Goal: Task Accomplishment & Management: Manage account settings

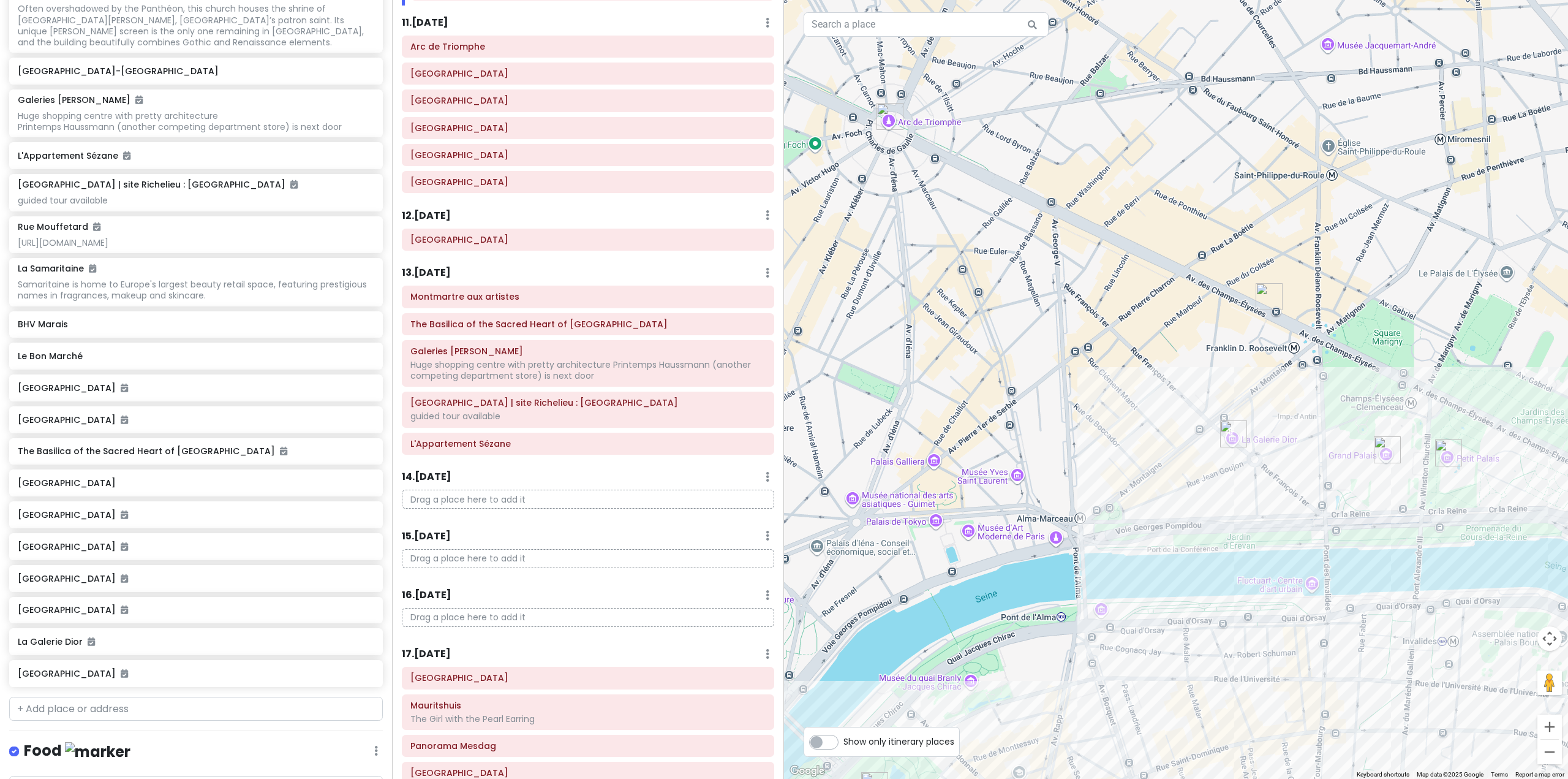
scroll to position [3741, 0]
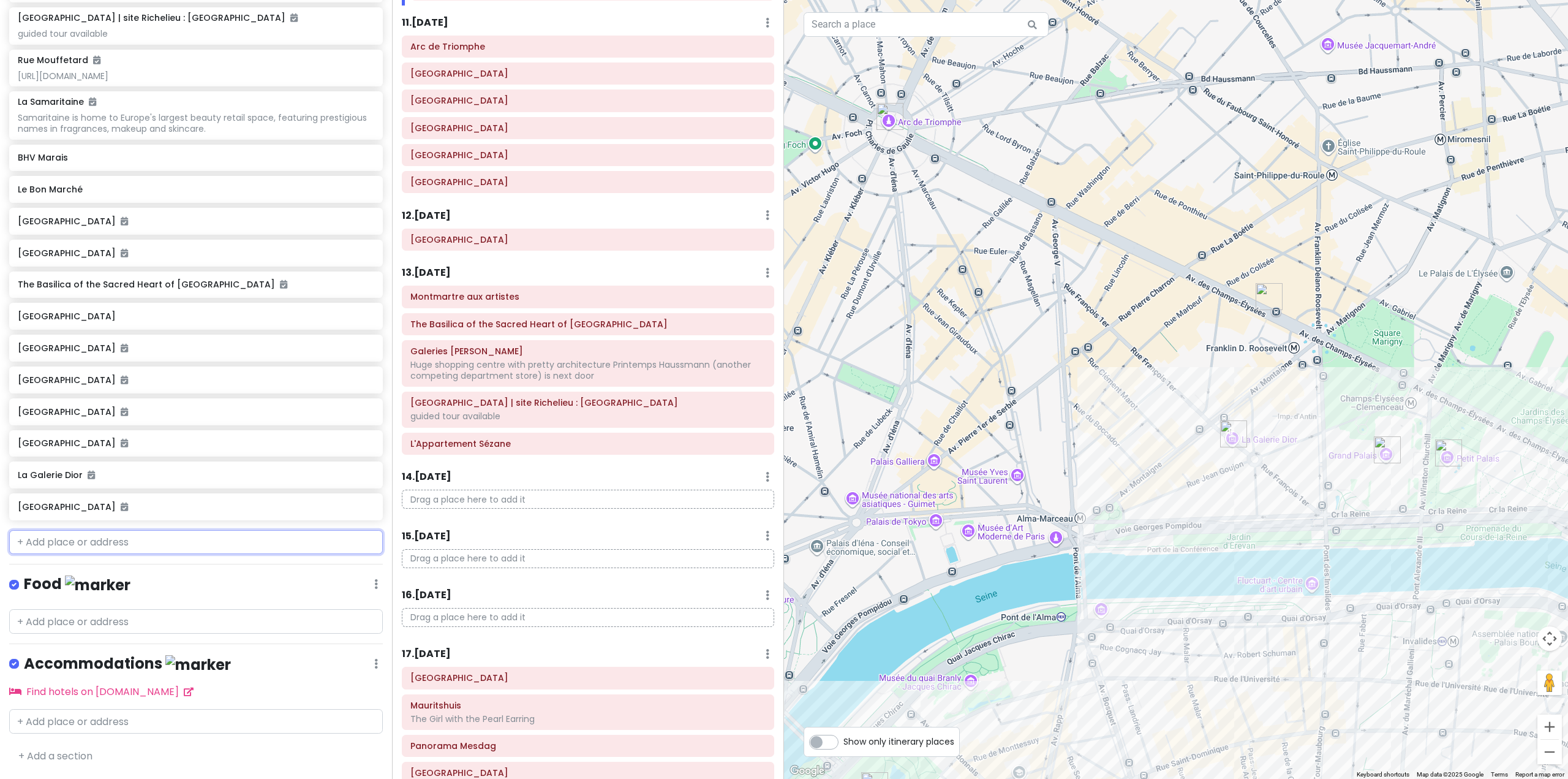
click at [218, 544] on input "text" at bounding box center [196, 542] width 374 height 25
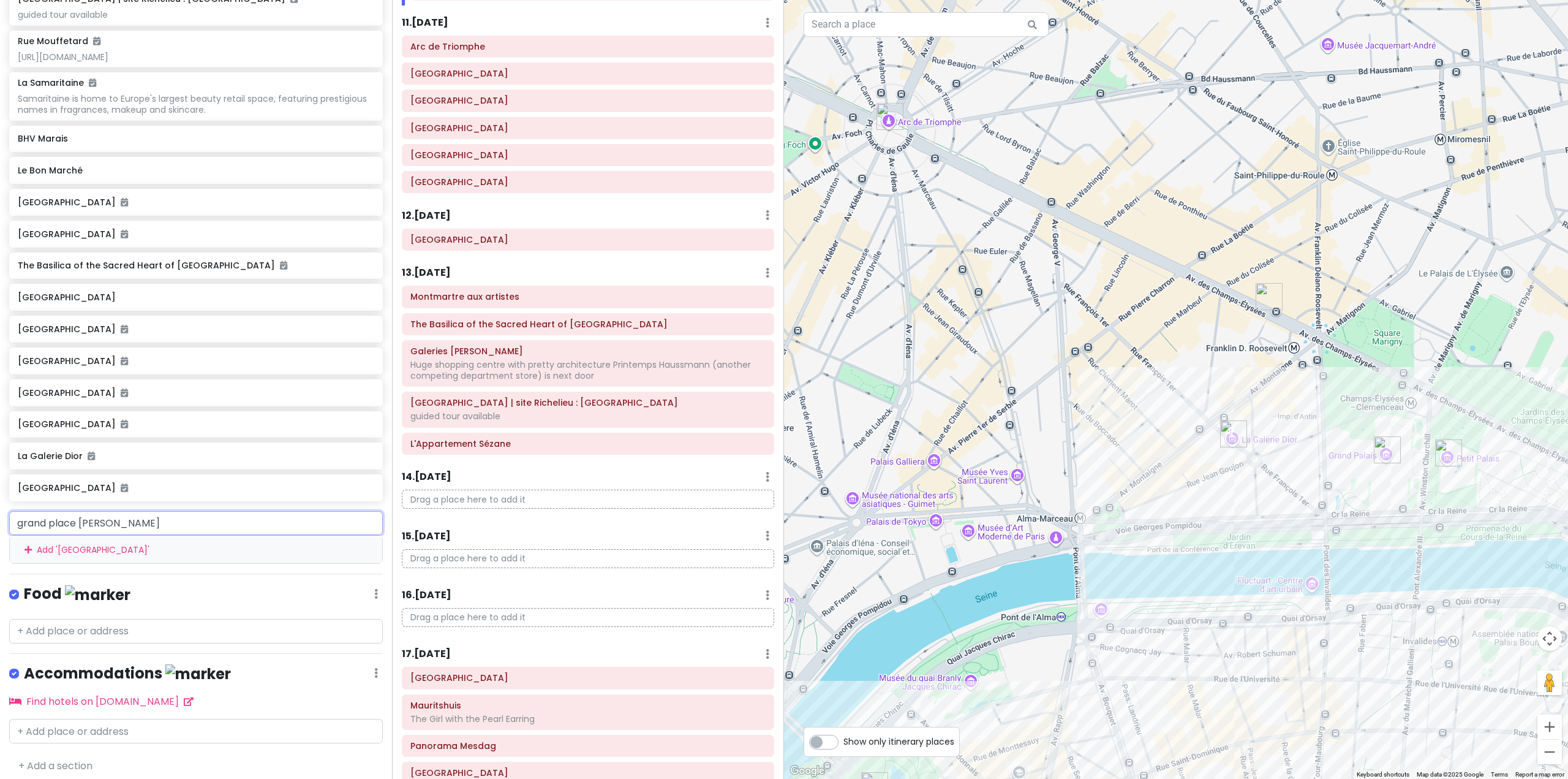
type input "[GEOGRAPHIC_DATA]"
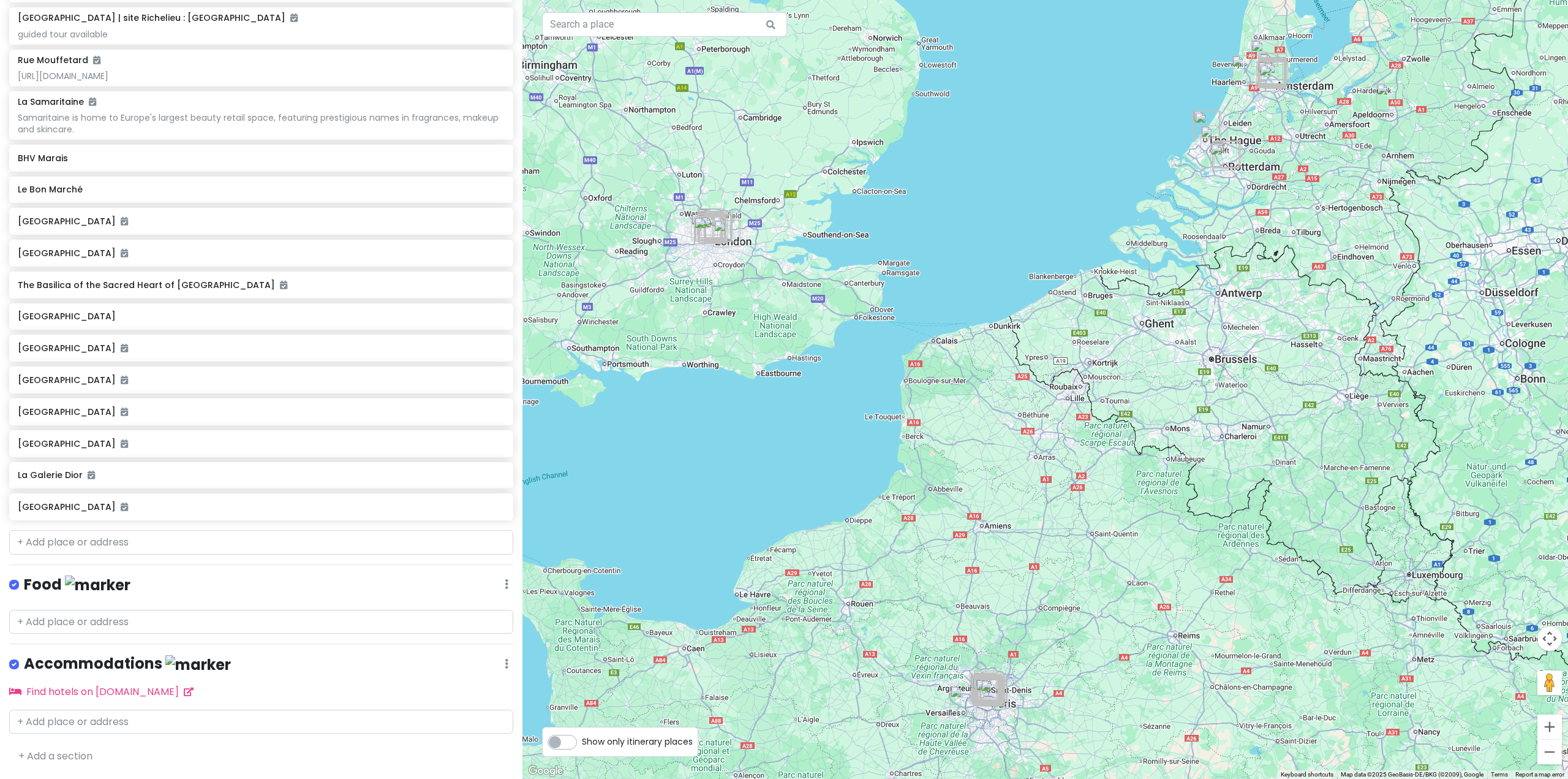
scroll to position [3707, 0]
click at [149, 550] on input "text" at bounding box center [261, 542] width 504 height 25
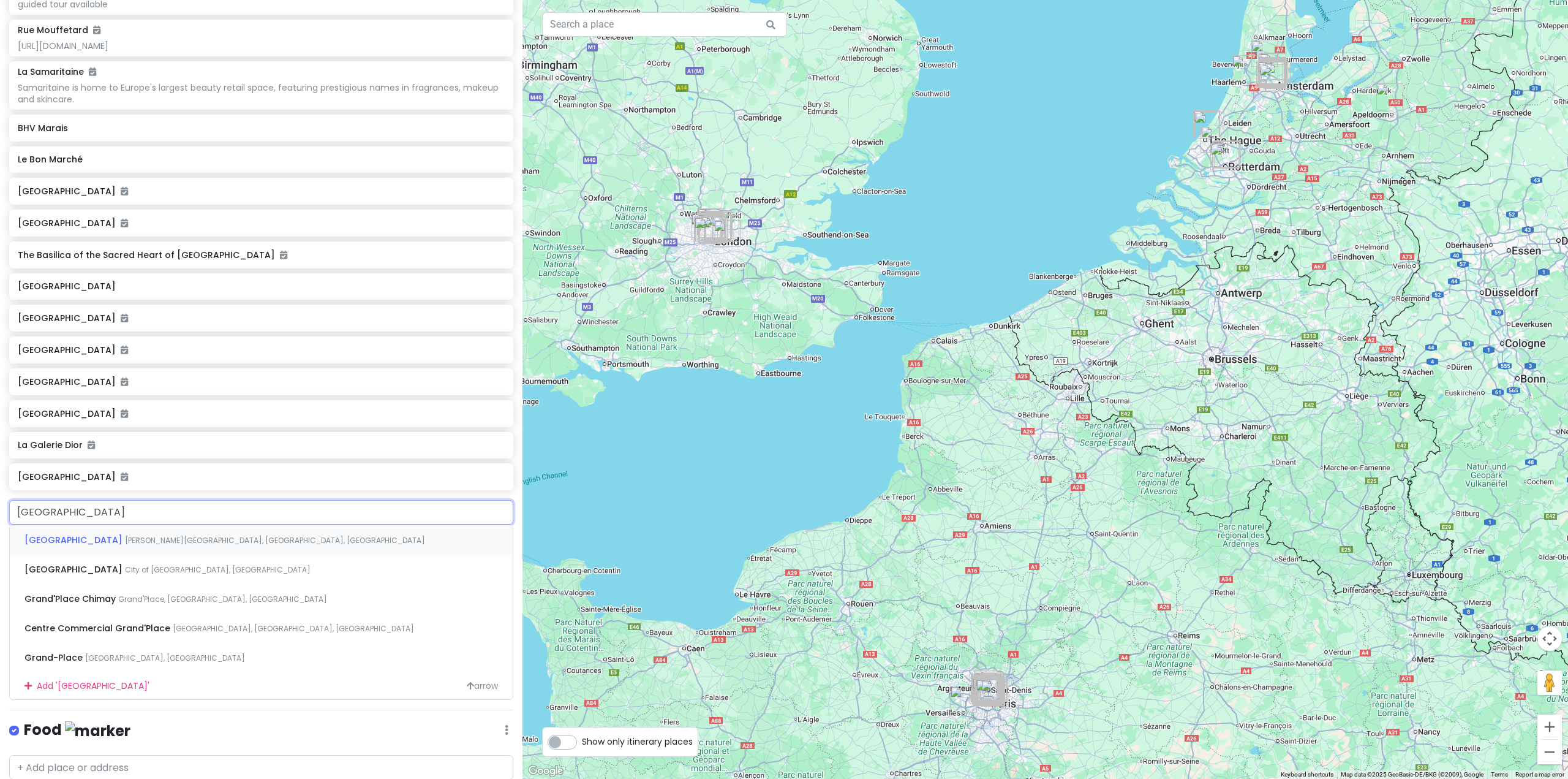
type input "grand place brussels"
click at [193, 555] on div "Grand Place Grote Markt, Brussels, Belgium" at bounding box center [260, 539] width 503 height 29
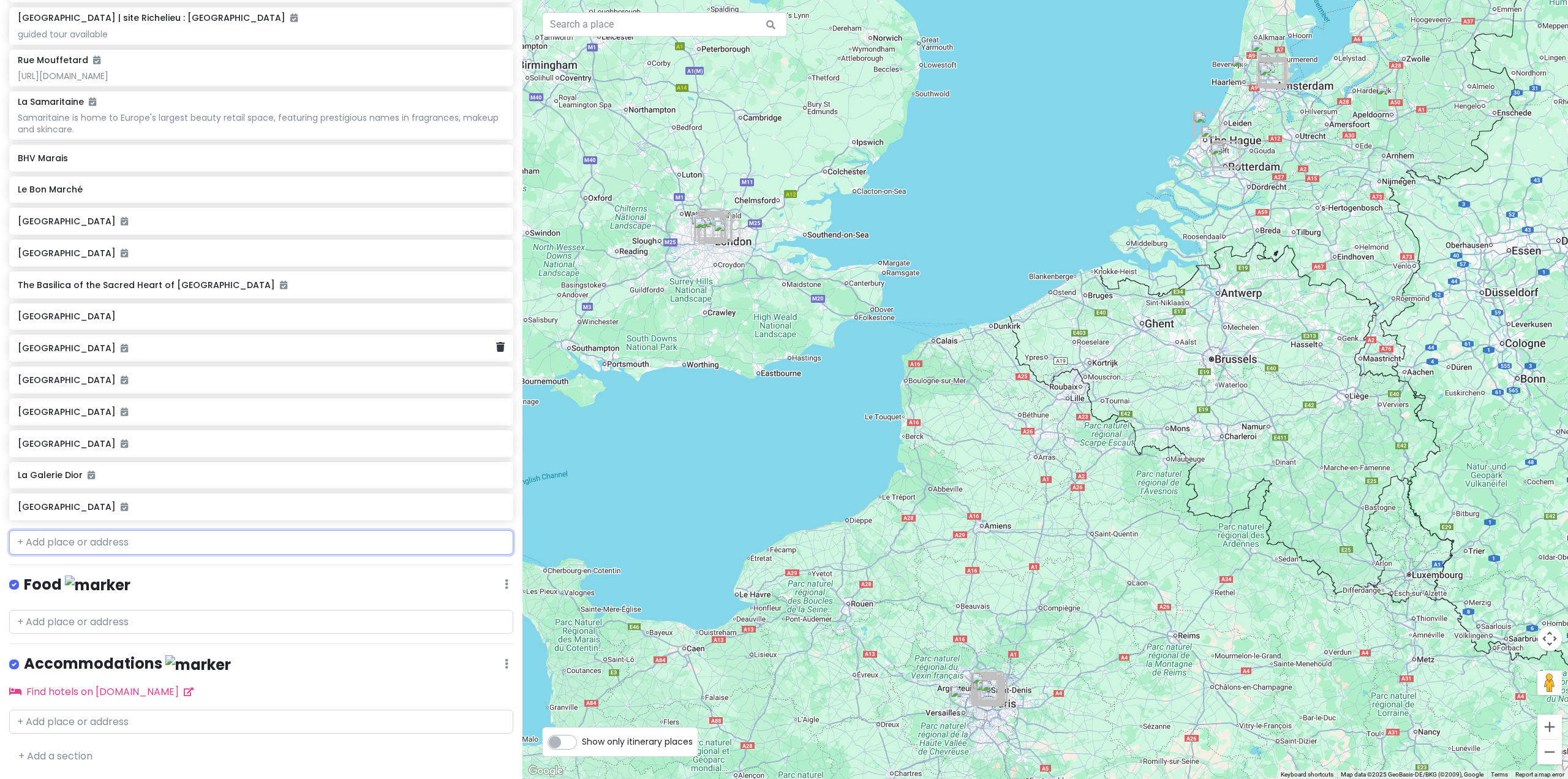
scroll to position [3738, 0]
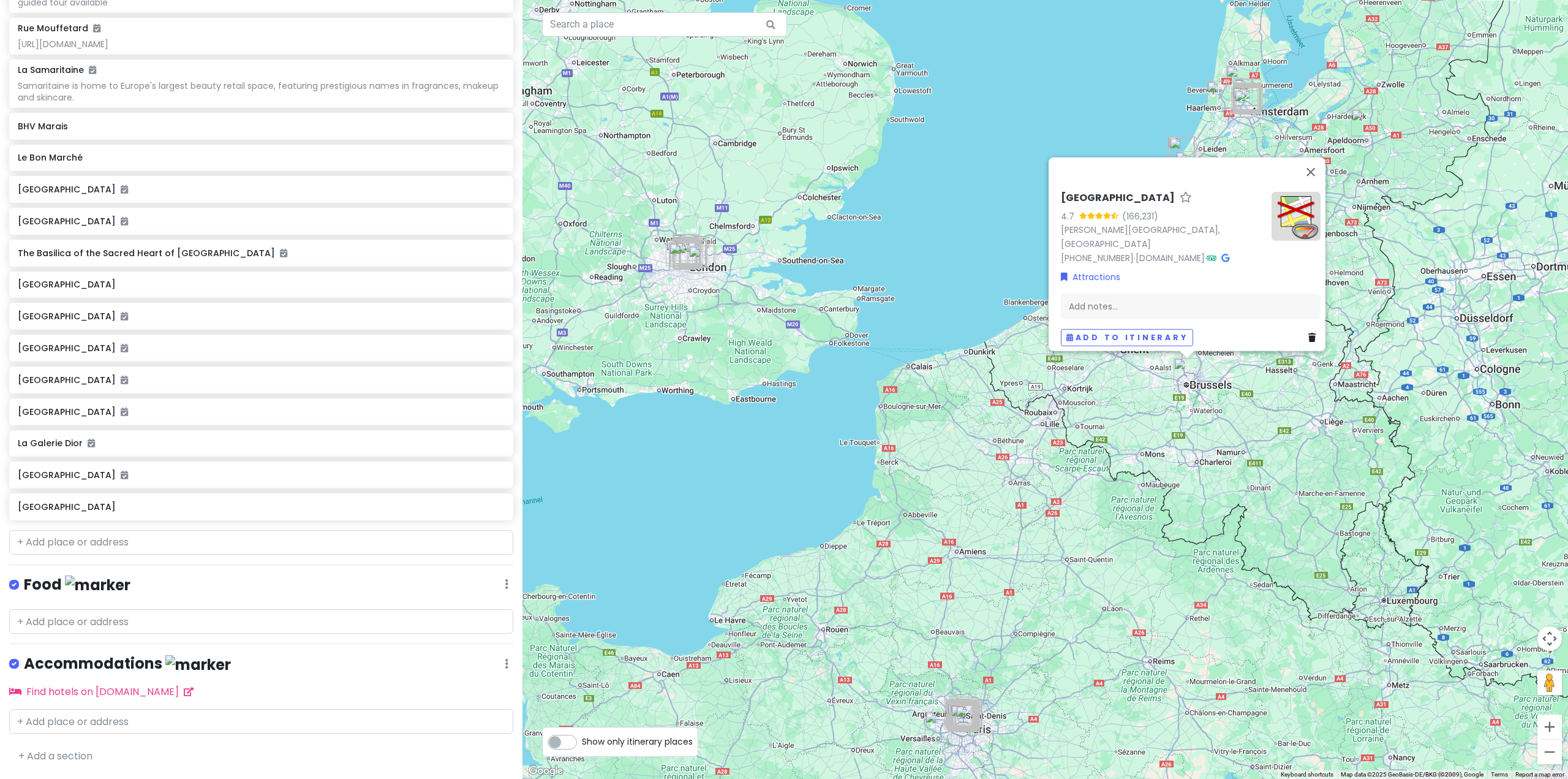
drag, startPoint x: 1161, startPoint y: 384, endPoint x: 1047, endPoint y: 470, distance: 142.8
click at [1048, 470] on div "Grand Place 4.7 (166,231) Grote Markt, 1000 Brussel, Belgium +32 2 513 89 40 · …" at bounding box center [1045, 390] width 1046 height 779
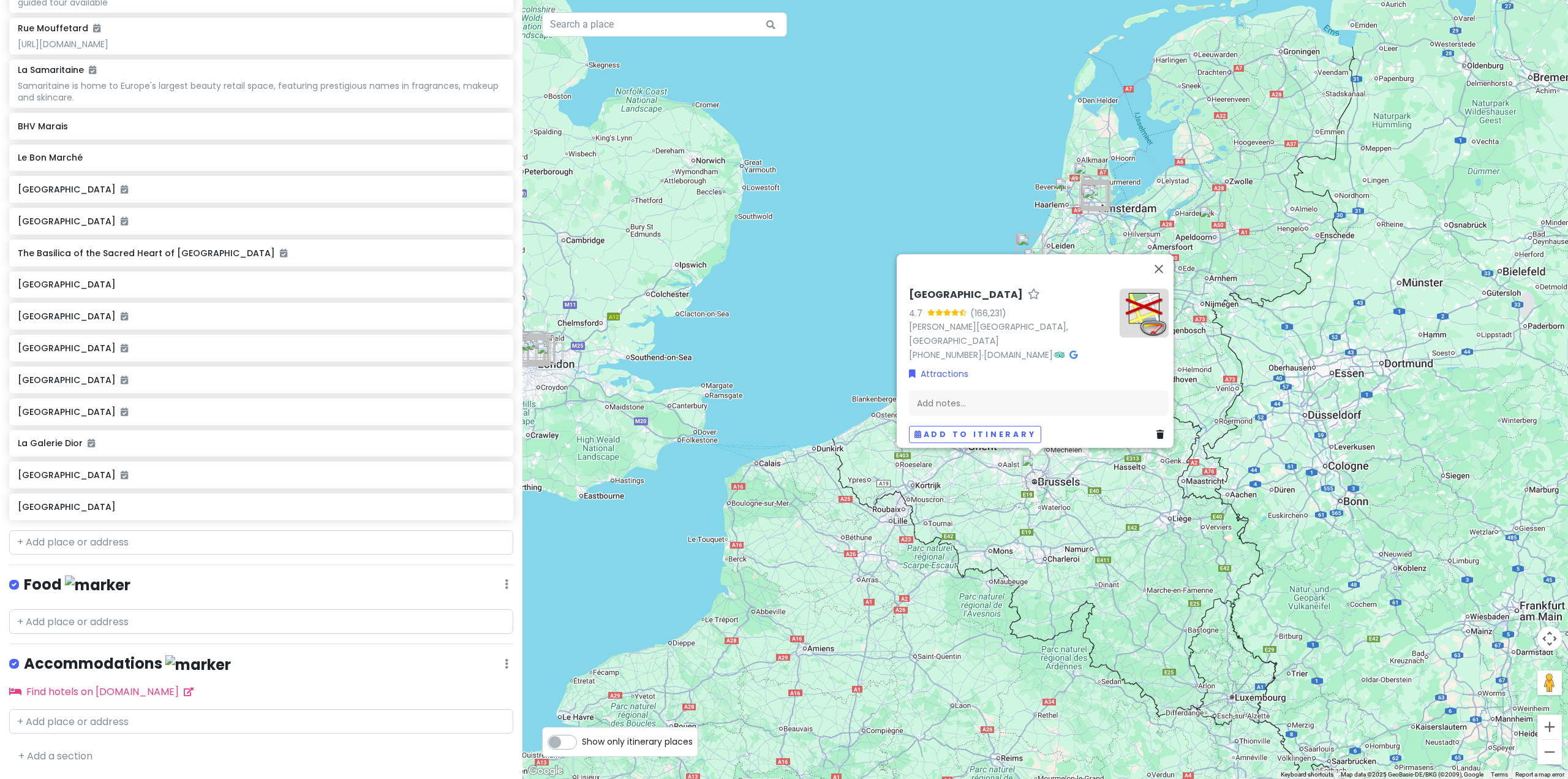
click at [1139, 514] on div "Grand Place 4.7 (166,231) Grote Markt, 1000 Brussel, Belgium +32 2 513 89 40 · …" at bounding box center [1045, 390] width 1046 height 779
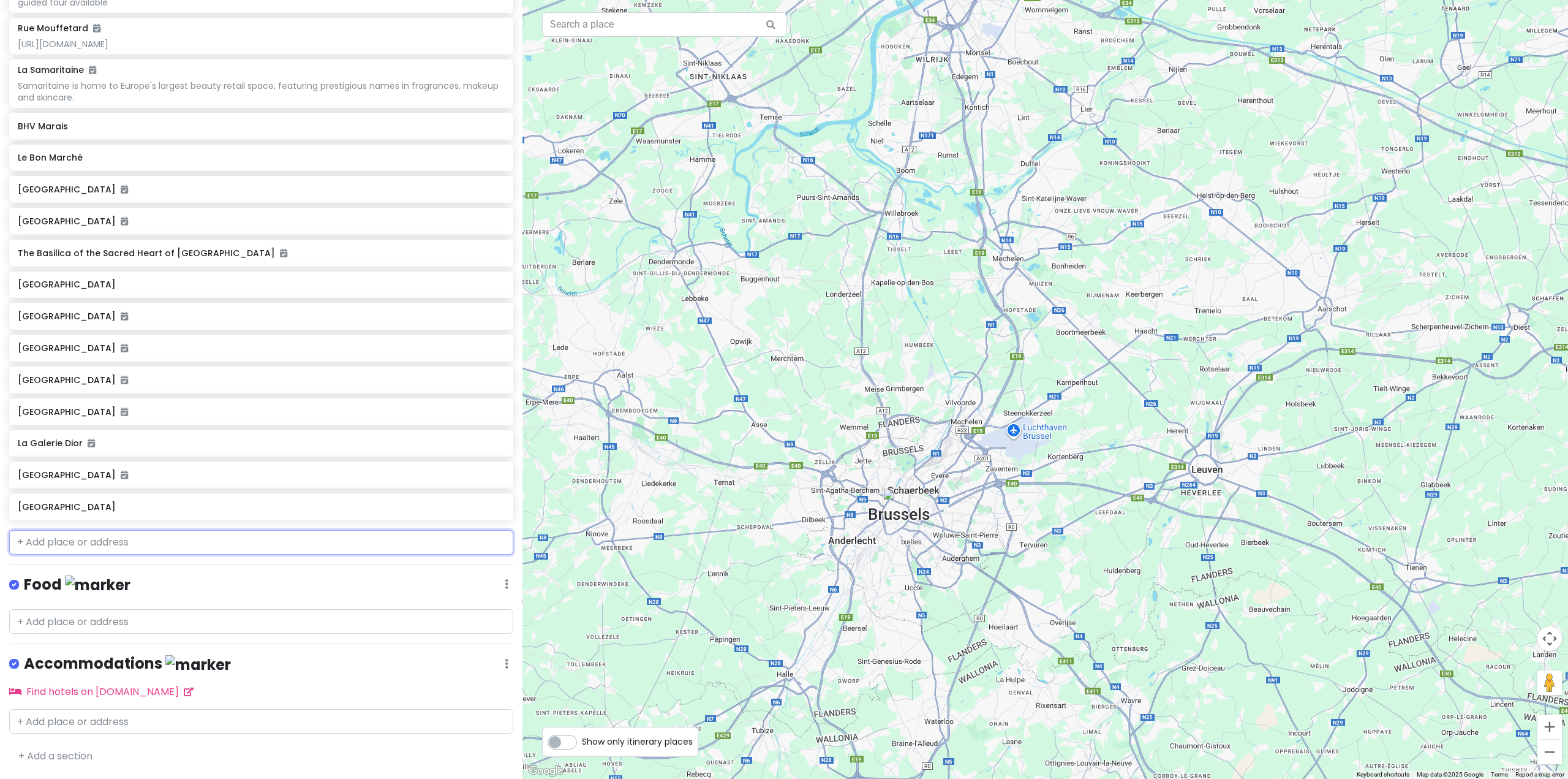
click at [270, 546] on input "text" at bounding box center [261, 542] width 504 height 25
paste input "Frédéric Blondeel"
type input "Frédéric Blondeel"
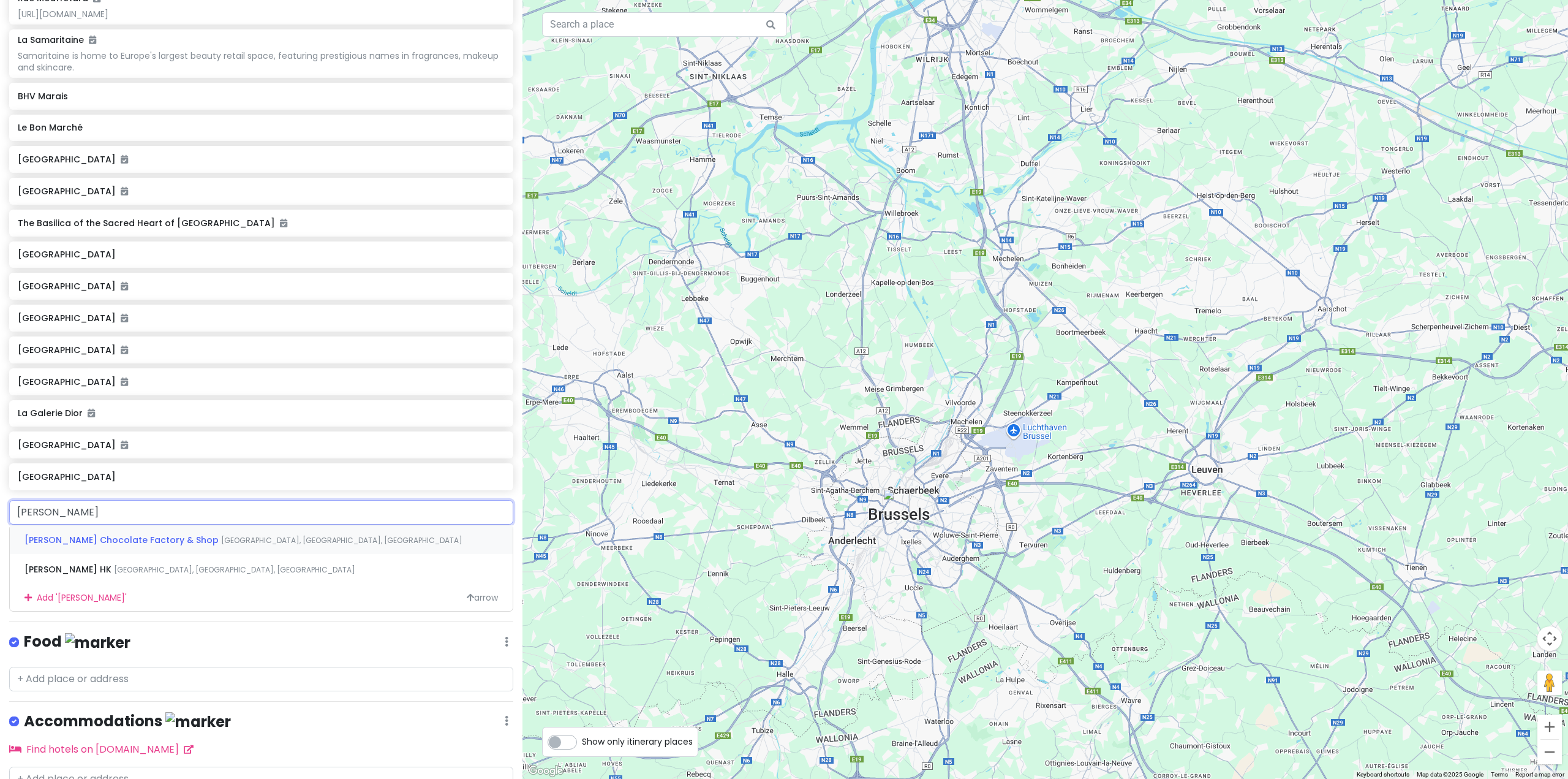
click at [244, 555] on div "Frederic Blondeel Chocolate Factory & Shop Rue de Ganshoren, Koekelberg, Belgium" at bounding box center [260, 539] width 503 height 29
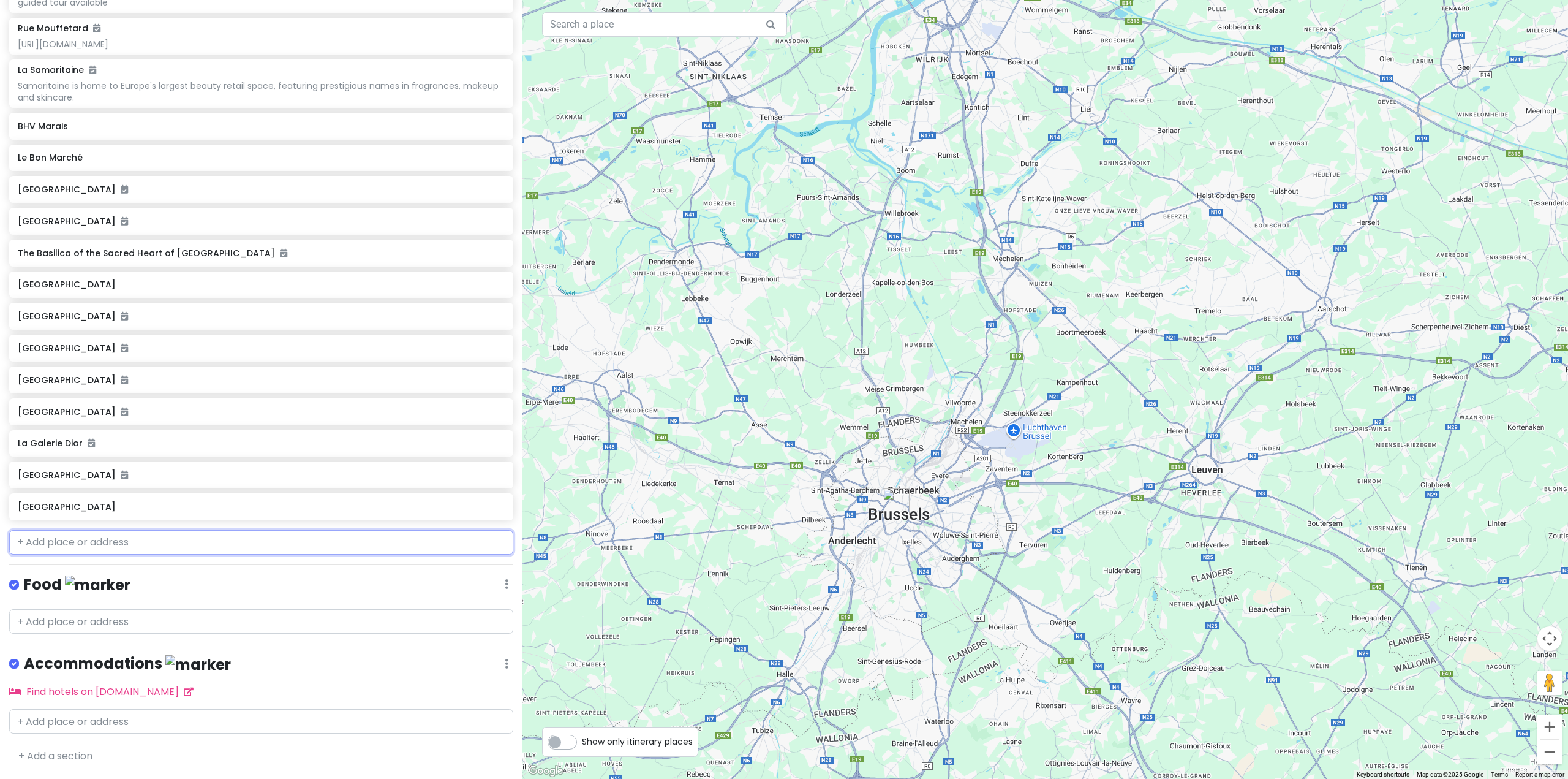
scroll to position [3771, 0]
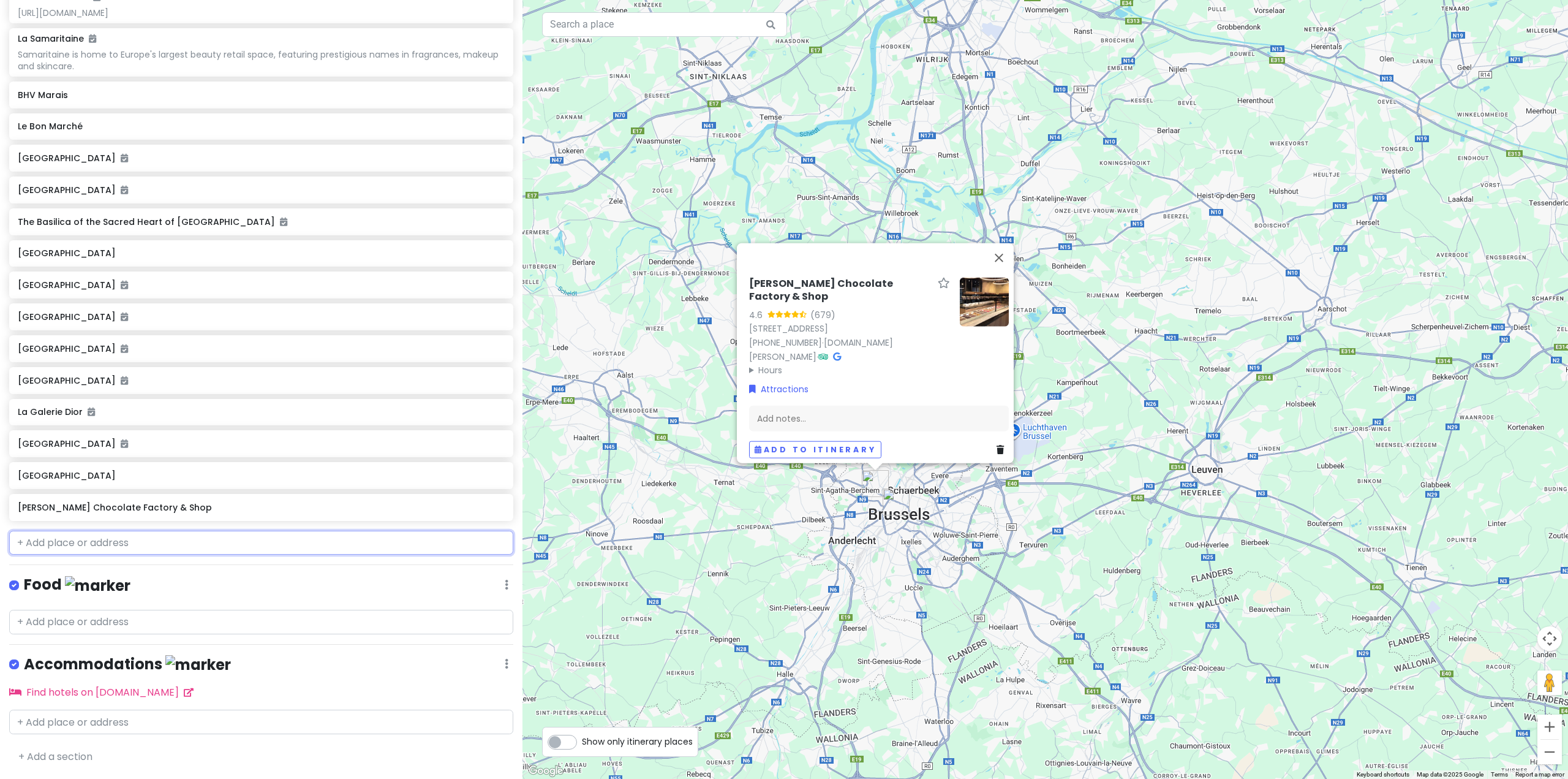
click at [218, 548] on input "text" at bounding box center [261, 543] width 504 height 25
paste input "Neuhaus"
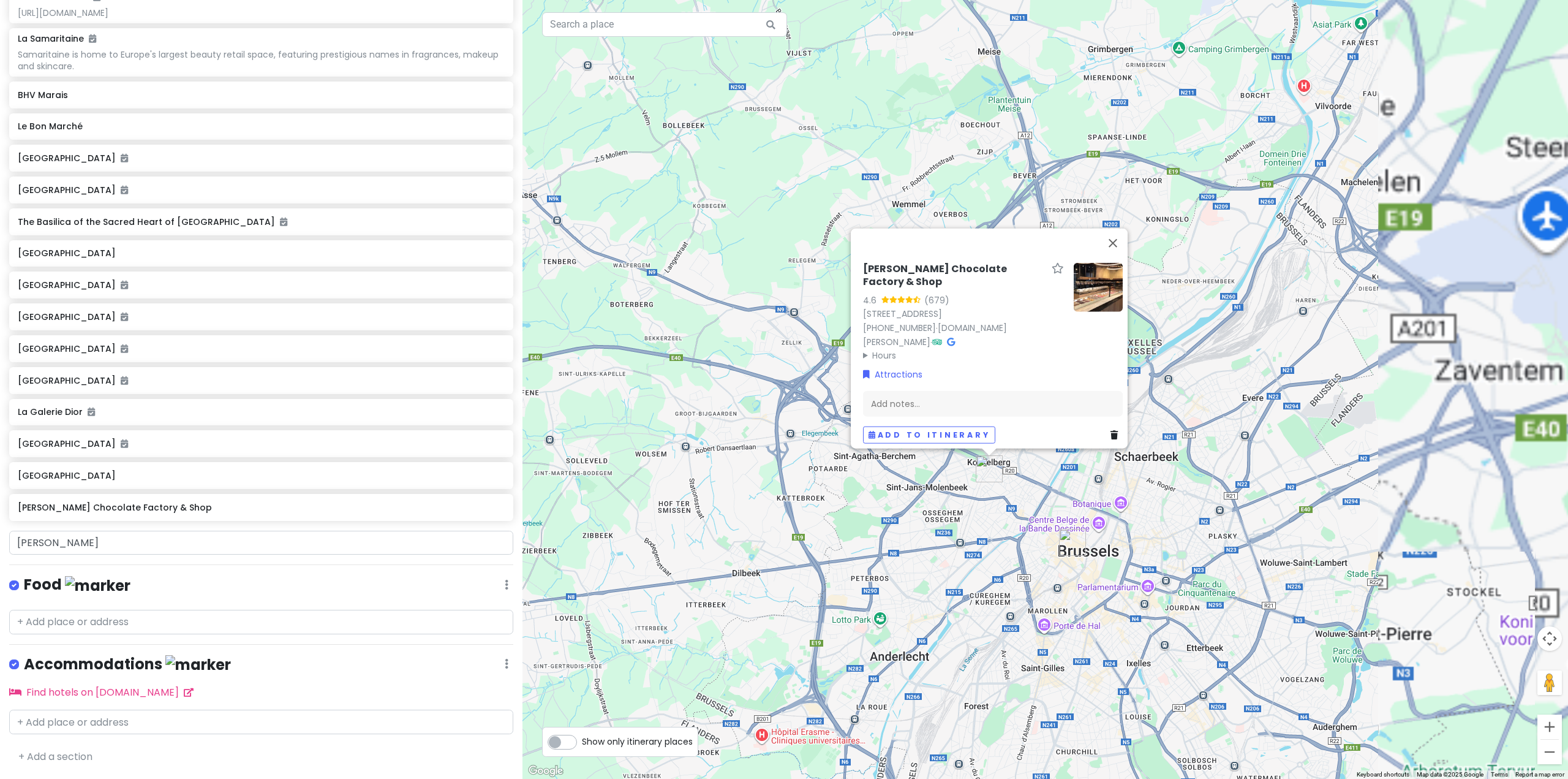
drag, startPoint x: 994, startPoint y: 543, endPoint x: 888, endPoint y: 531, distance: 106.7
click at [829, 534] on div "Frederic Blondeel Chocolate Factory & Shop 4.6 (679) Rue de Ganshoren 39, 1081 …" at bounding box center [1045, 390] width 1046 height 779
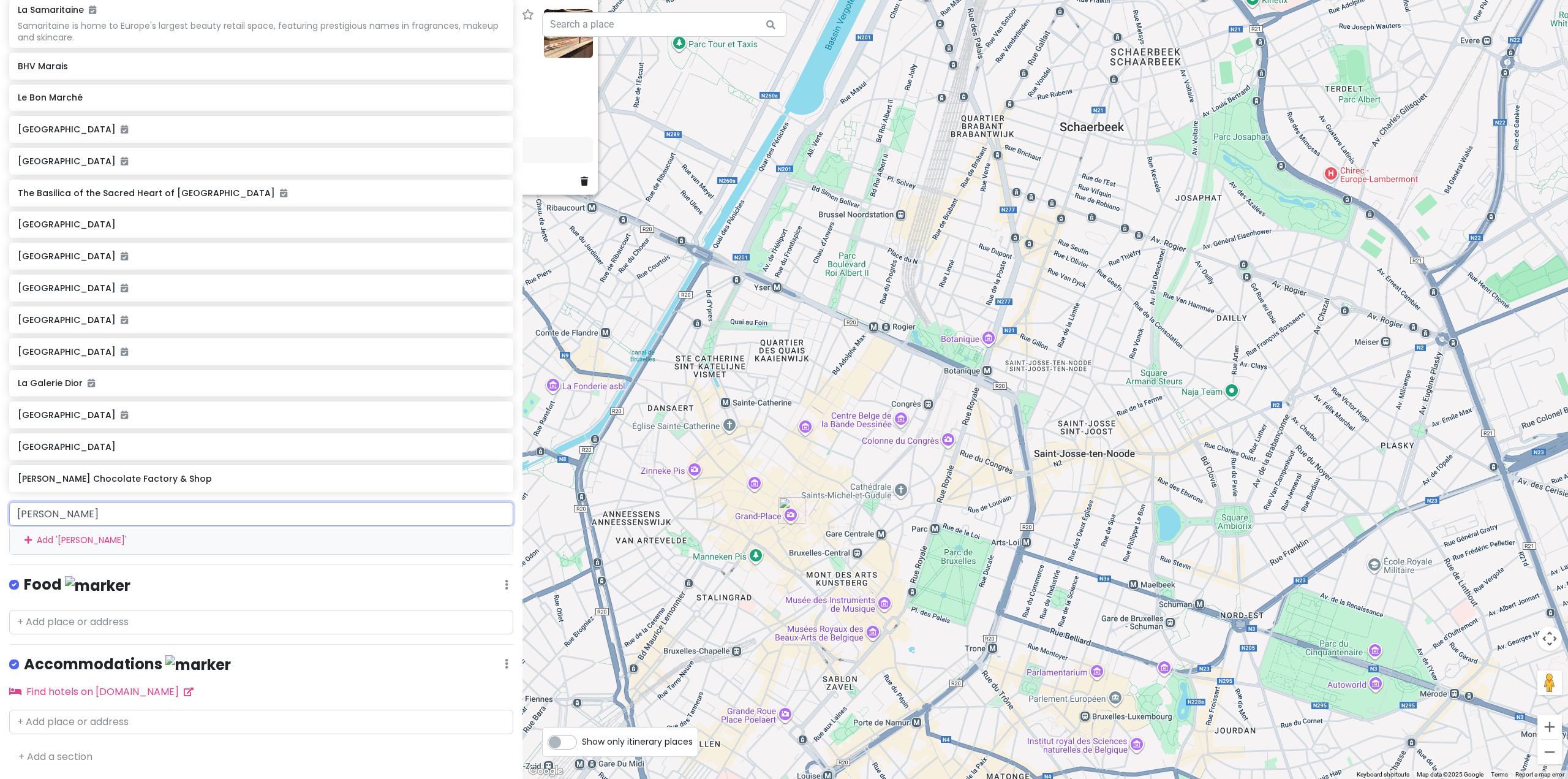
click at [176, 526] on input "Neuhaus" at bounding box center [261, 514] width 504 height 25
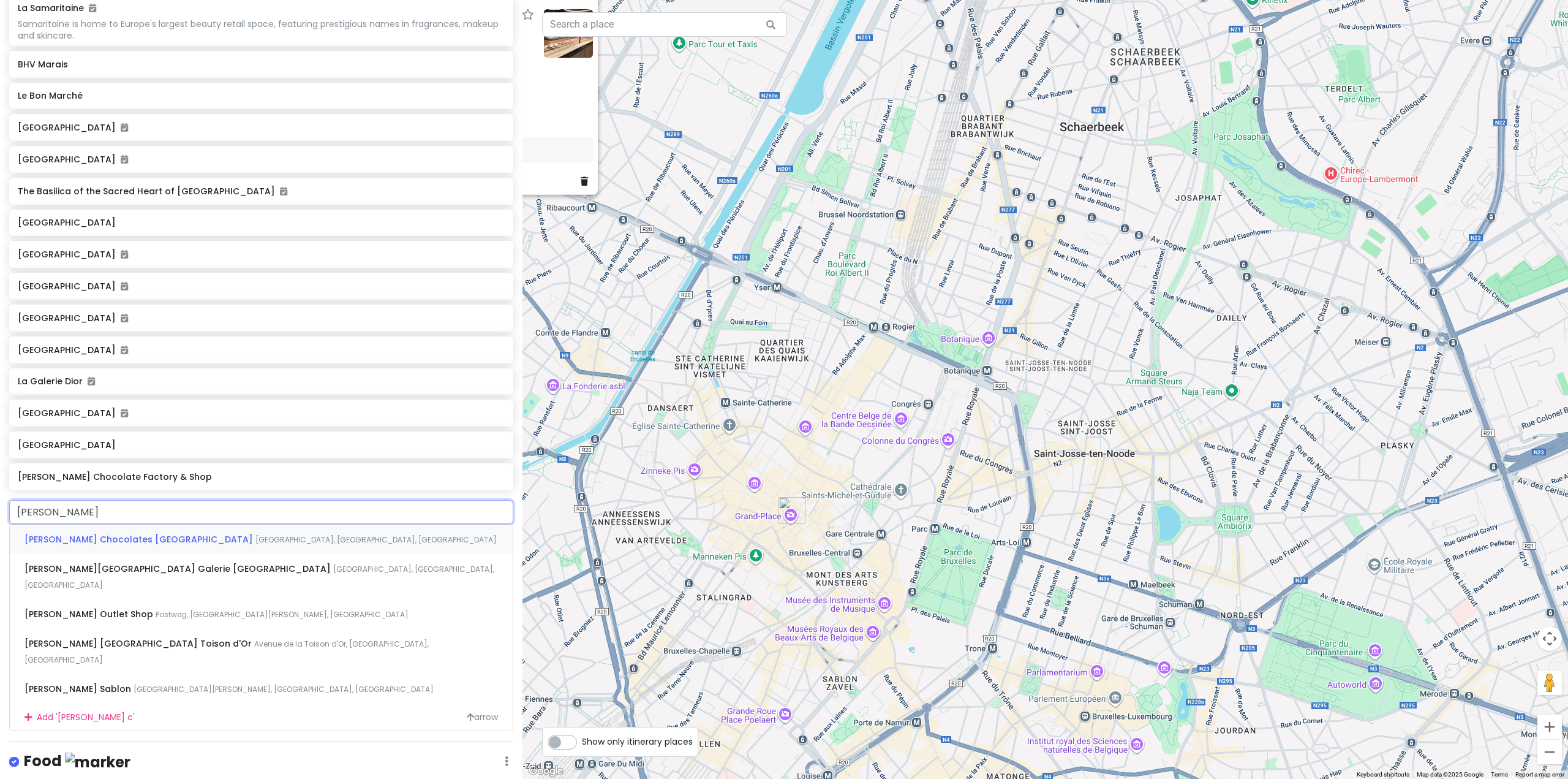
type input "Neuhaus cho"
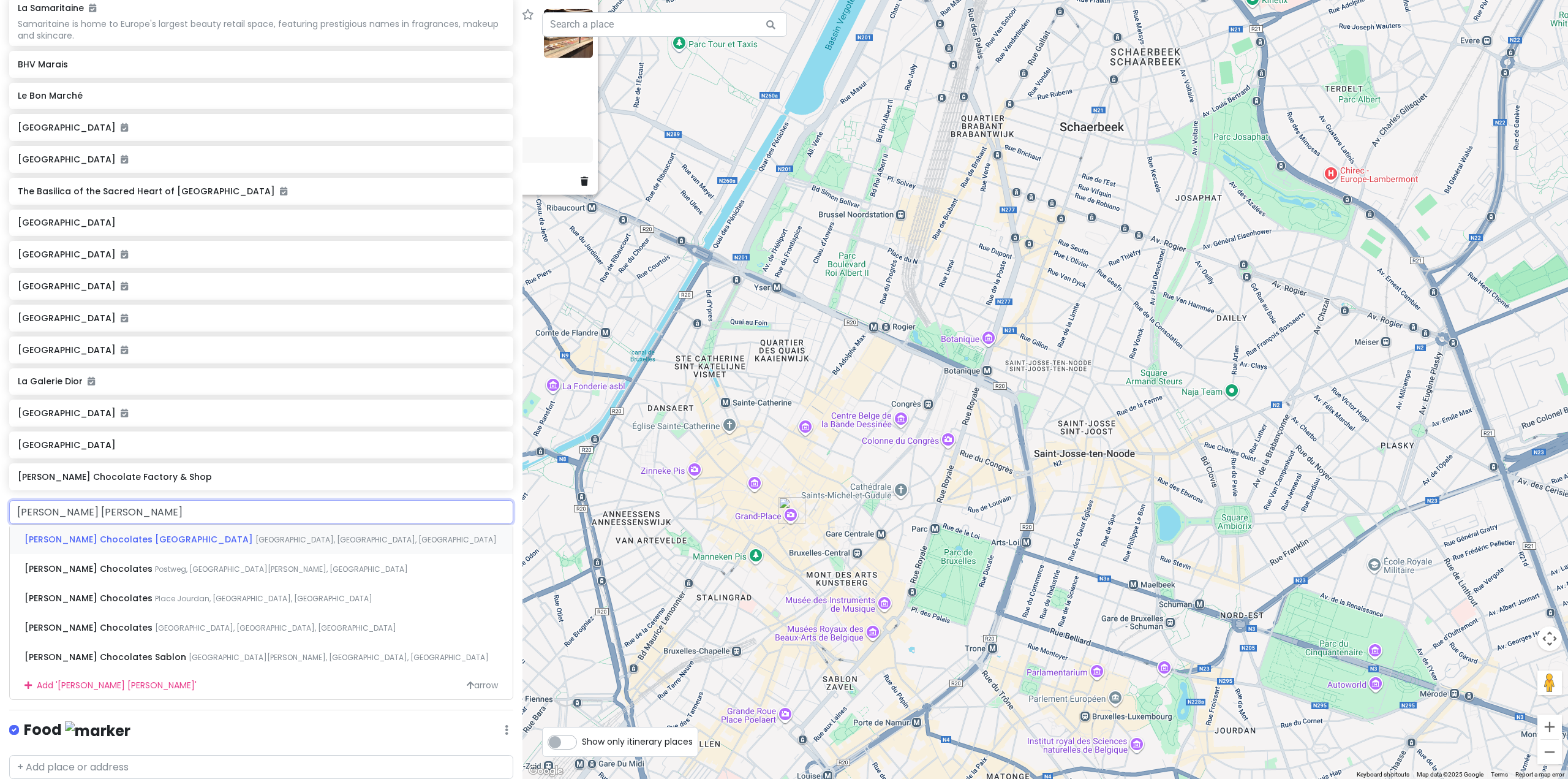
click at [161, 545] on span "Neuhaus Chocolates Grand Place" at bounding box center [140, 539] width 231 height 12
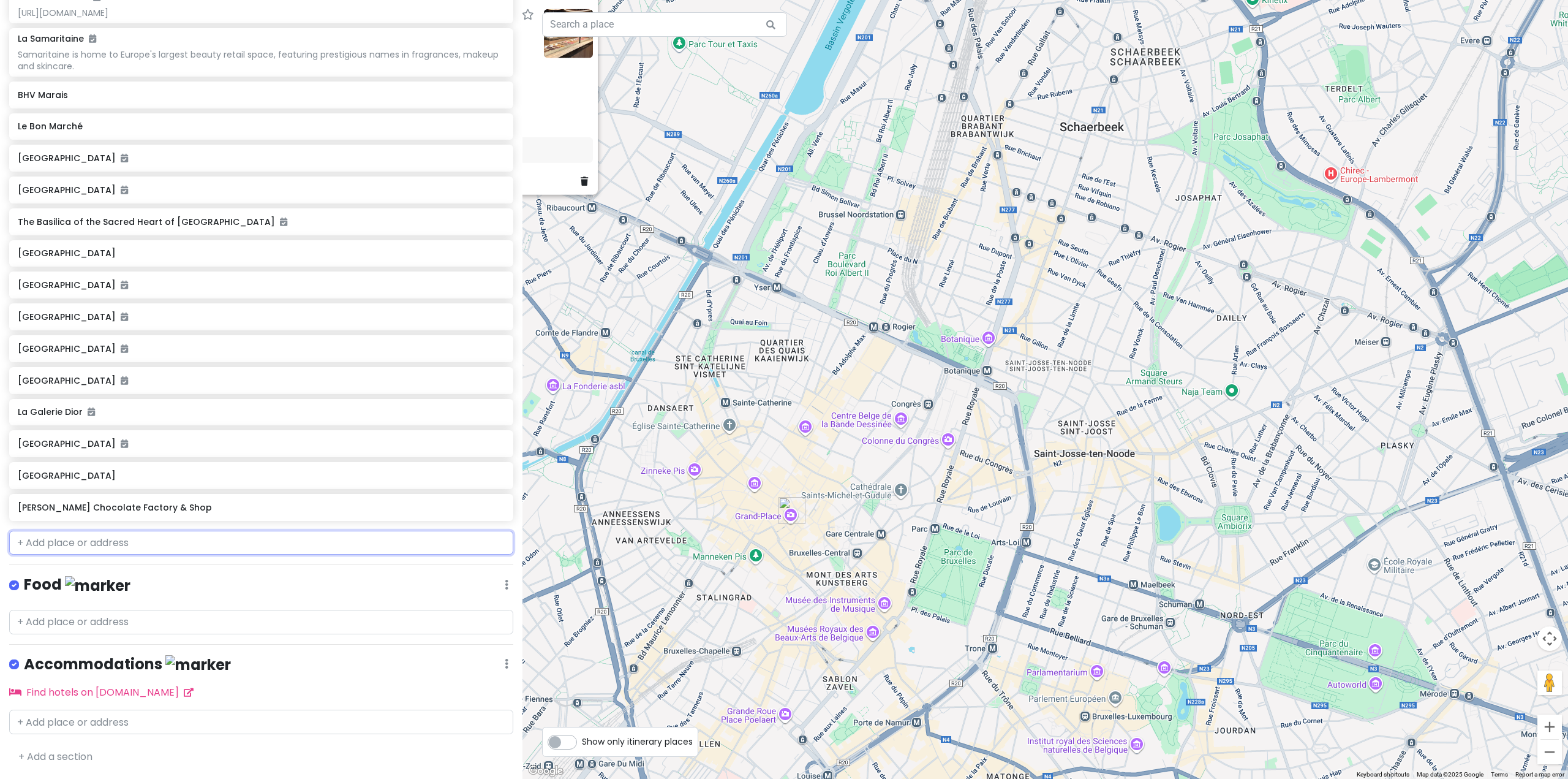
scroll to position [3802, 0]
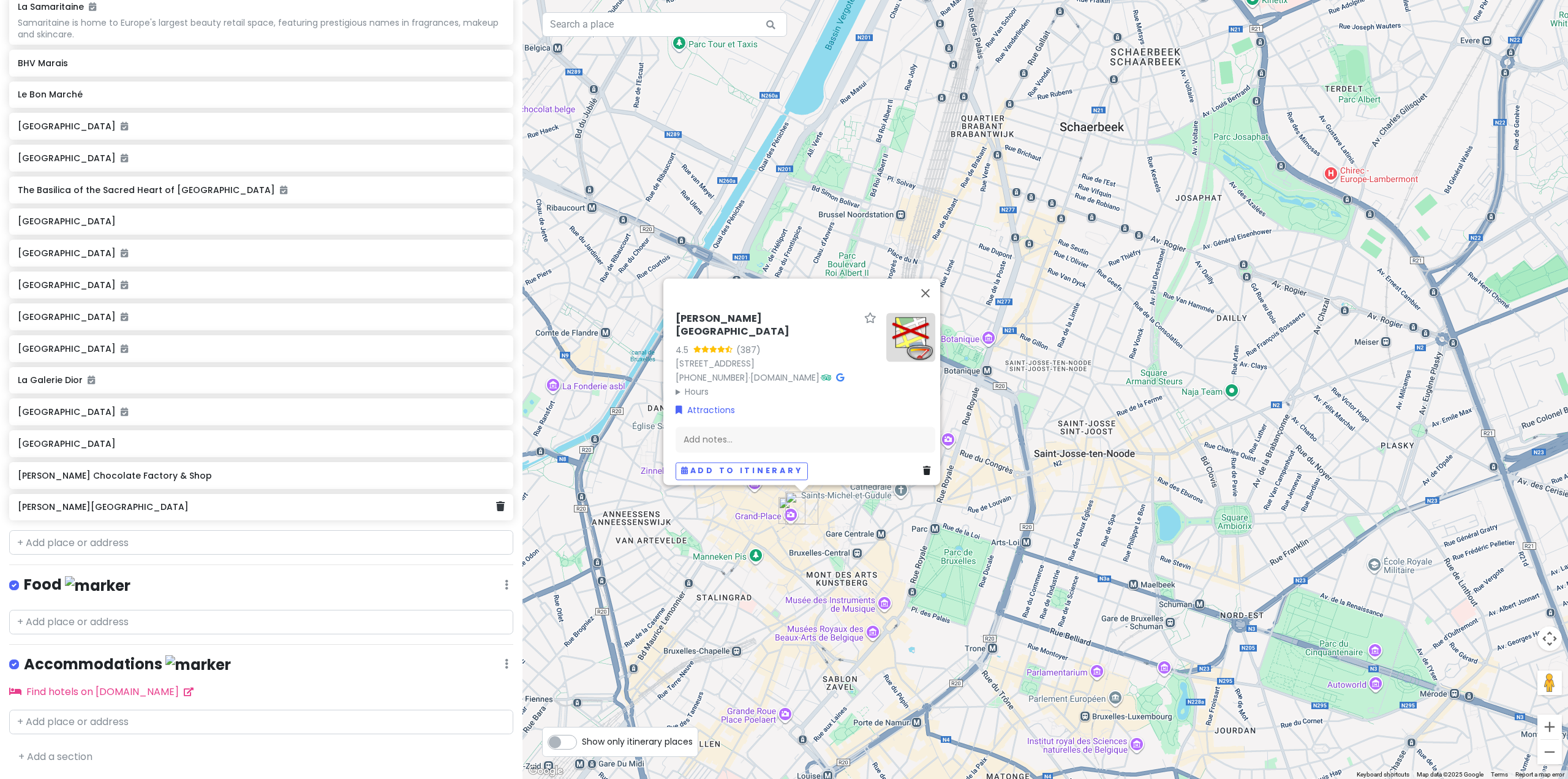
click at [263, 520] on div "NEUHAUS Bruxelles Grand Place" at bounding box center [261, 507] width 504 height 27
click at [691, 436] on div "Add notes..." at bounding box center [805, 444] width 260 height 25
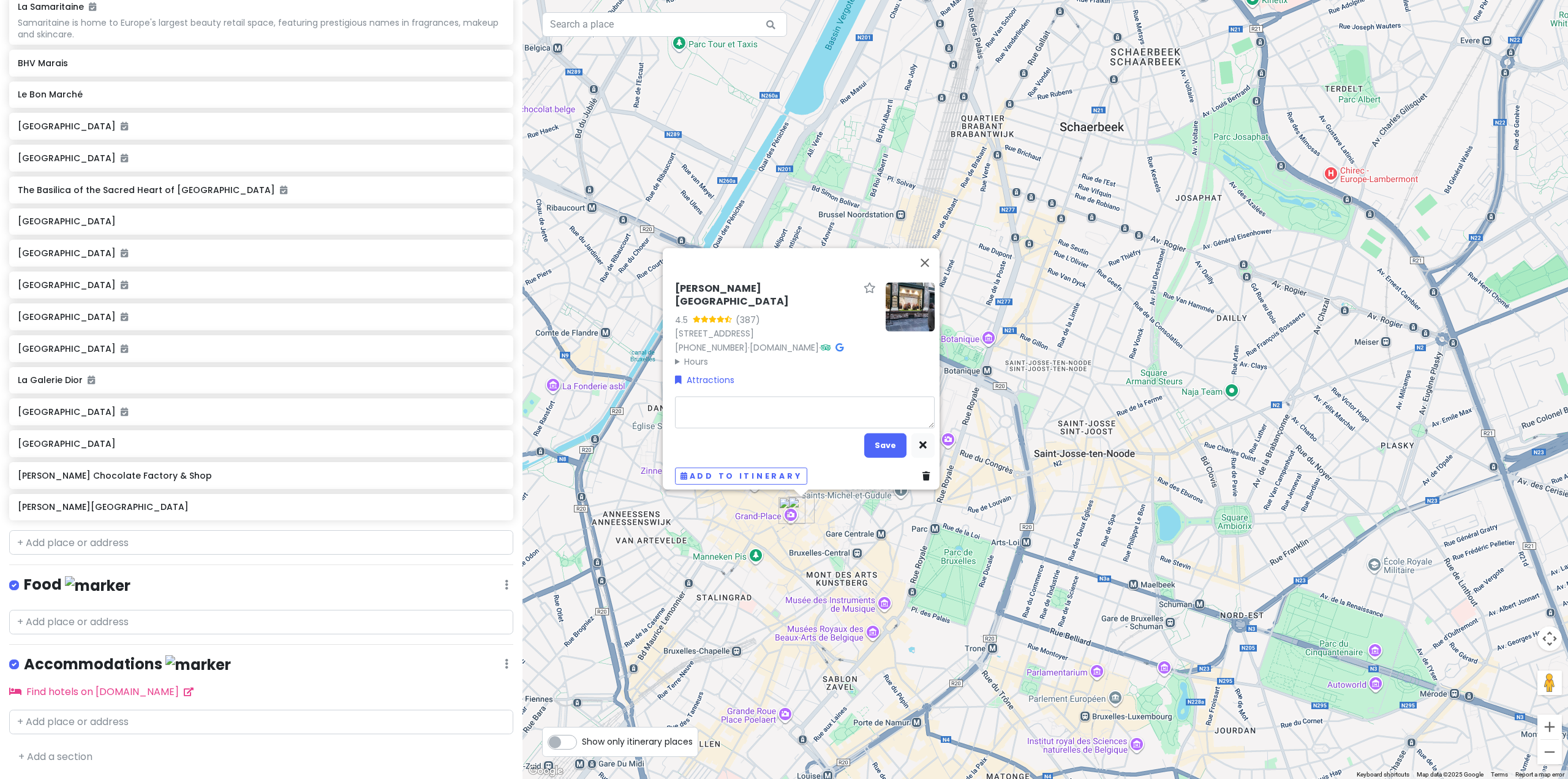
type textarea "x"
type textarea "I"
type textarea "x"
type textarea "In"
type textarea "x"
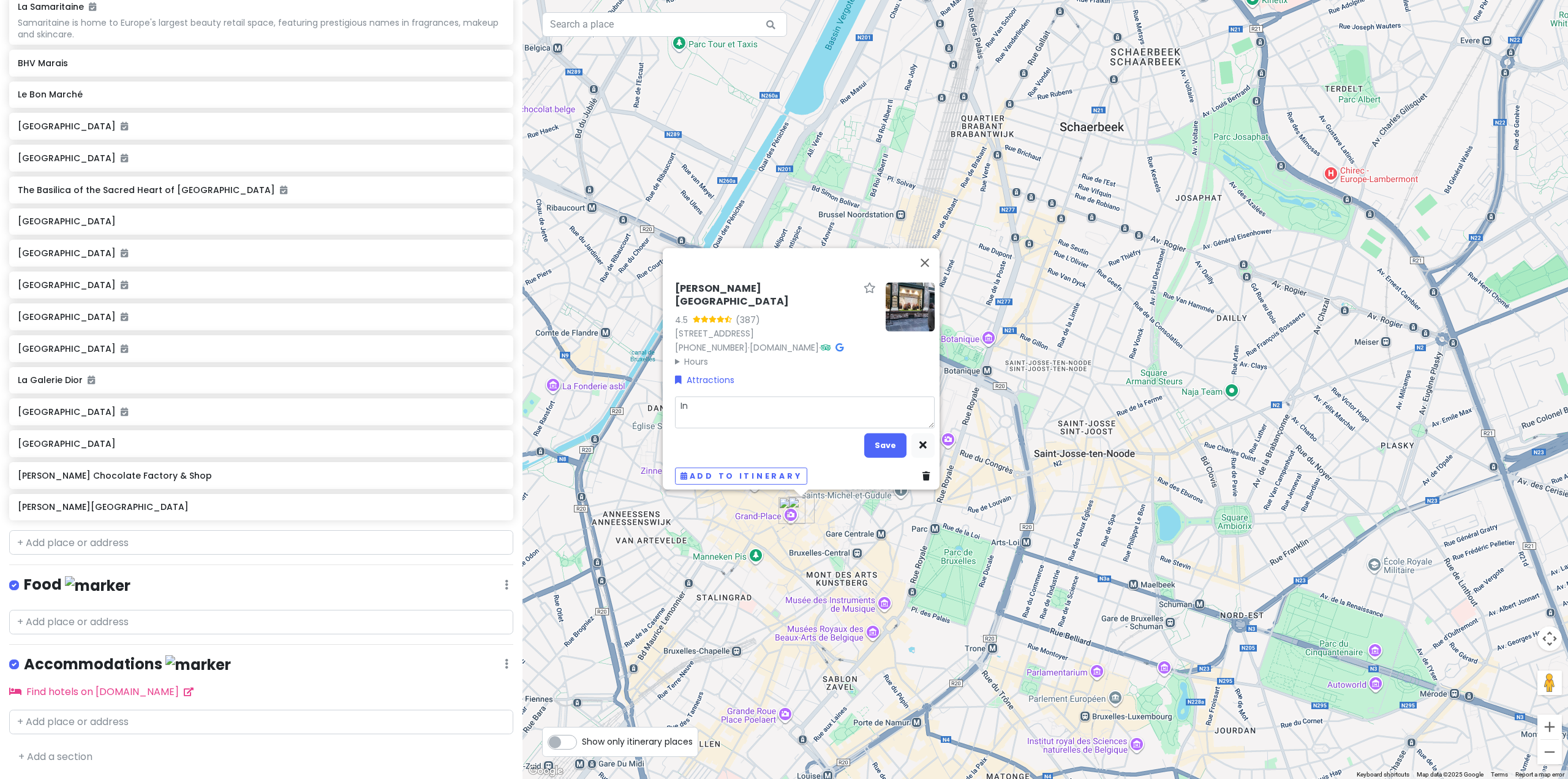
type textarea "Inv"
type textarea "x"
type textarea "Inve"
type textarea "x"
type textarea "Inven"
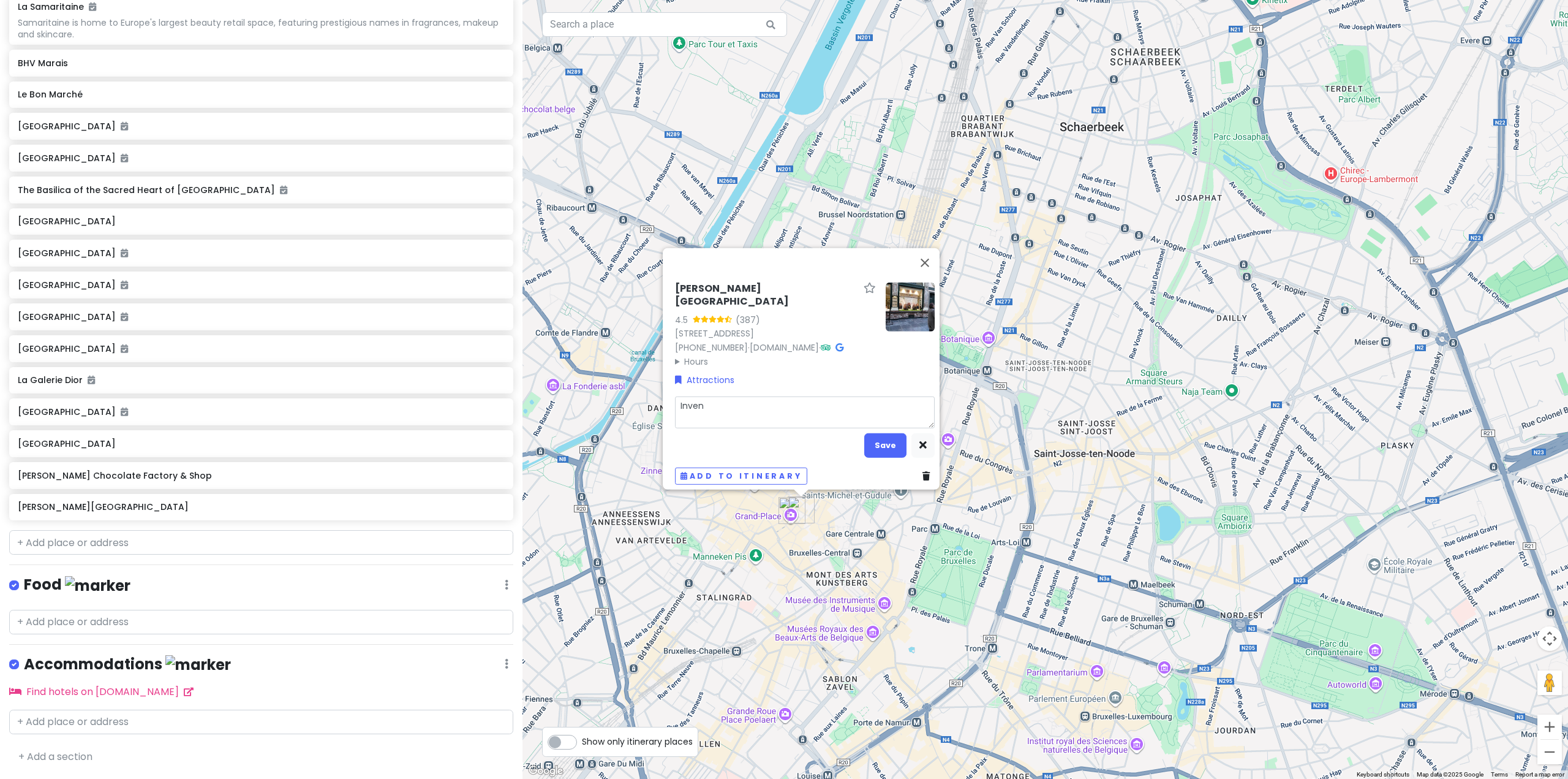
type textarea "x"
type textarea "Invent"
type textarea "x"
type textarea "Invento"
type textarea "x"
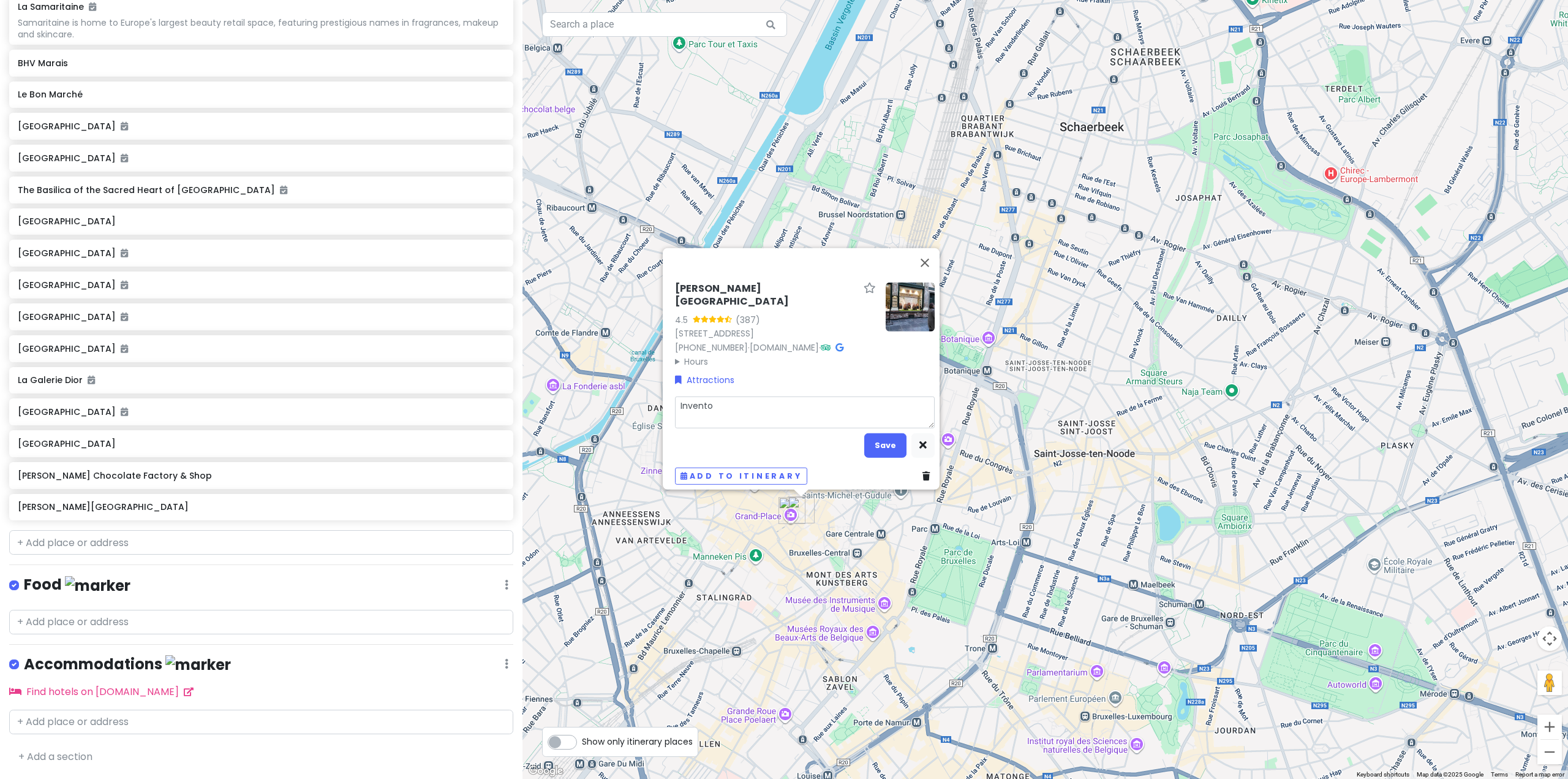
type textarea "Inventor"
type textarea "x"
type textarea "Inventor"
type textarea "x"
type textarea "Inventor o"
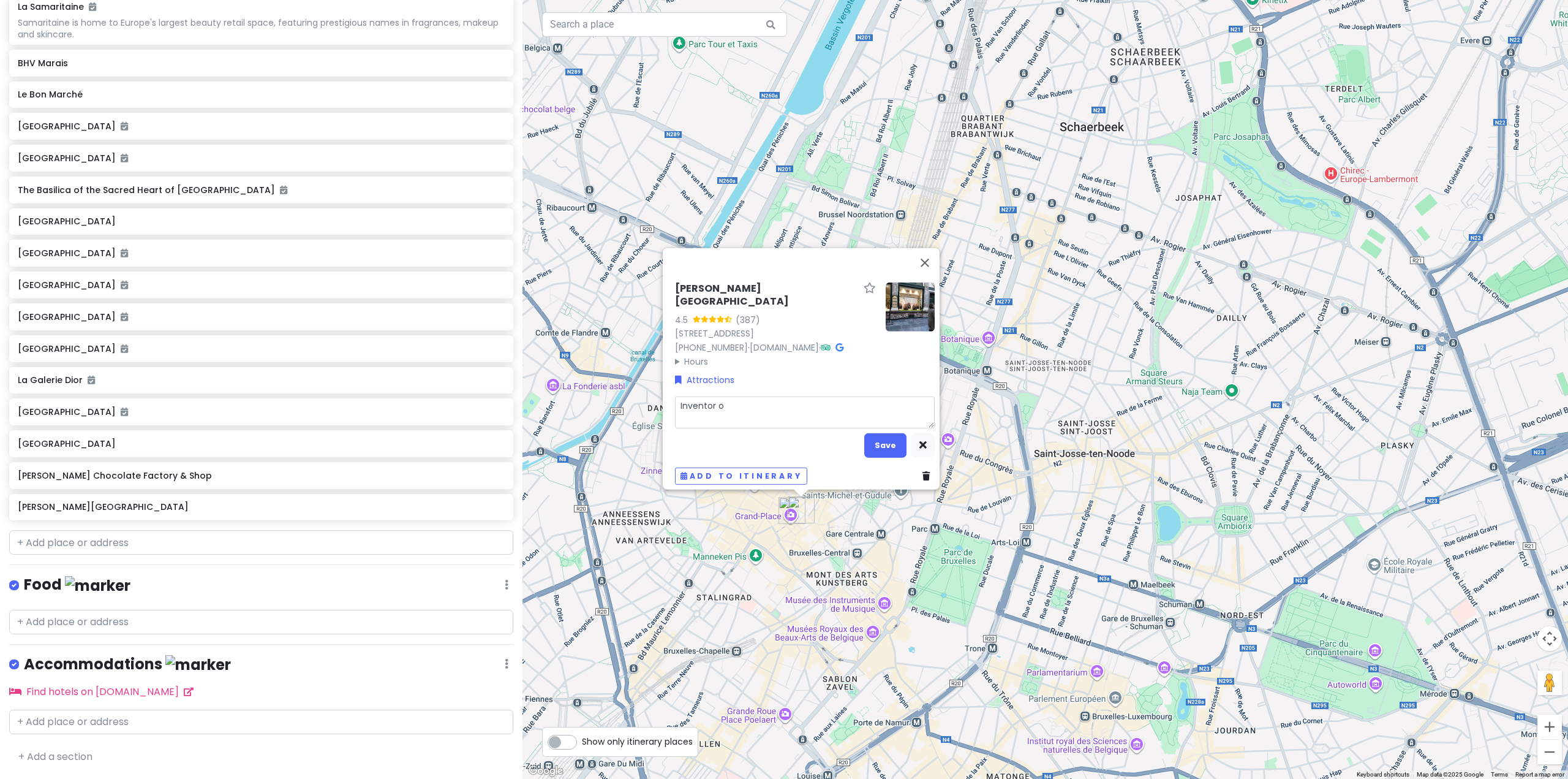
type textarea "x"
type textarea "Inventor of"
type textarea "x"
type textarea "Inventor of"
type textarea "x"
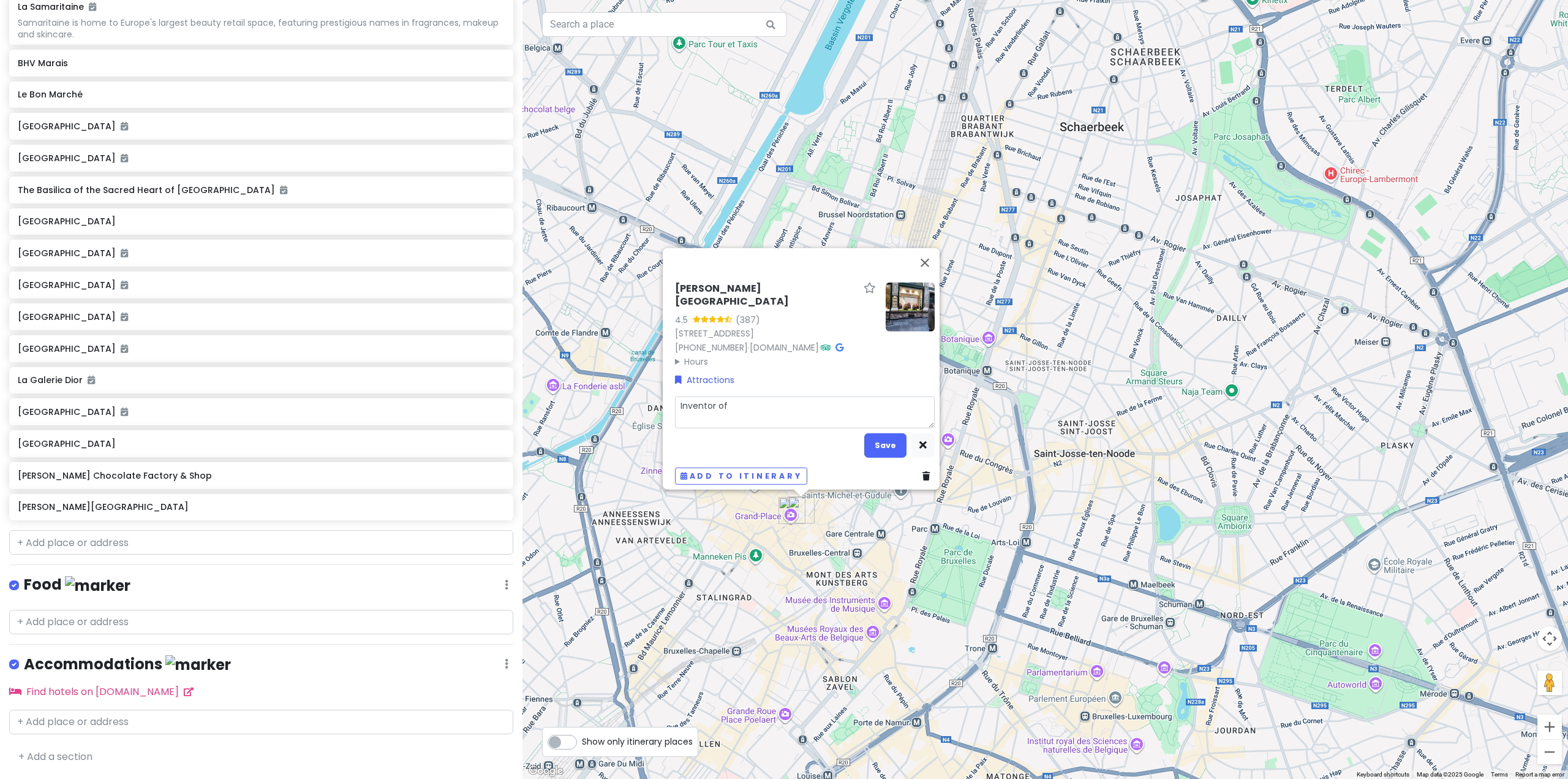
type textarea "Inventor of t"
type textarea "x"
type textarea "Inventor of th"
type textarea "x"
type textarea "Inventor of the"
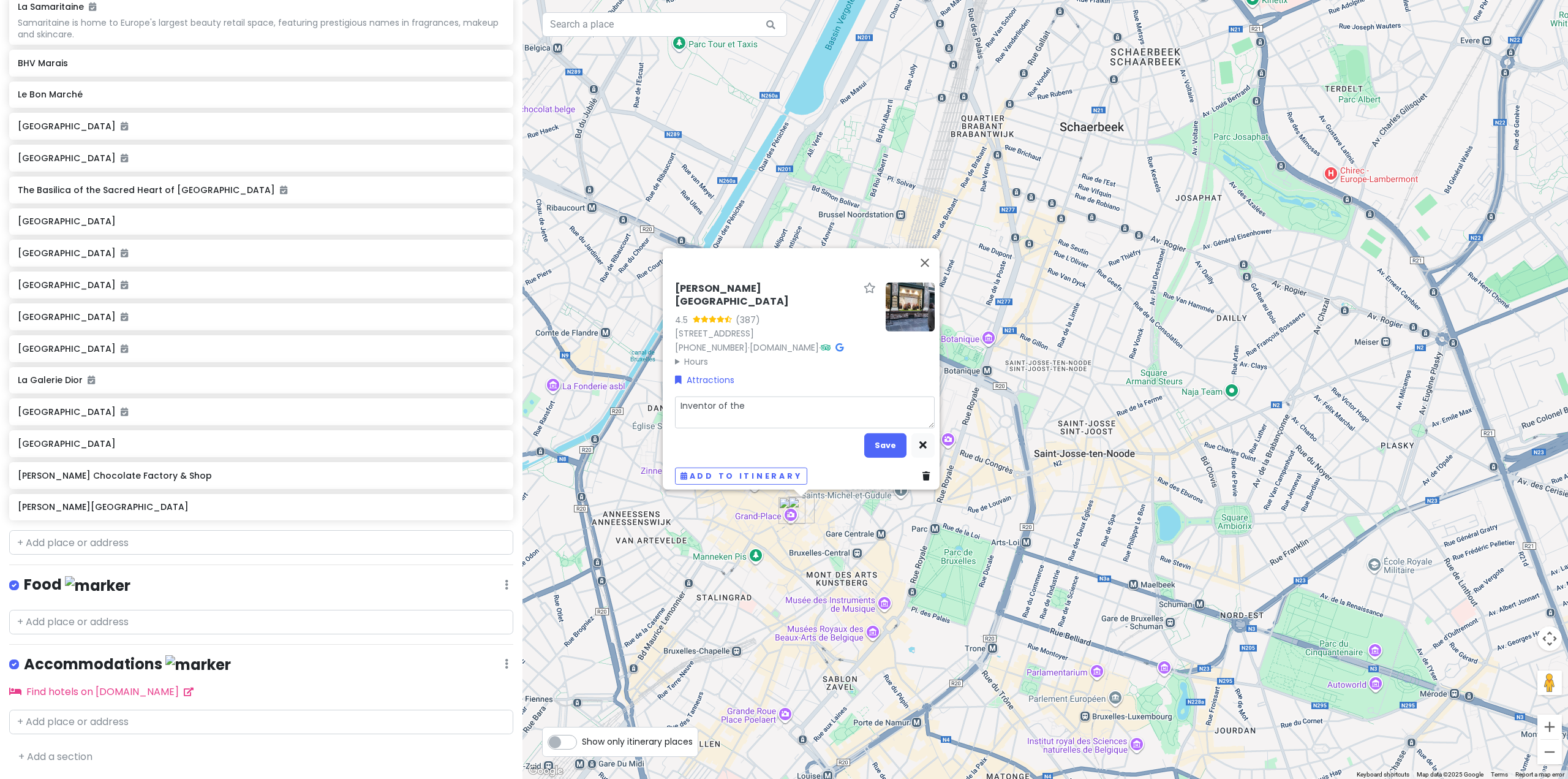
type textarea "x"
type textarea "Inventor of the"
type textarea "x"
type textarea "Inventor of the c"
type textarea "x"
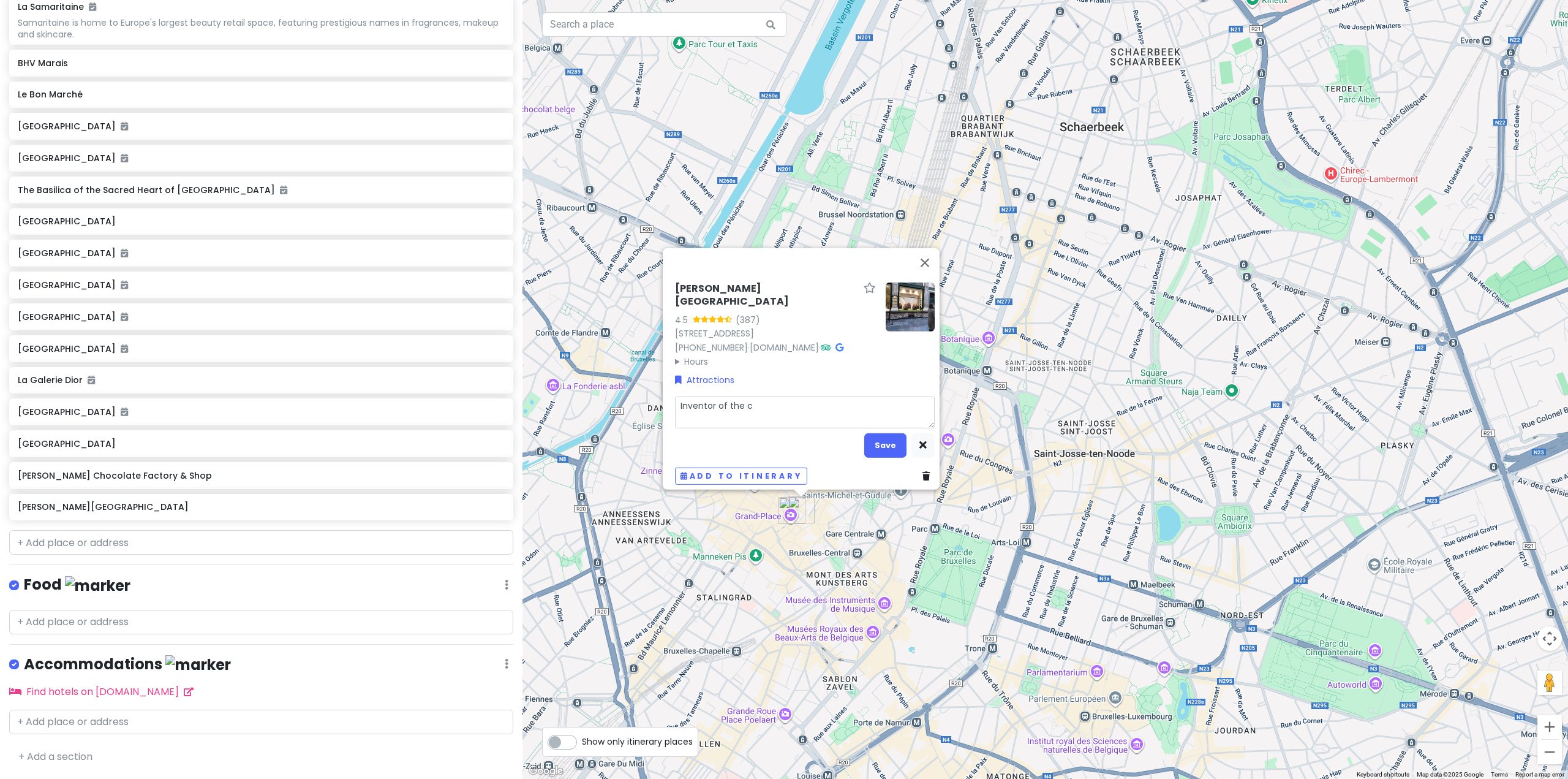
type textarea "Inventor of the ch"
type textarea "x"
type textarea "Inventor of the cho"
type textarea "x"
type textarea "Inventor of the choc"
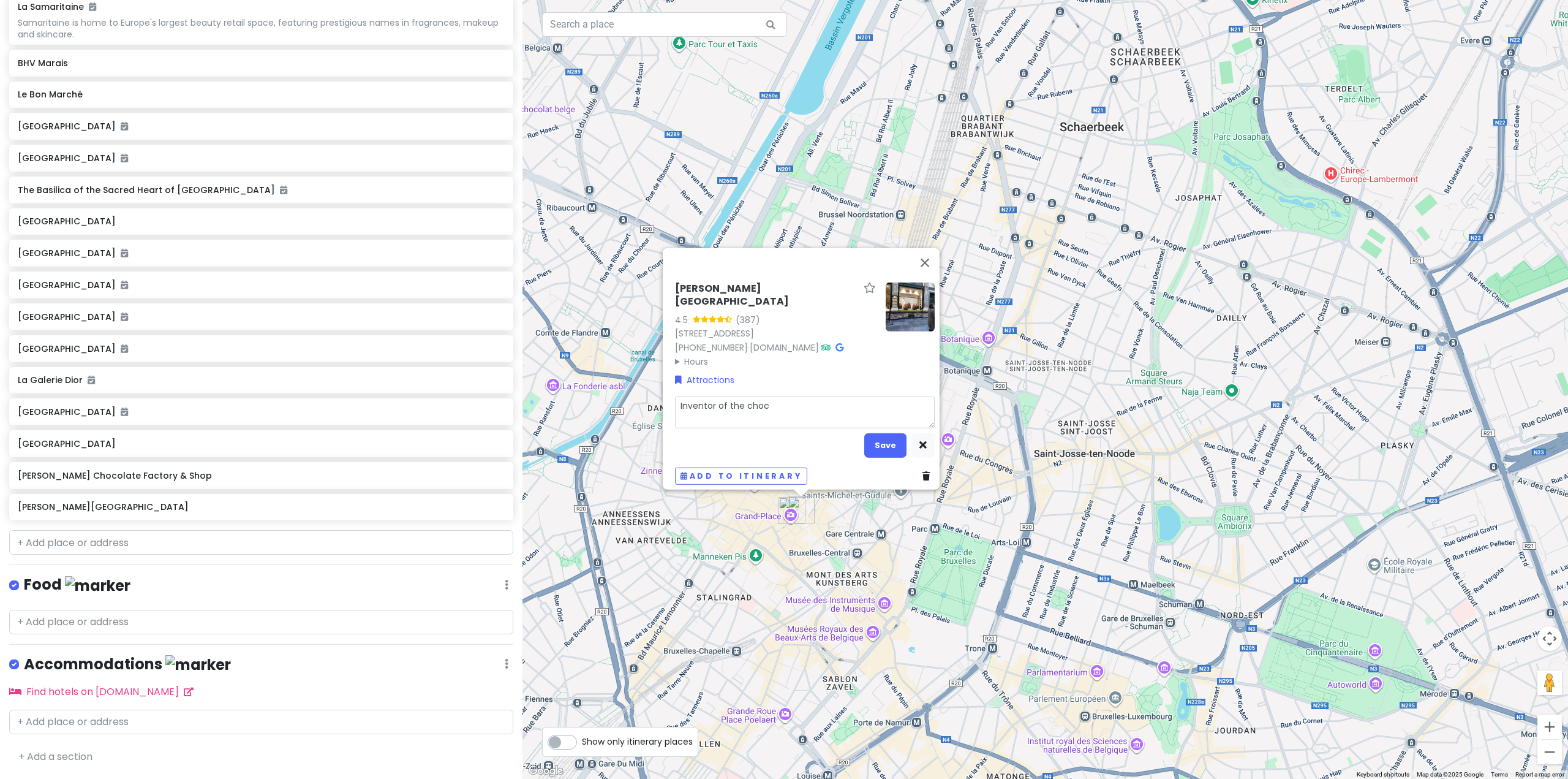
type textarea "x"
type textarea "Inventor of the choco"
type textarea "x"
type textarea "Inventor of the chocol"
type textarea "x"
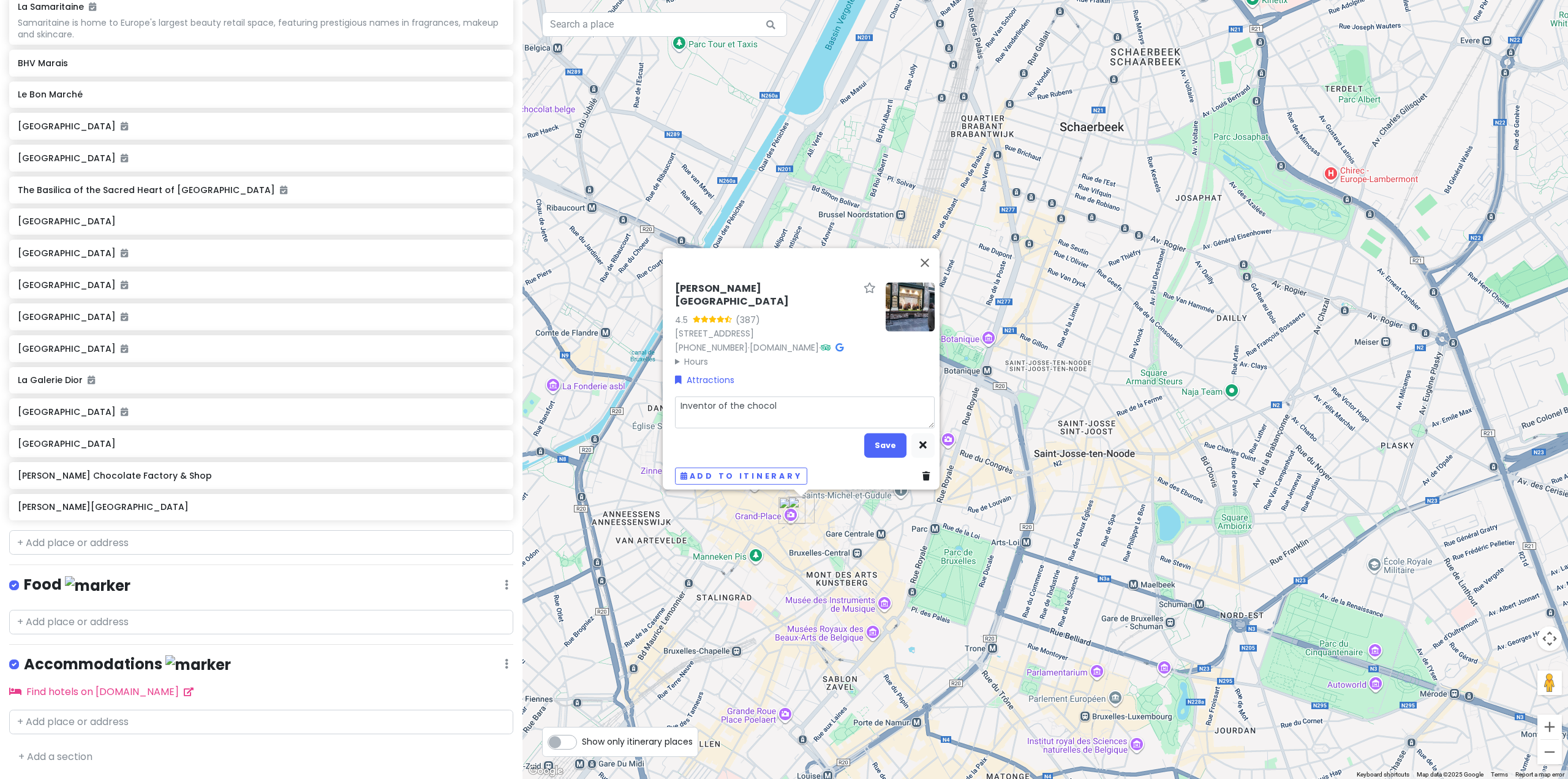
type textarea "Inventor of the chocola"
type textarea "x"
type textarea "Inventor of the chocolat"
type textarea "x"
type textarea "Inventor of the chocolate"
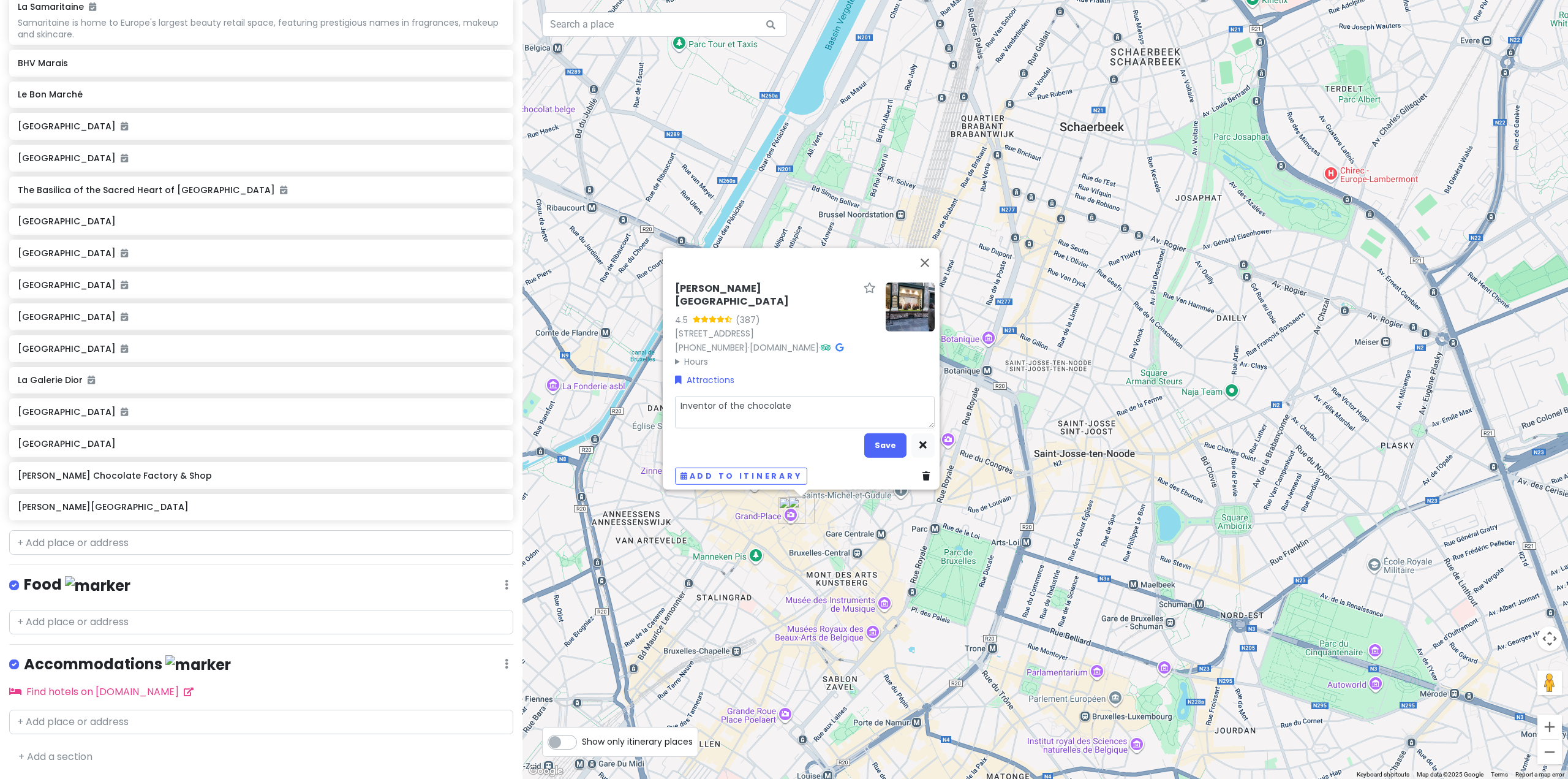
type textarea "x"
type textarea "Inventor of the chocolate"
type textarea "x"
type textarea "Inventor of the chocolate p"
type textarea "x"
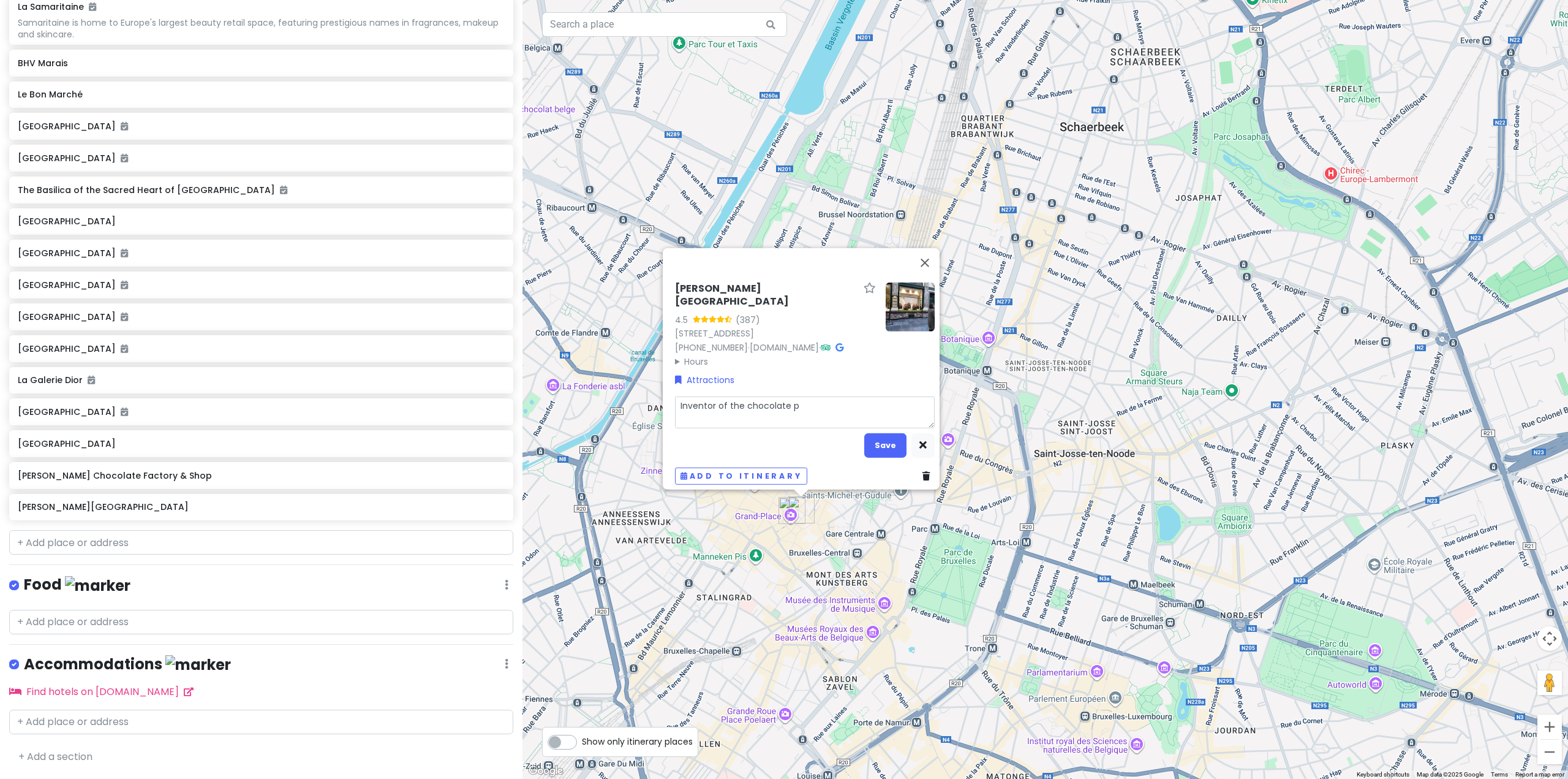
type textarea "Inventor of the chocolate pr"
type textarea "x"
type textarea "Inventor of the chocolate pra"
type textarea "x"
type textarea "Inventor of the chocolate pral"
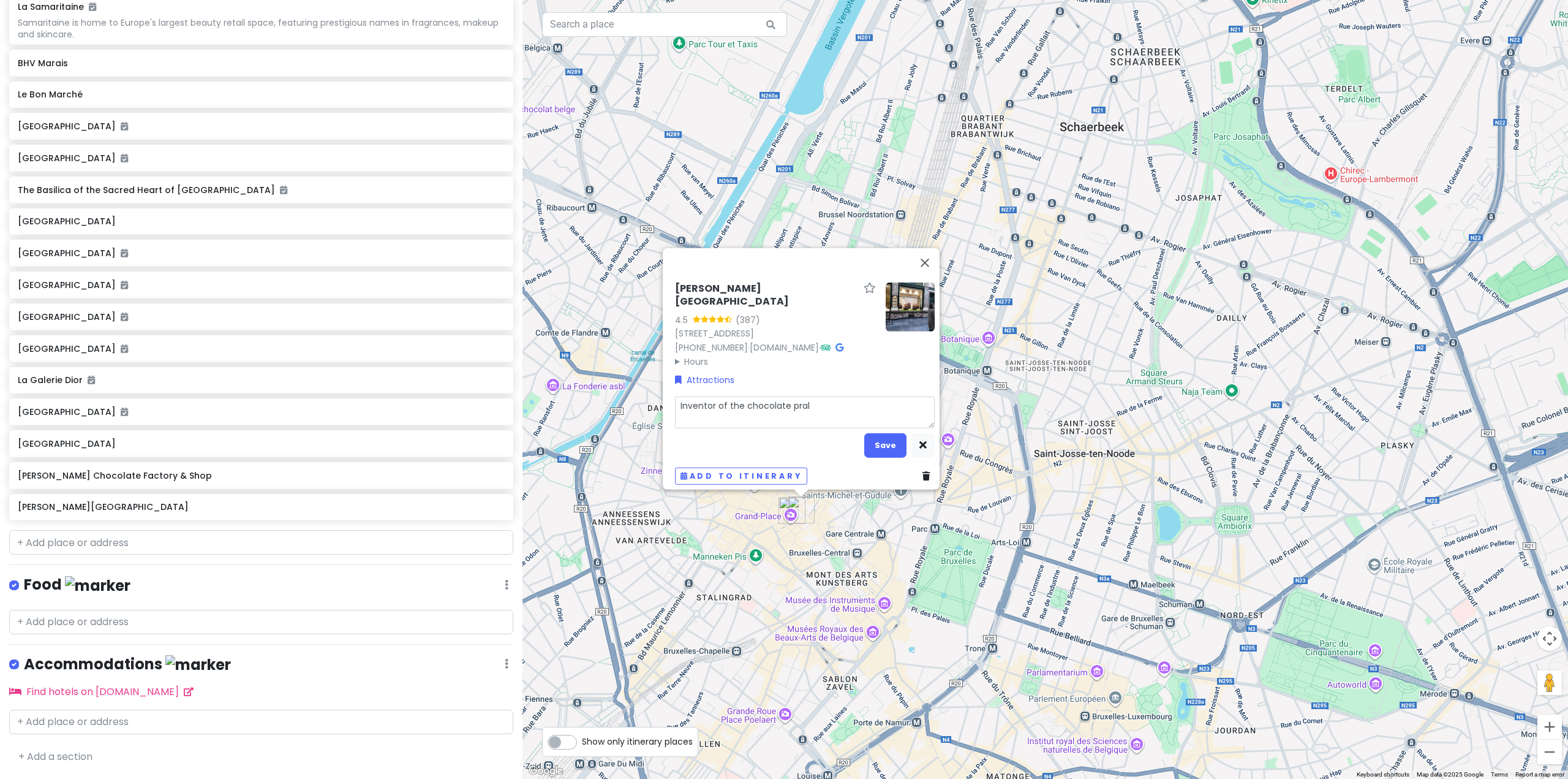
type textarea "x"
type textarea "Inventor of the chocolate prali"
type textarea "x"
type textarea "Inventor of the chocolate pralin"
type textarea "x"
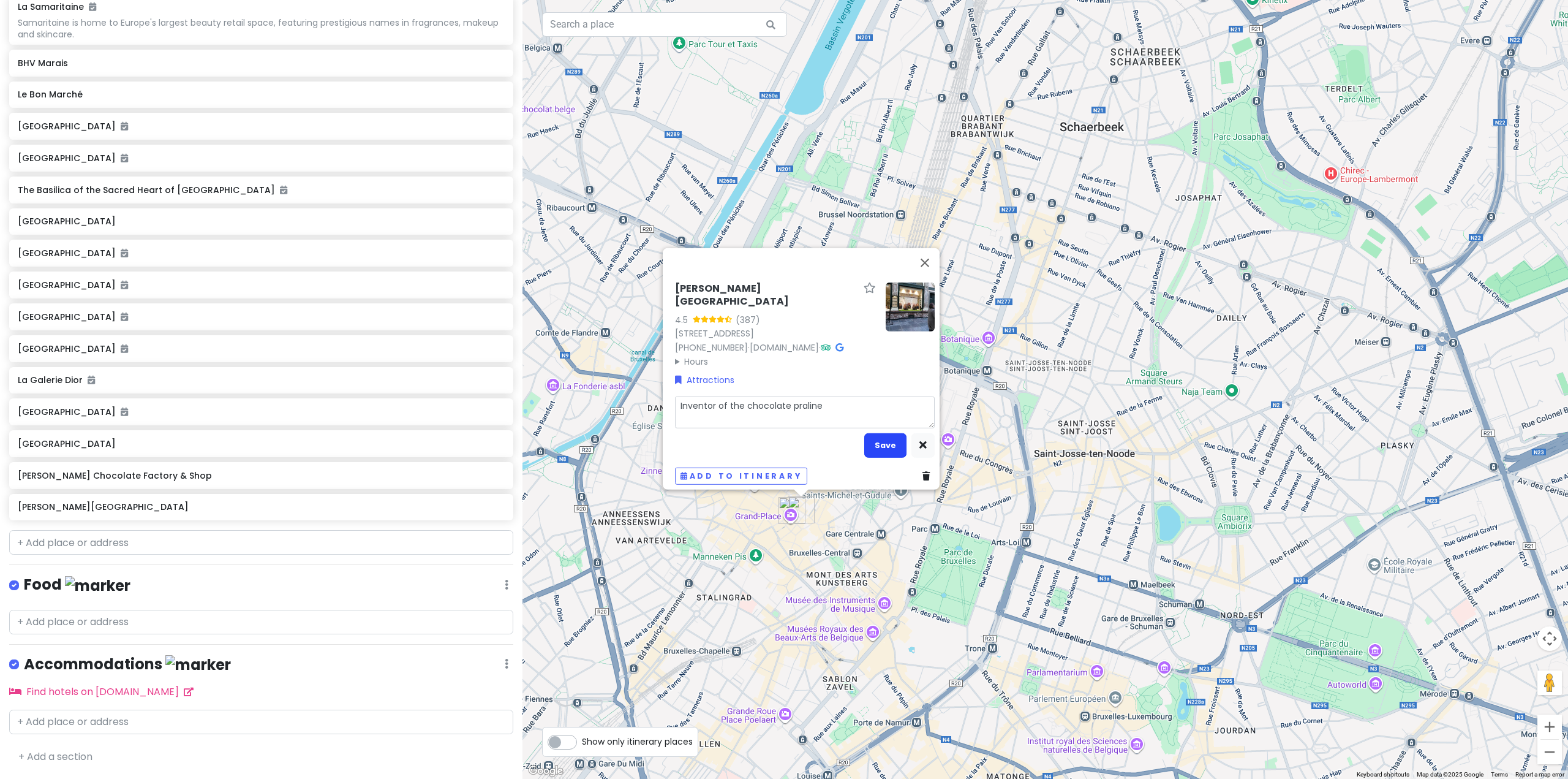
type textarea "Inventor of the chocolate praline"
click at [874, 440] on button "Save" at bounding box center [886, 445] width 42 height 24
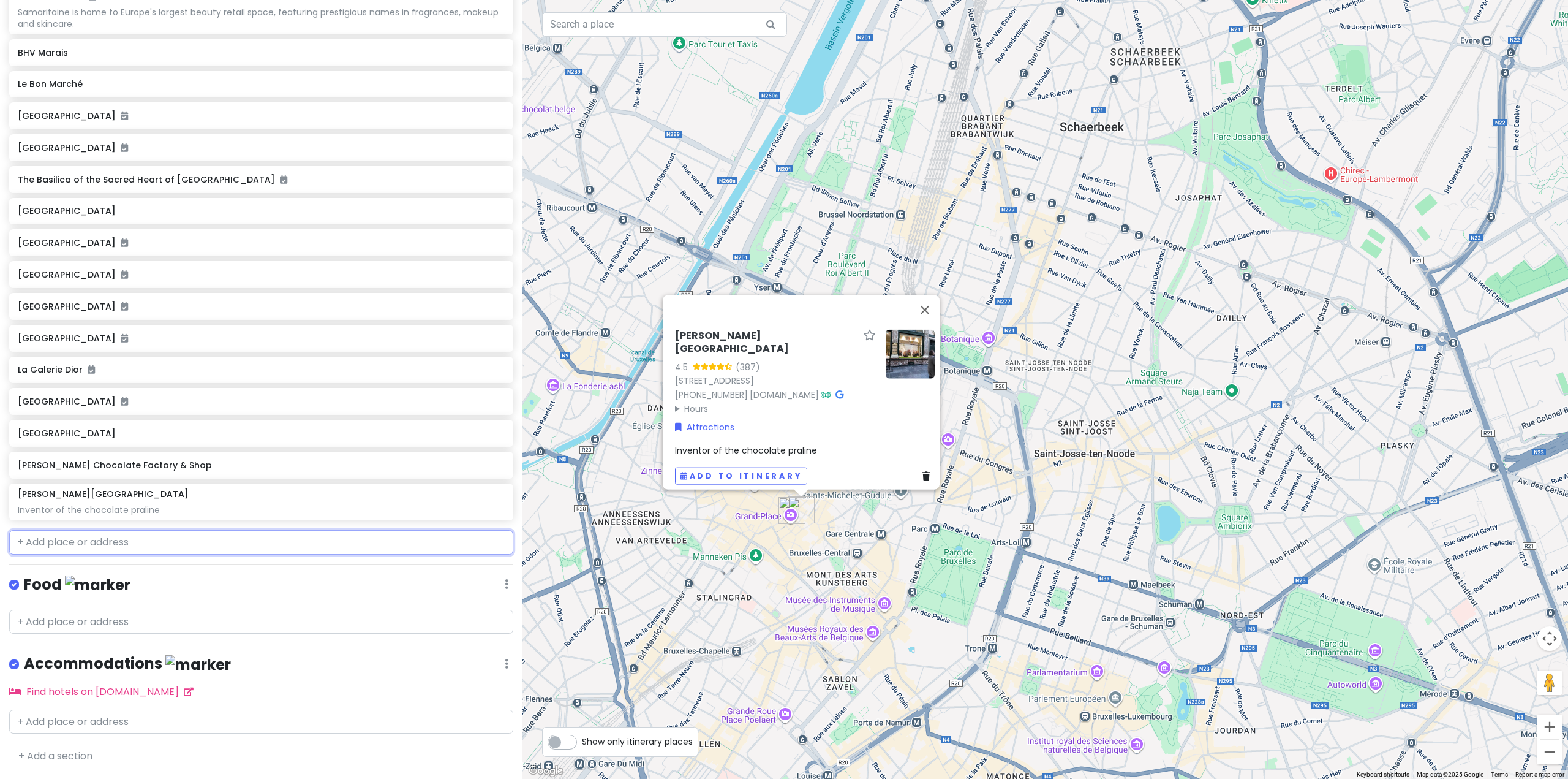
click at [81, 544] on input "text" at bounding box center [261, 542] width 504 height 25
paste input "Chocolaterie Mary"
type input "Chocolaterie Mary"
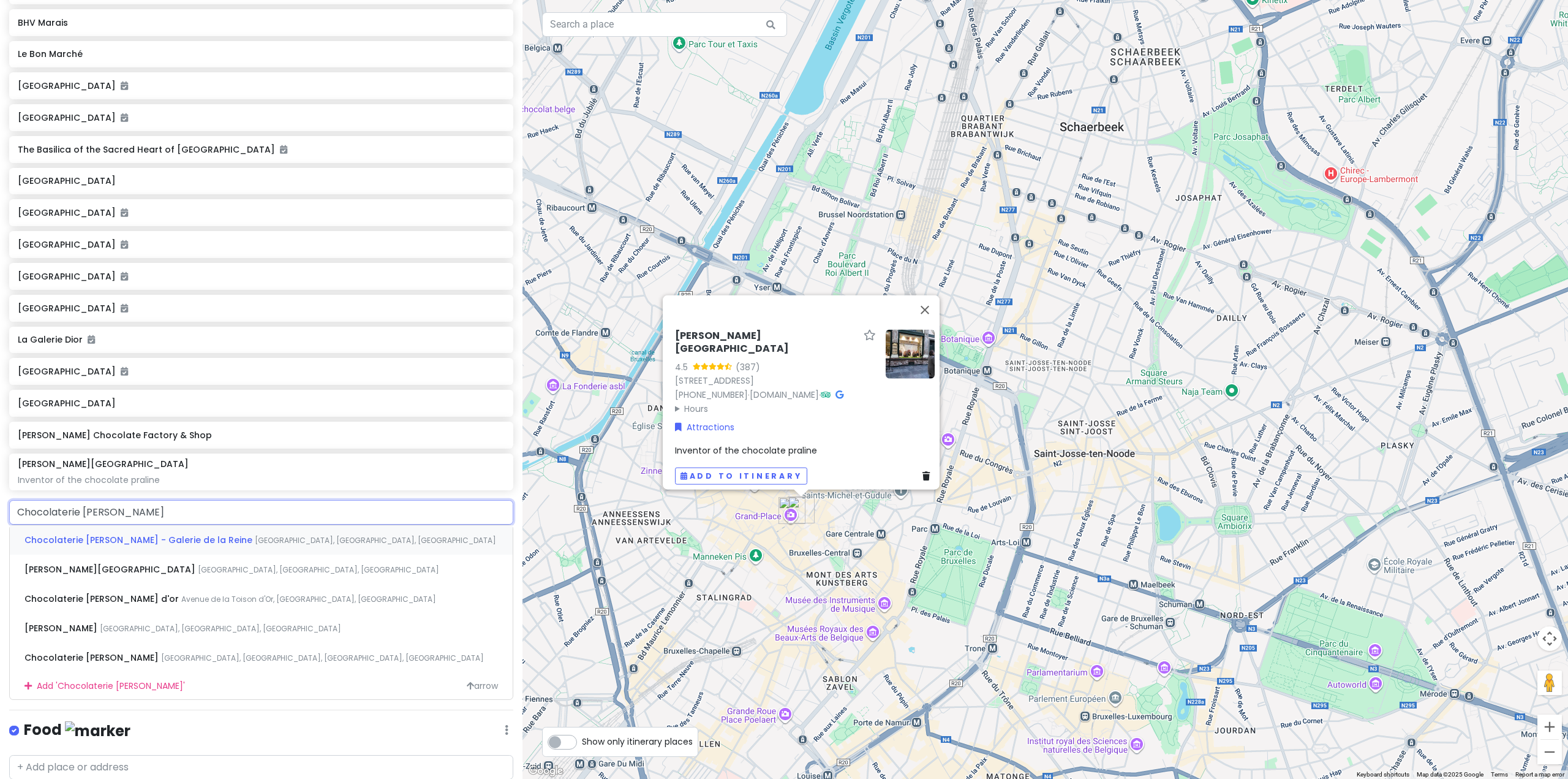
click at [111, 546] on span "Chocolaterie Mary - Galerie de la Reine" at bounding box center [140, 539] width 231 height 12
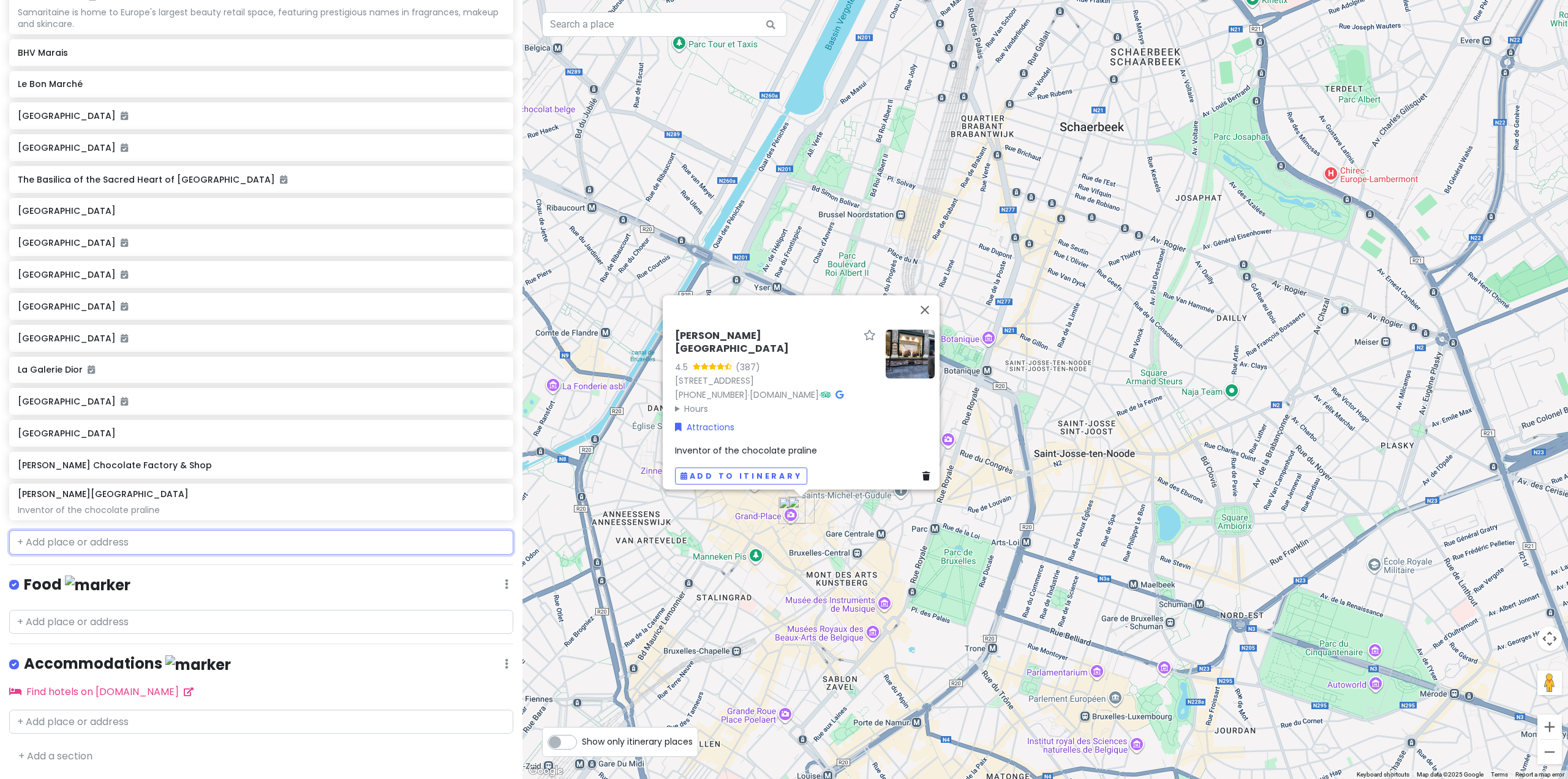
scroll to position [3844, 0]
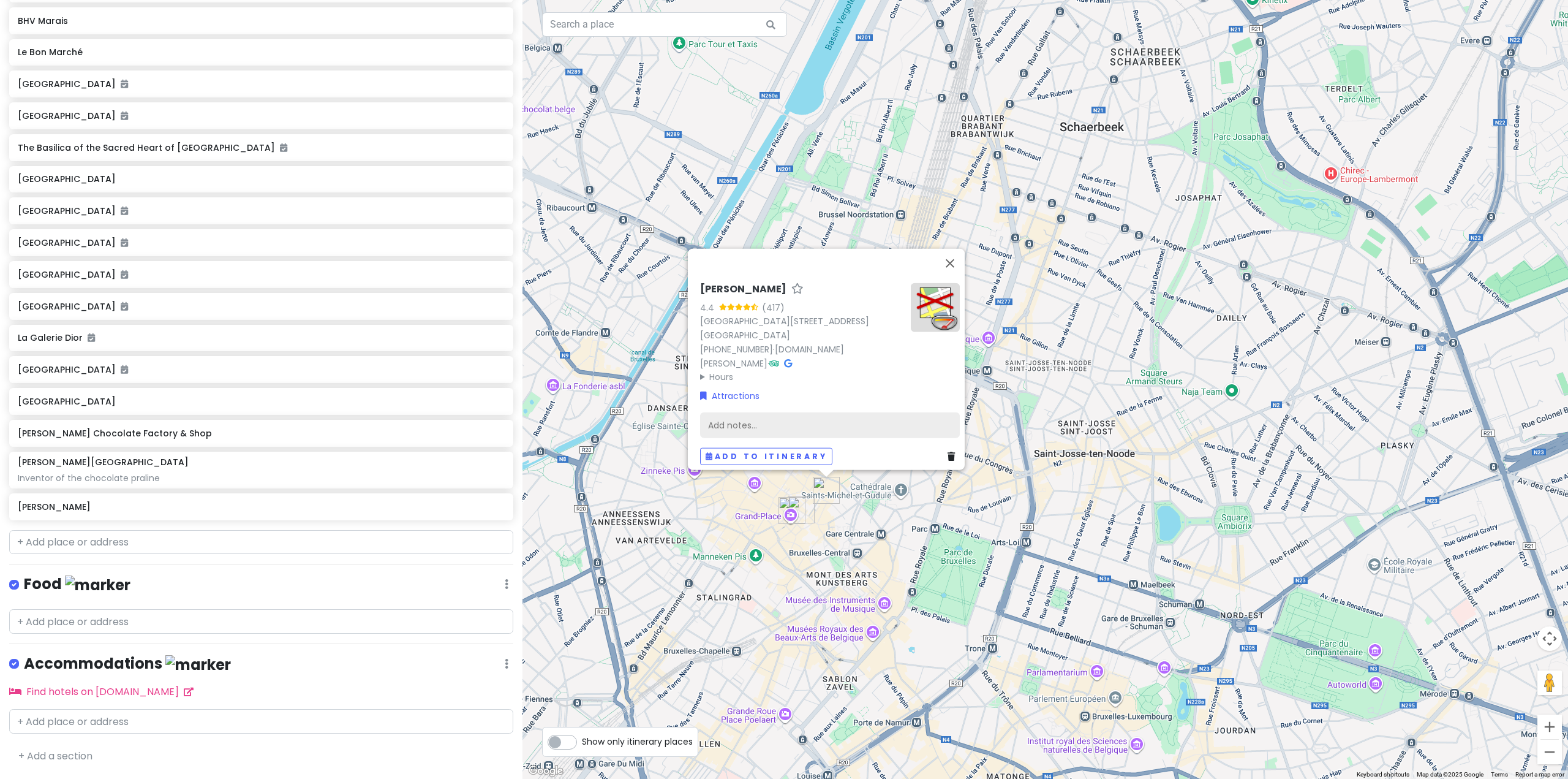
click at [767, 416] on div "Add notes..." at bounding box center [829, 424] width 260 height 25
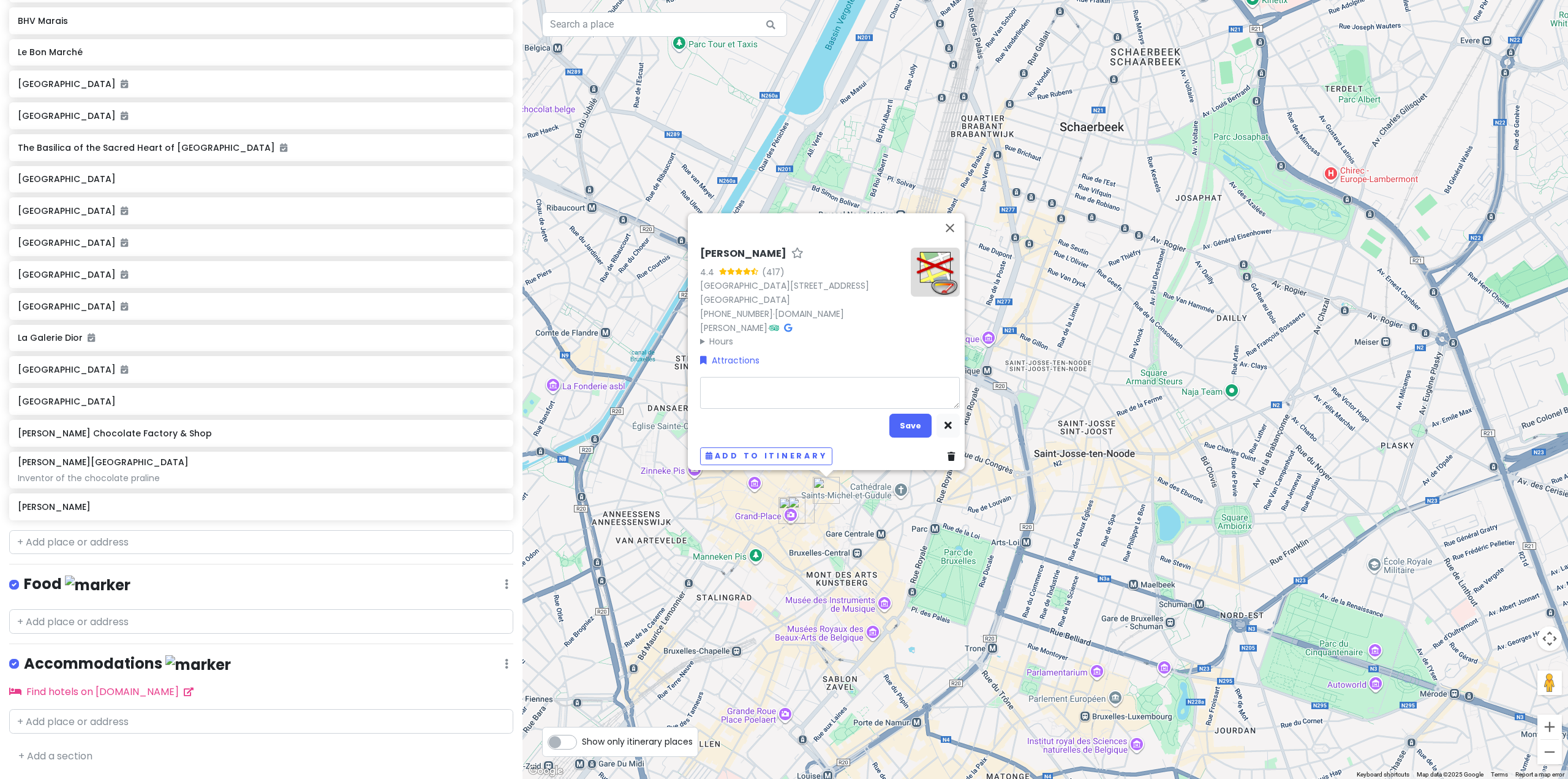
type textarea "x"
type textarea "P"
type textarea "x"
type textarea "Pr"
type textarea "x"
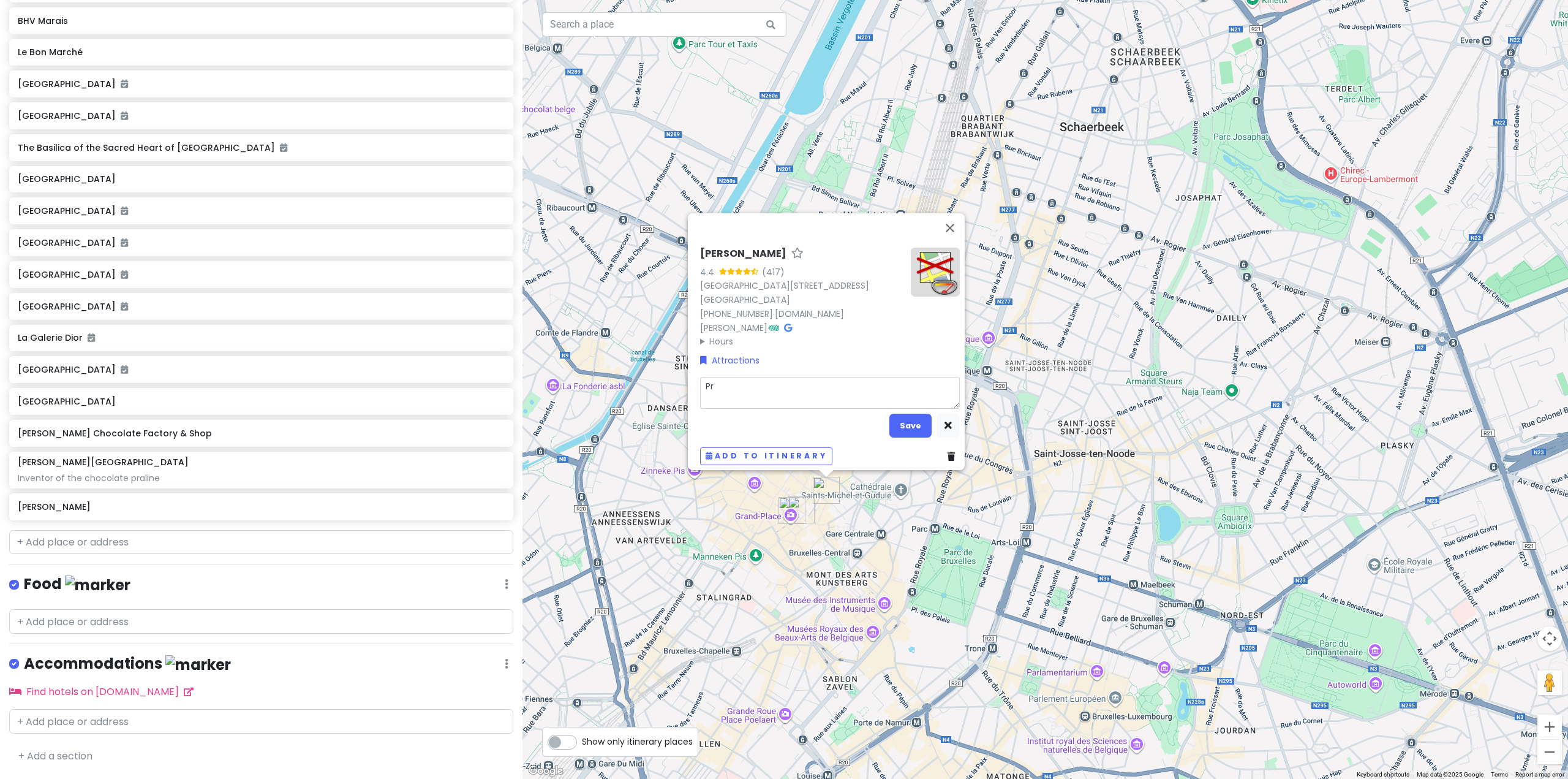
type textarea "Pre"
type textarea "x"
type textarea "Pret"
type textarea "x"
type textarea "Prett"
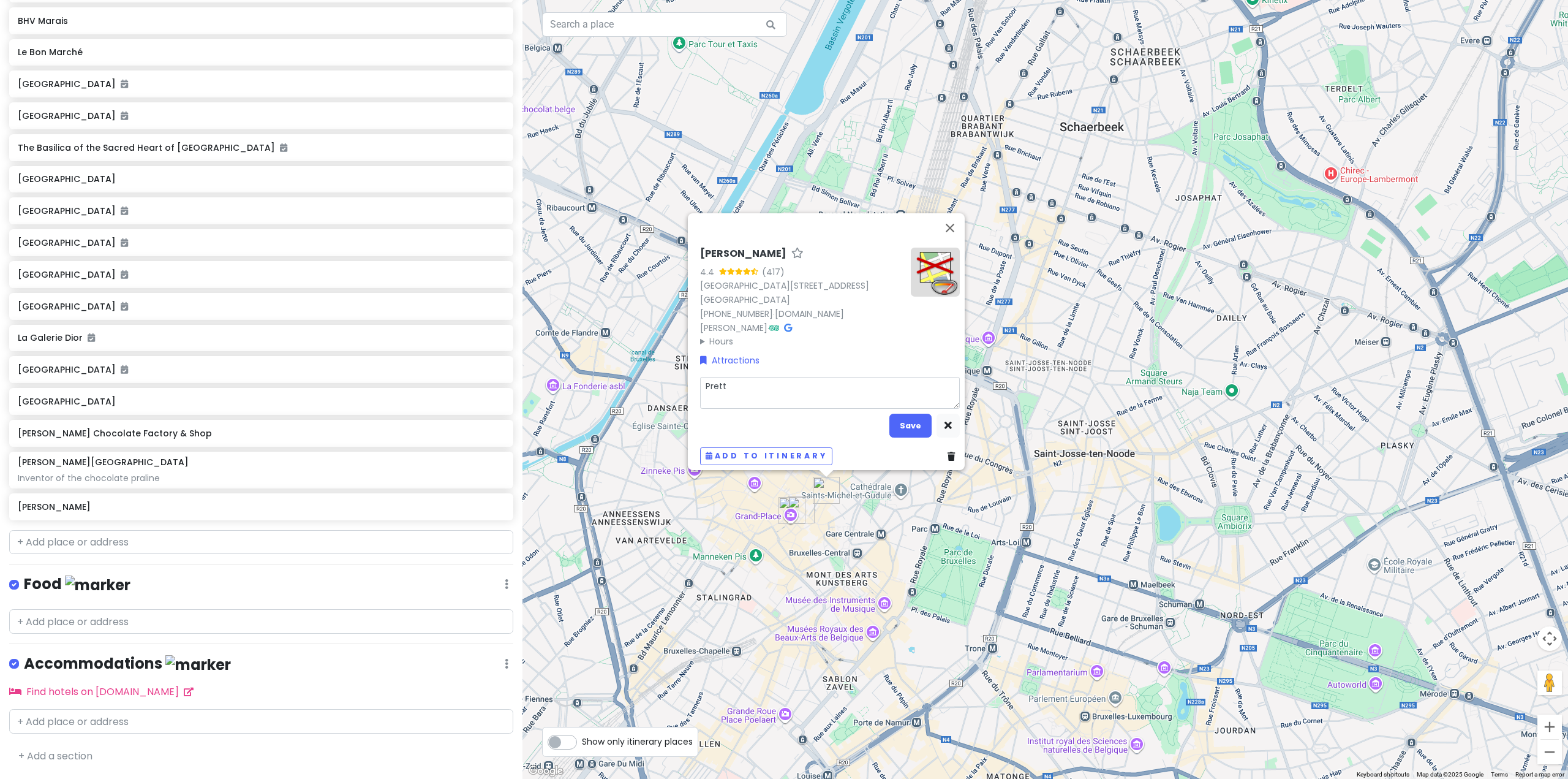
type textarea "x"
type textarea "Pretty"
type textarea "x"
type textarea "Pretty"
type textarea "x"
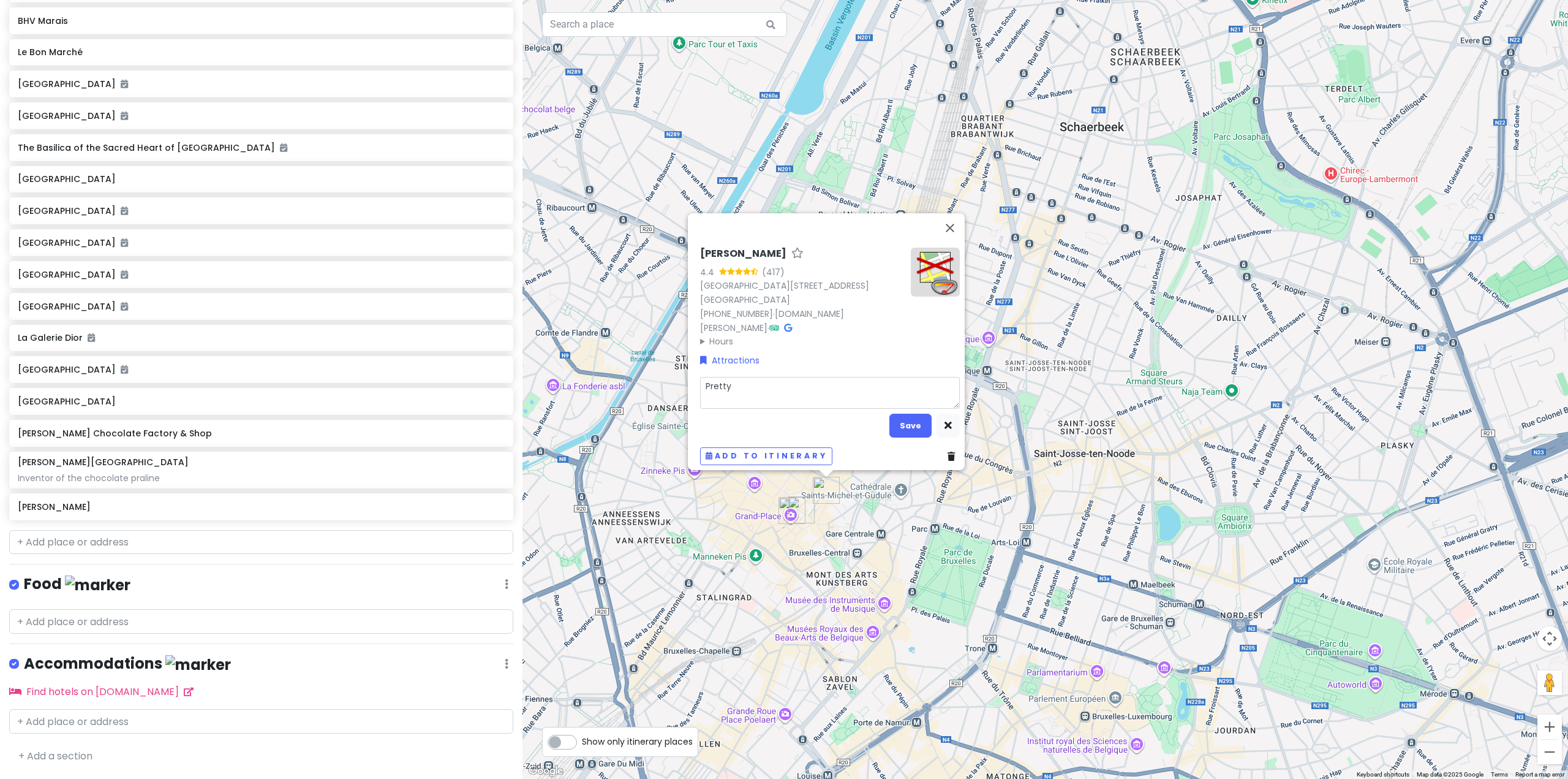
type textarea "Pretty c"
type textarea "x"
type textarea "Pretty ch"
type textarea "x"
type textarea "Pretty cho"
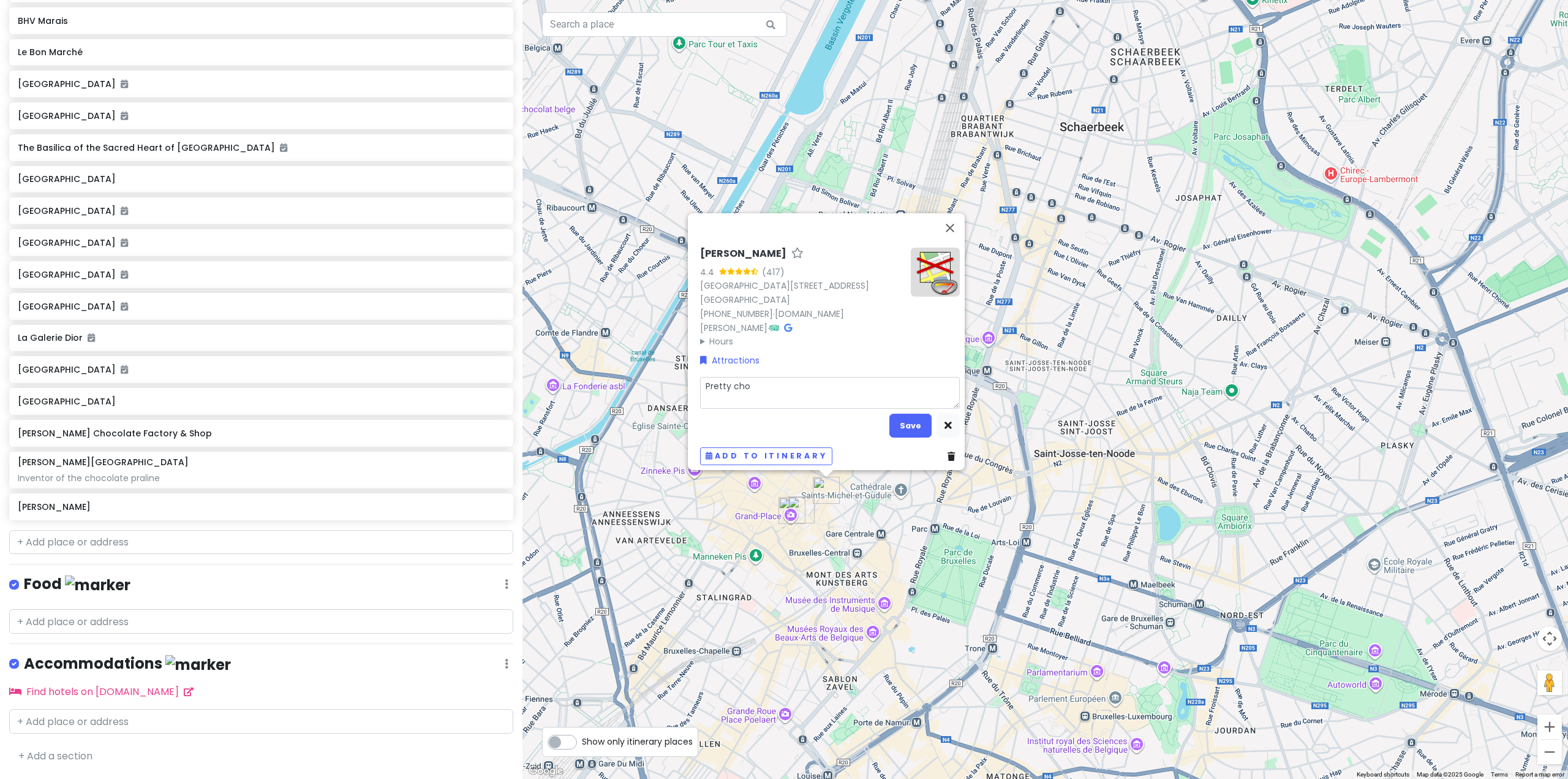
type textarea "x"
type textarea "Pretty choc"
type textarea "x"
type textarea "Pretty choco"
type textarea "x"
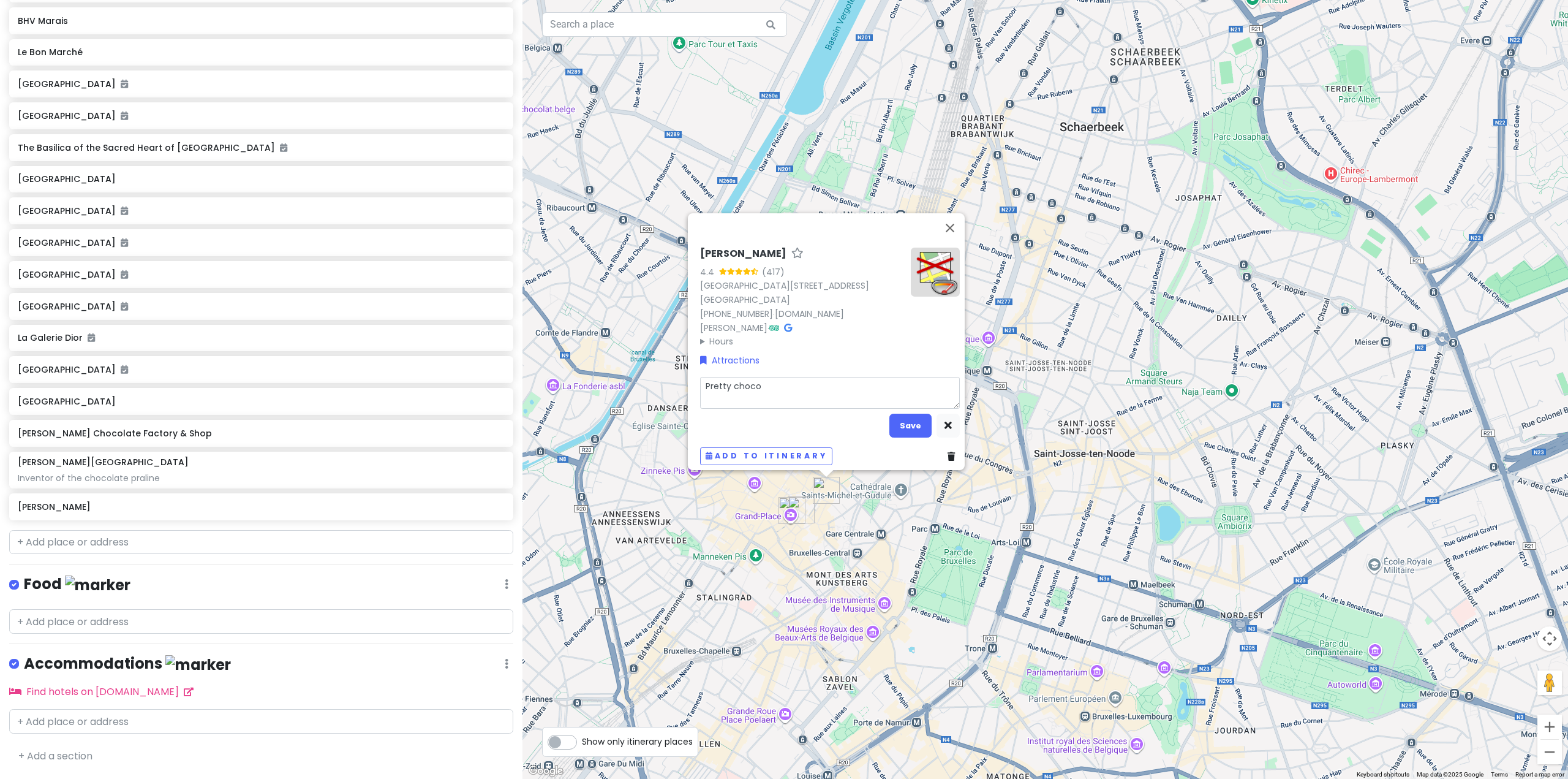
type textarea "Pretty chocol"
type textarea "x"
type textarea "Pretty chocola"
type textarea "x"
type textarea "Pretty chocolat"
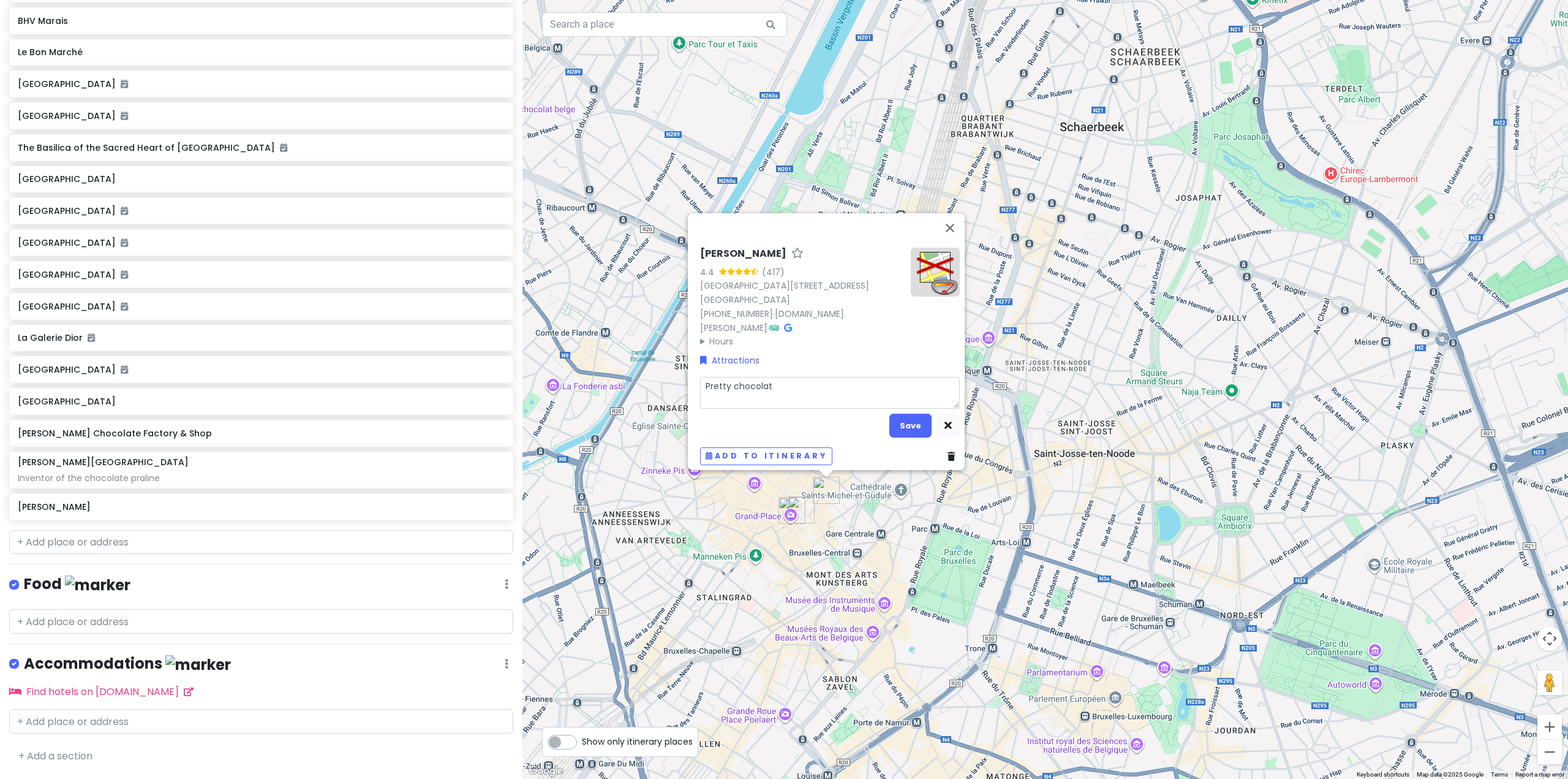
type textarea "x"
type textarea "Pretty chocolate"
type textarea "x"
type textarea "Pretty chocolate"
type textarea "x"
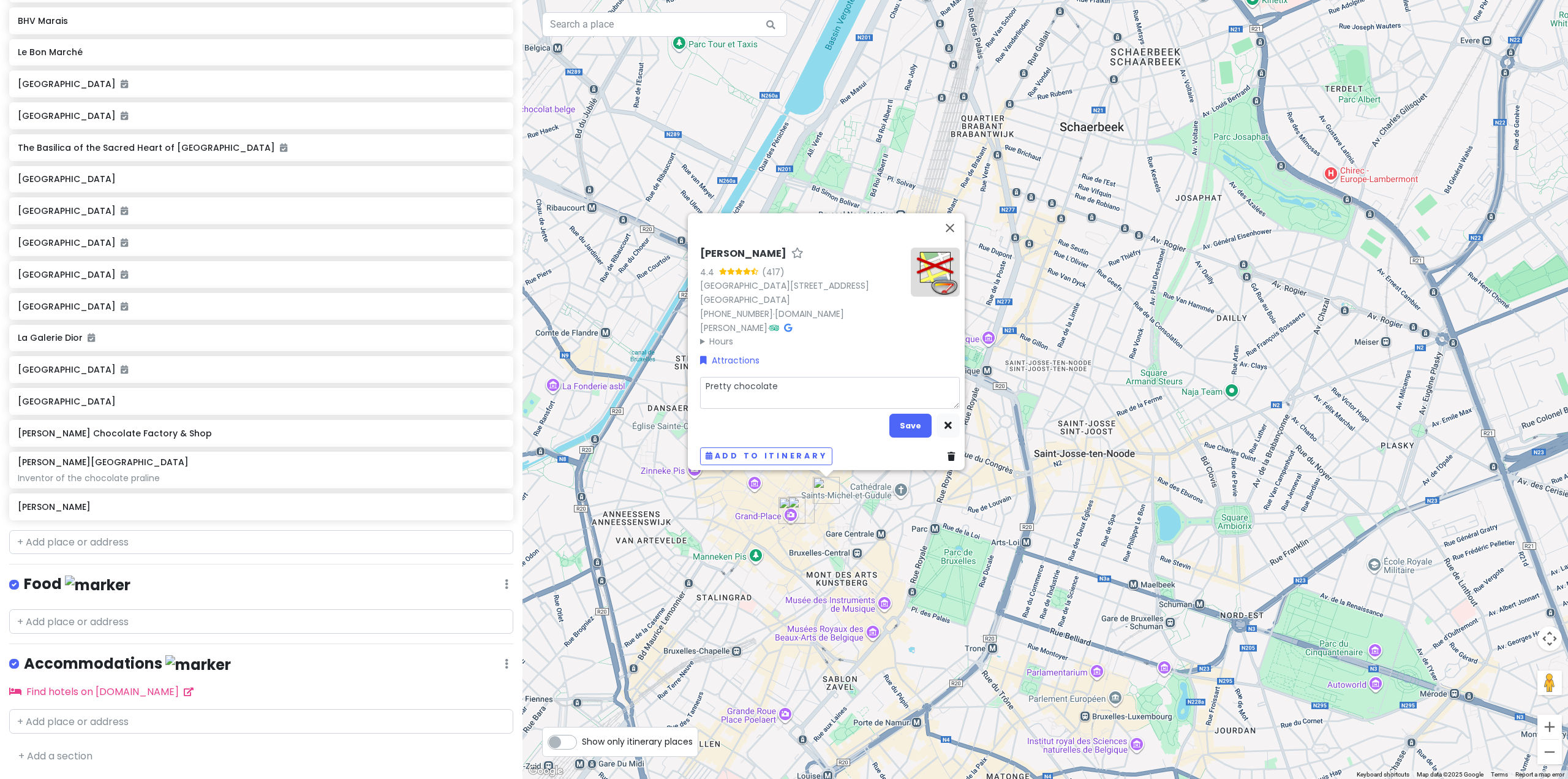
type textarea "Pretty chocolate s"
type textarea "x"
type textarea "Pretty chocolate st"
type textarea "x"
type textarea "Pretty chocolate sto"
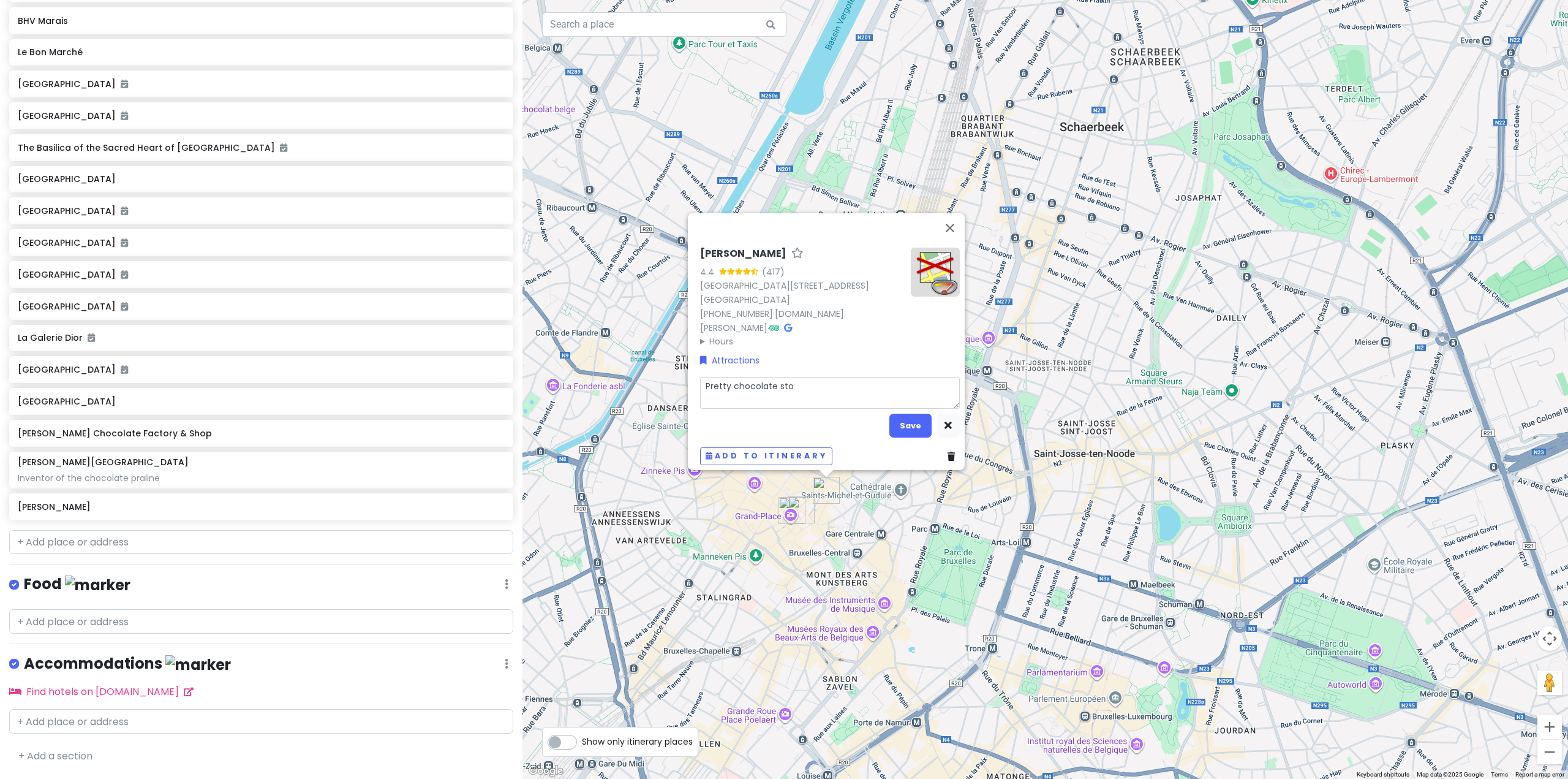
type textarea "x"
type textarea "Pretty chocolate stor"
type textarea "x"
type textarea "Pretty chocolate store"
type textarea "x"
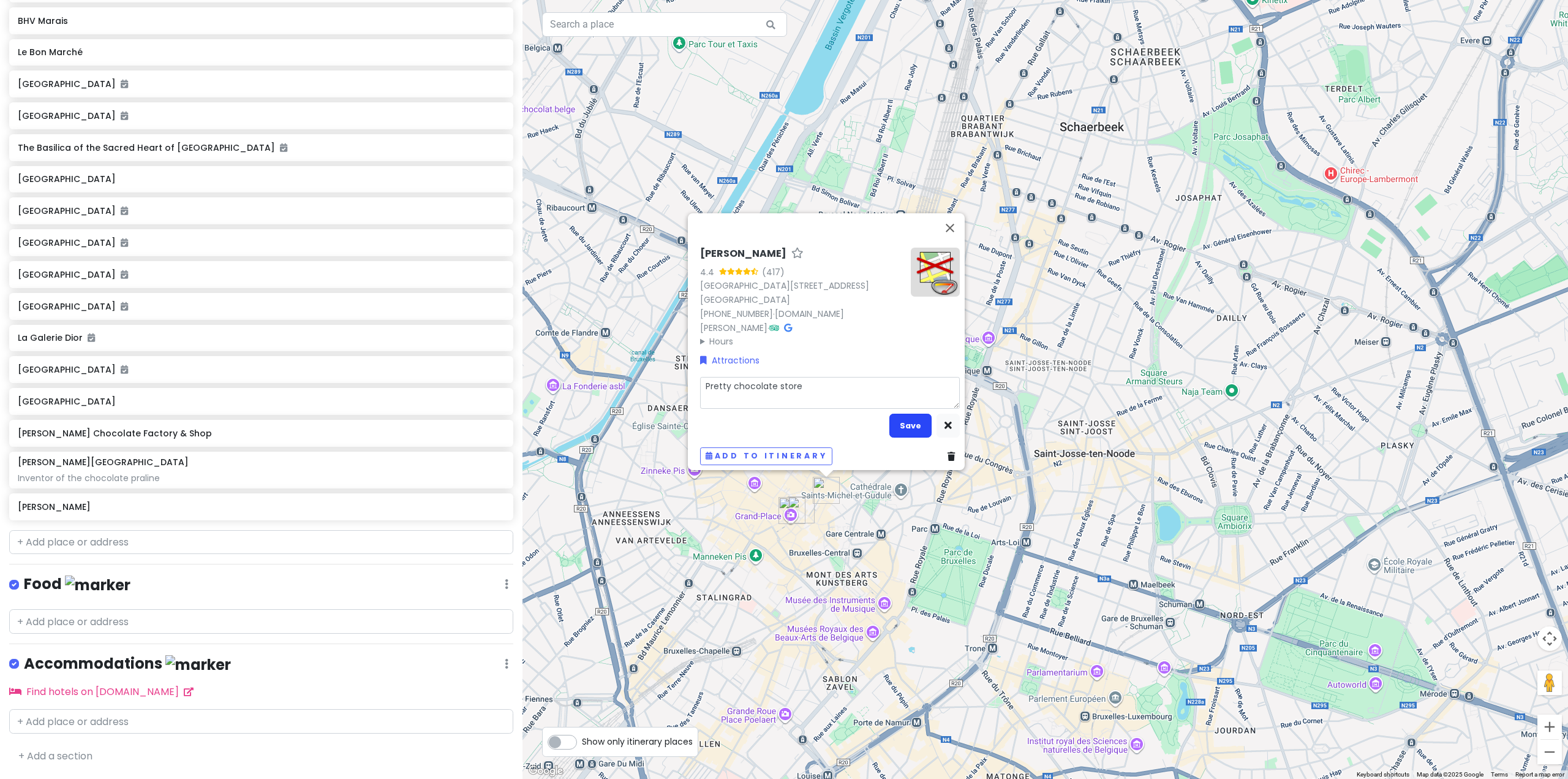
type textarea "Pretty chocolate store"
click at [893, 414] on button "Save" at bounding box center [910, 425] width 42 height 24
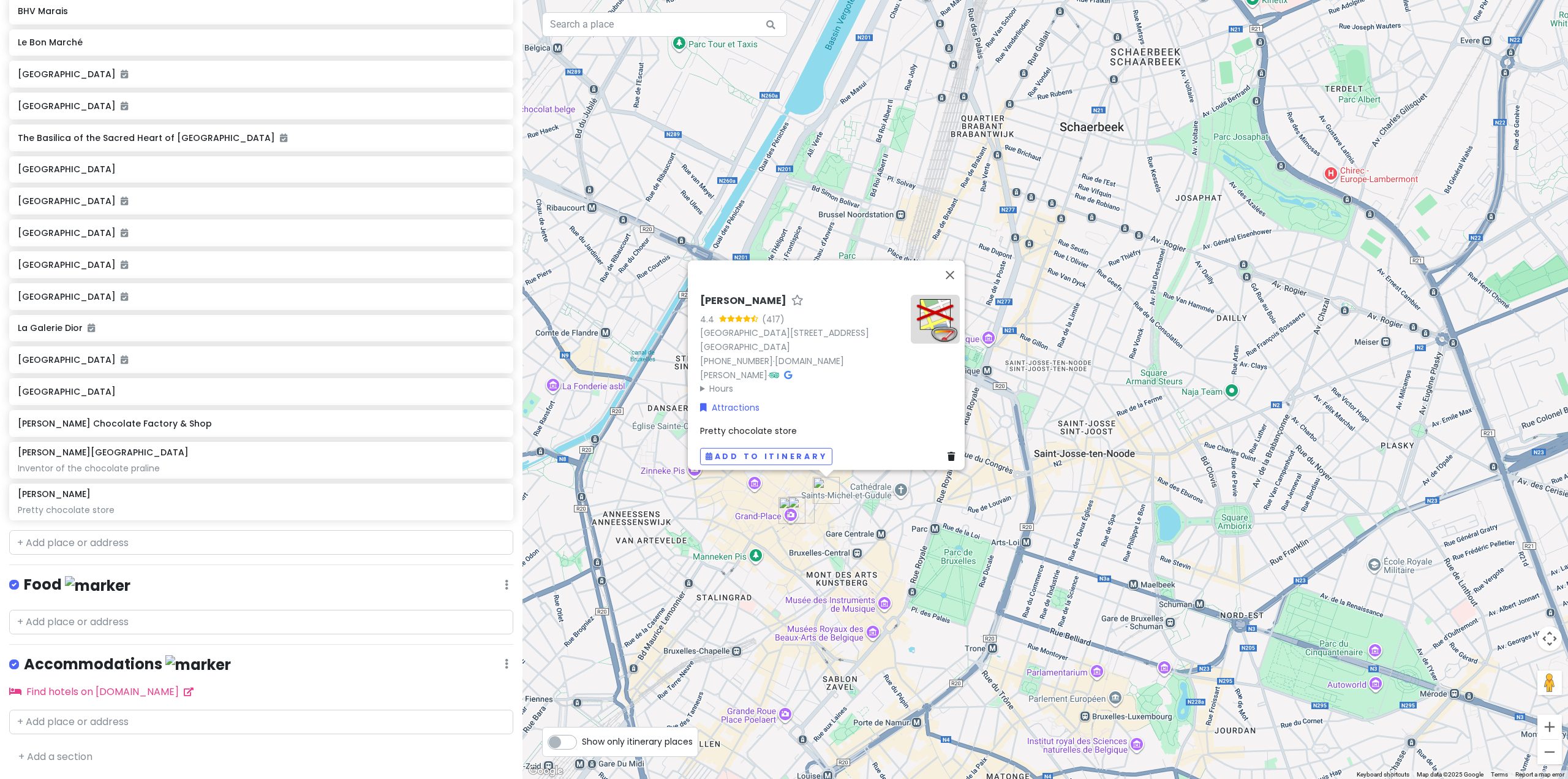
scroll to position [3854, 0]
click at [149, 549] on input "text" at bounding box center [261, 542] width 504 height 25
paste input "Pierre Marcolini"
type input "Pierre Marcolini"
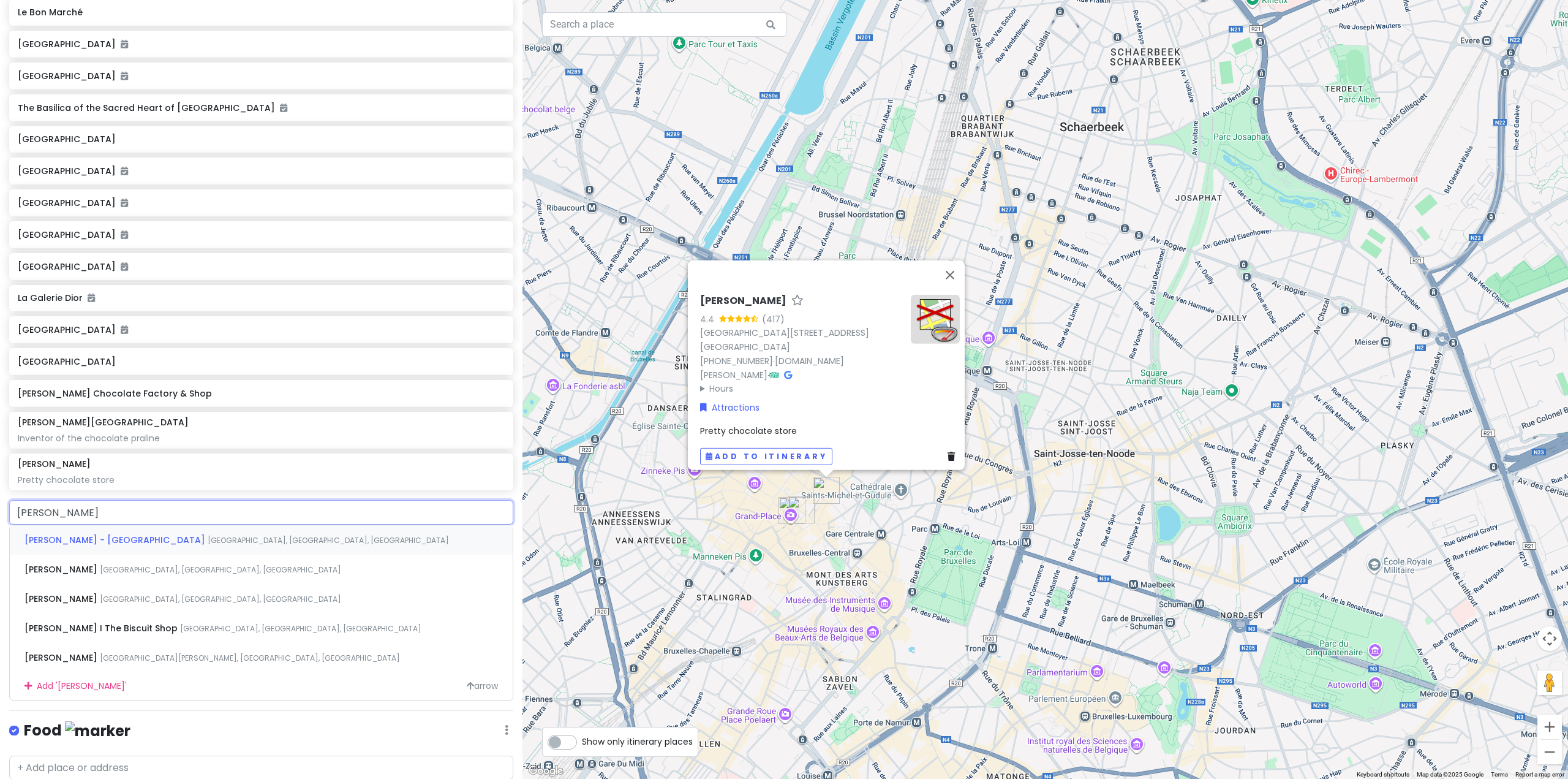
click at [146, 546] on span "Pierre Marcolini - Brussel Koninginnegalerij" at bounding box center [116, 539] width 183 height 12
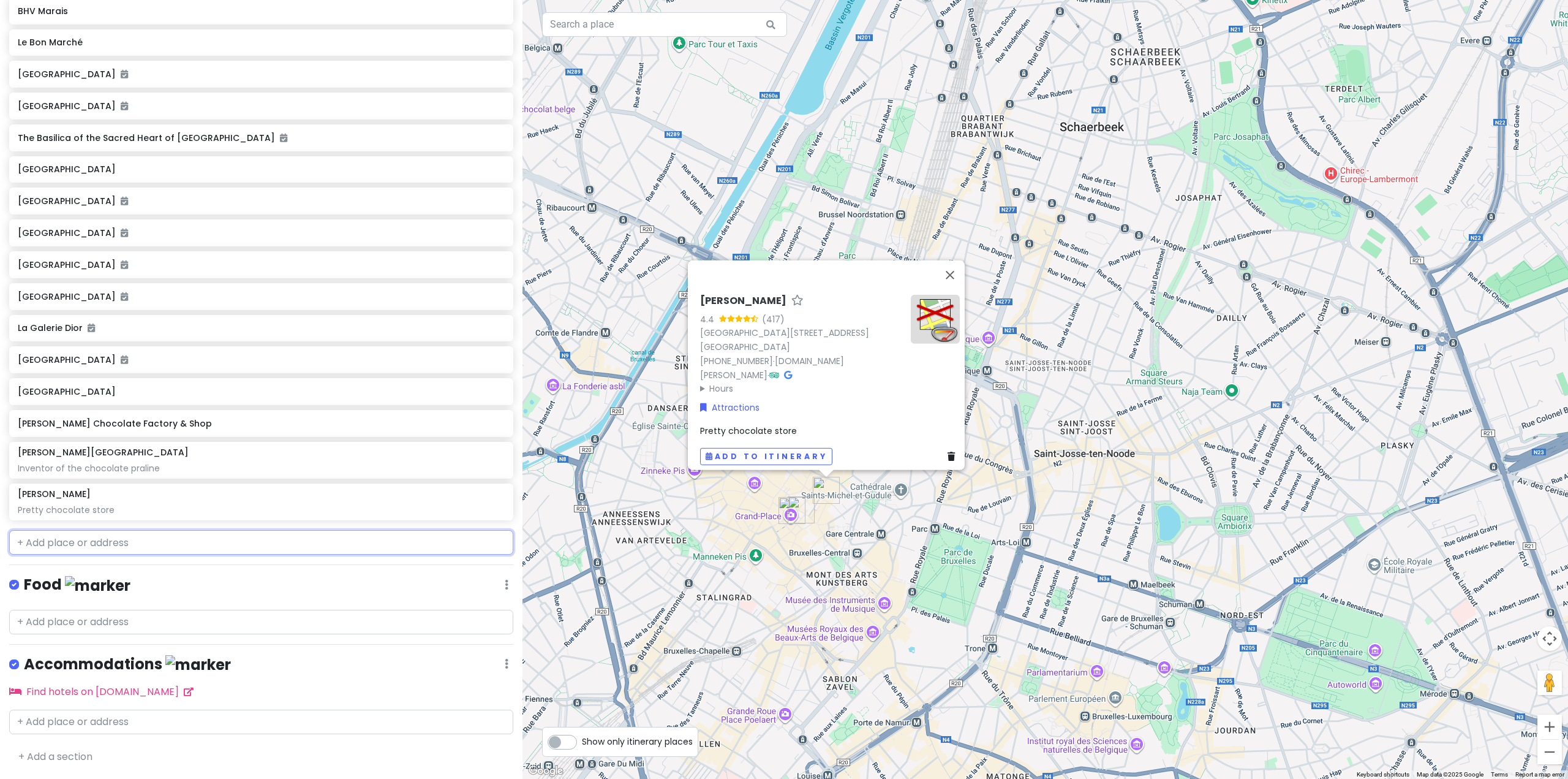
scroll to position [3886, 0]
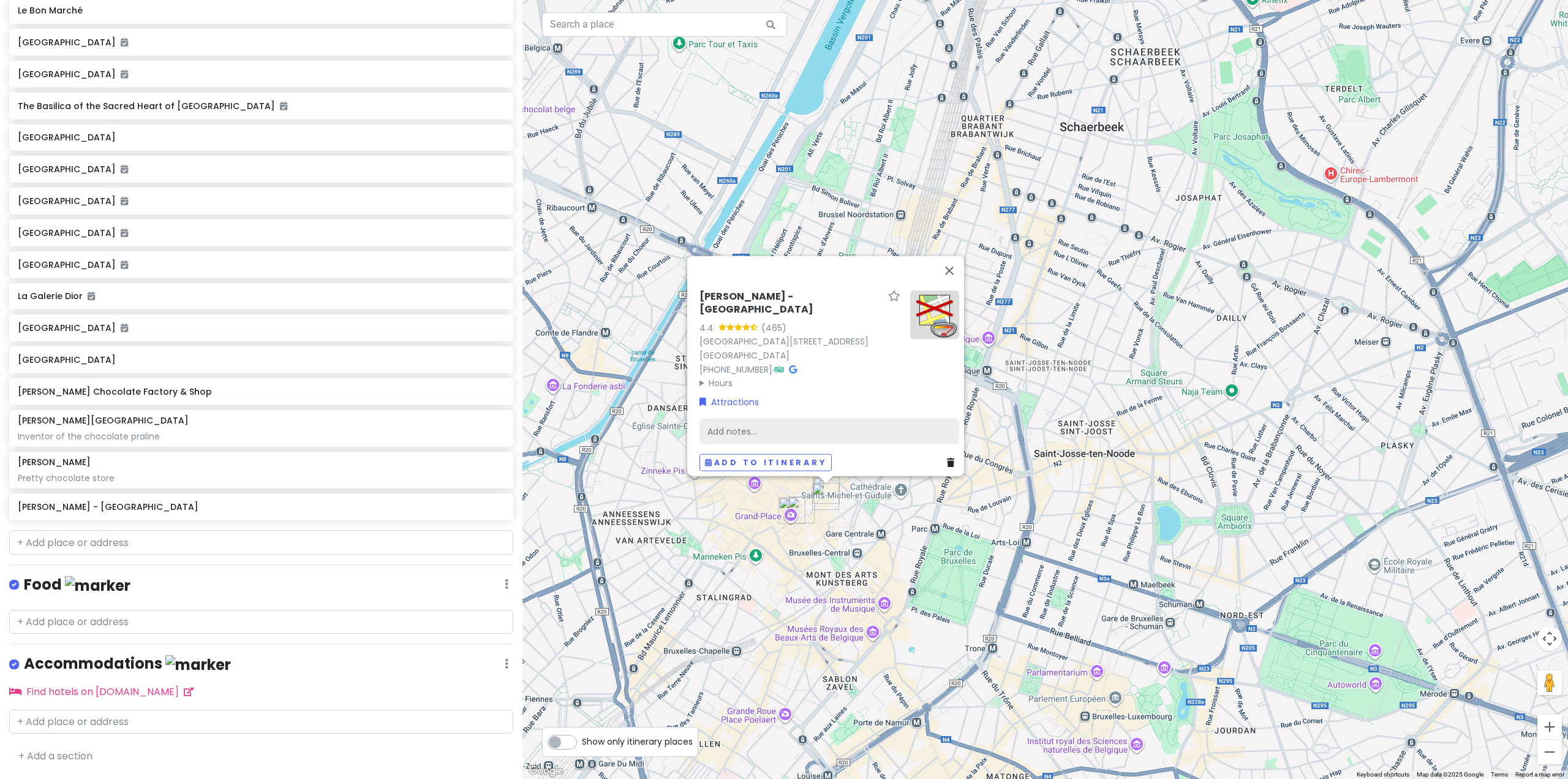
click at [811, 429] on div "Add notes..." at bounding box center [829, 430] width 260 height 25
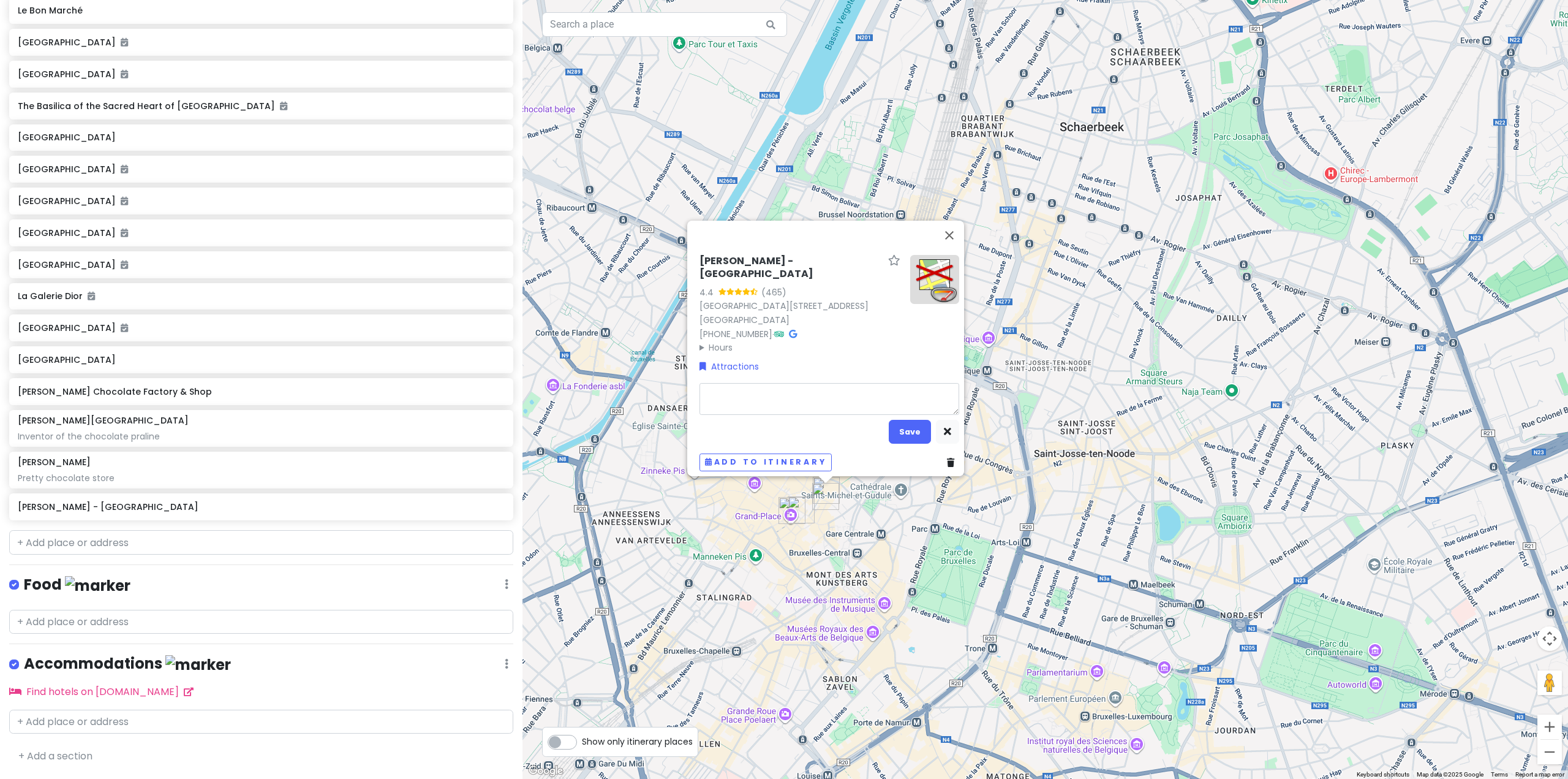
type textarea "x"
type textarea "T"
type textarea "x"
type textarea "O"
type textarea "x"
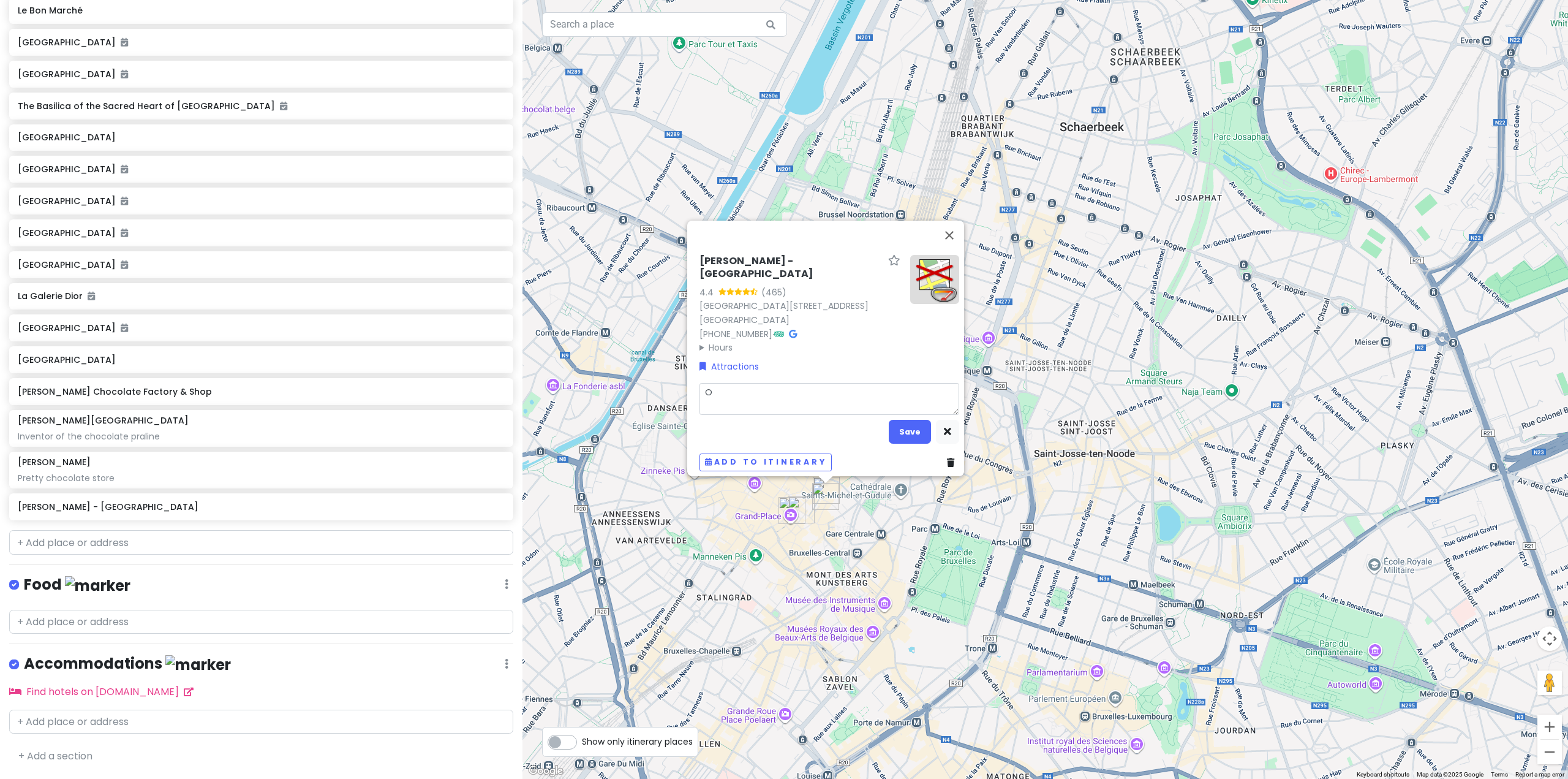
type textarea "On"
type textarea "x"
type textarea "One"
type textarea "x"
type textarea "One"
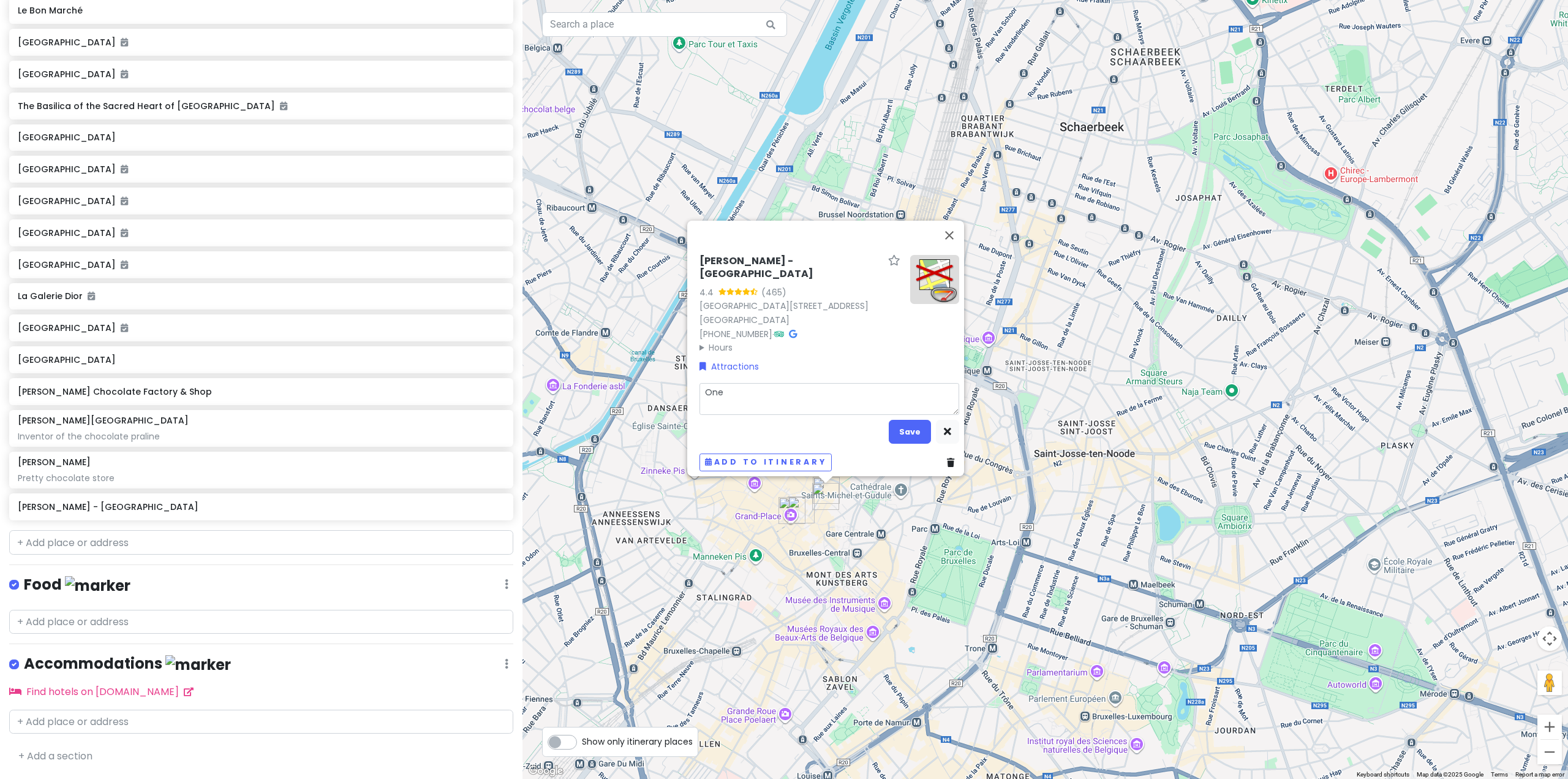
type textarea "x"
type textarea "One o"
type textarea "x"
type textarea "One of"
type textarea "x"
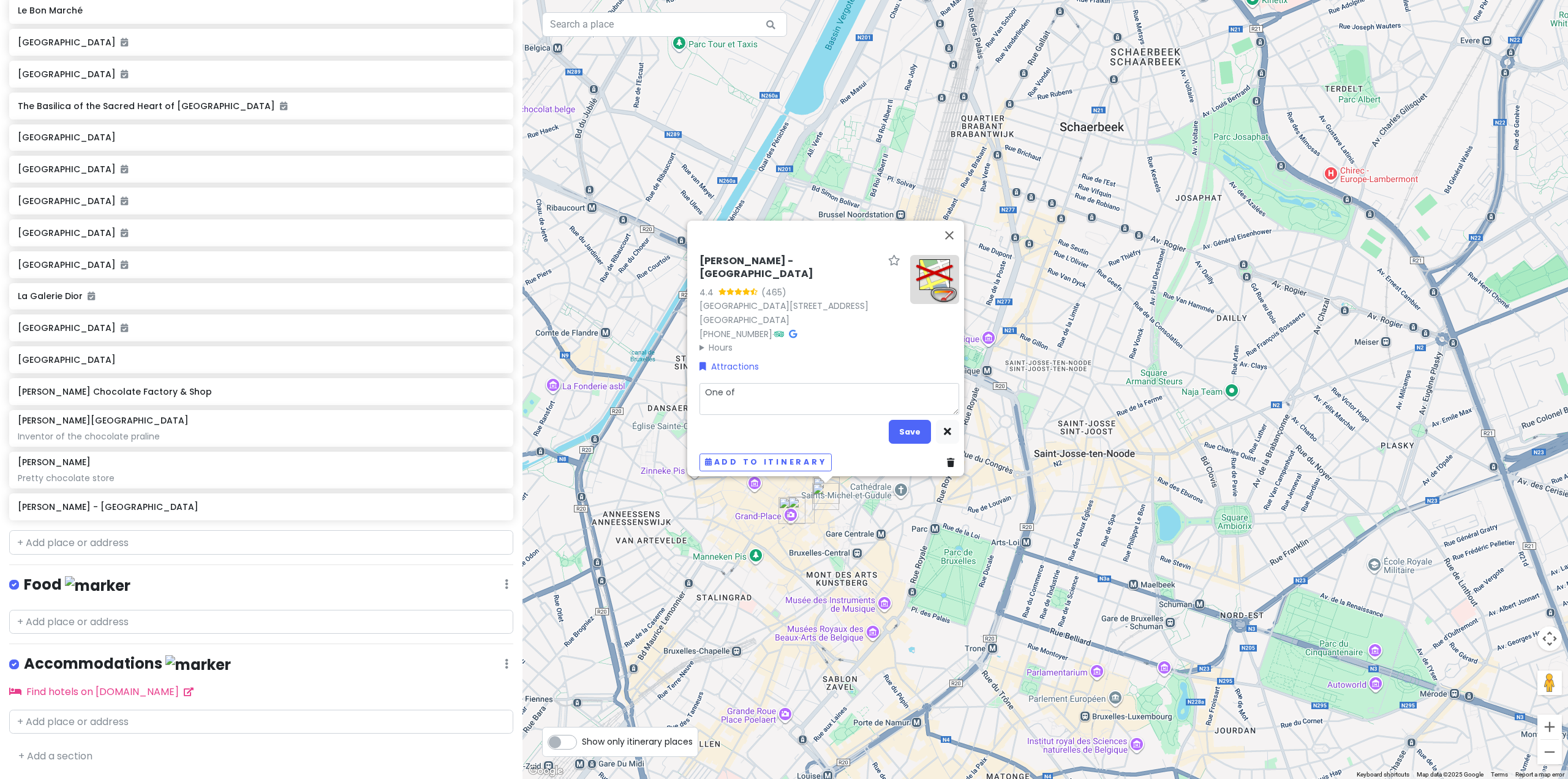
type textarea "One of"
type textarea "x"
type textarea "One of t"
type textarea "x"
type textarea "One of th"
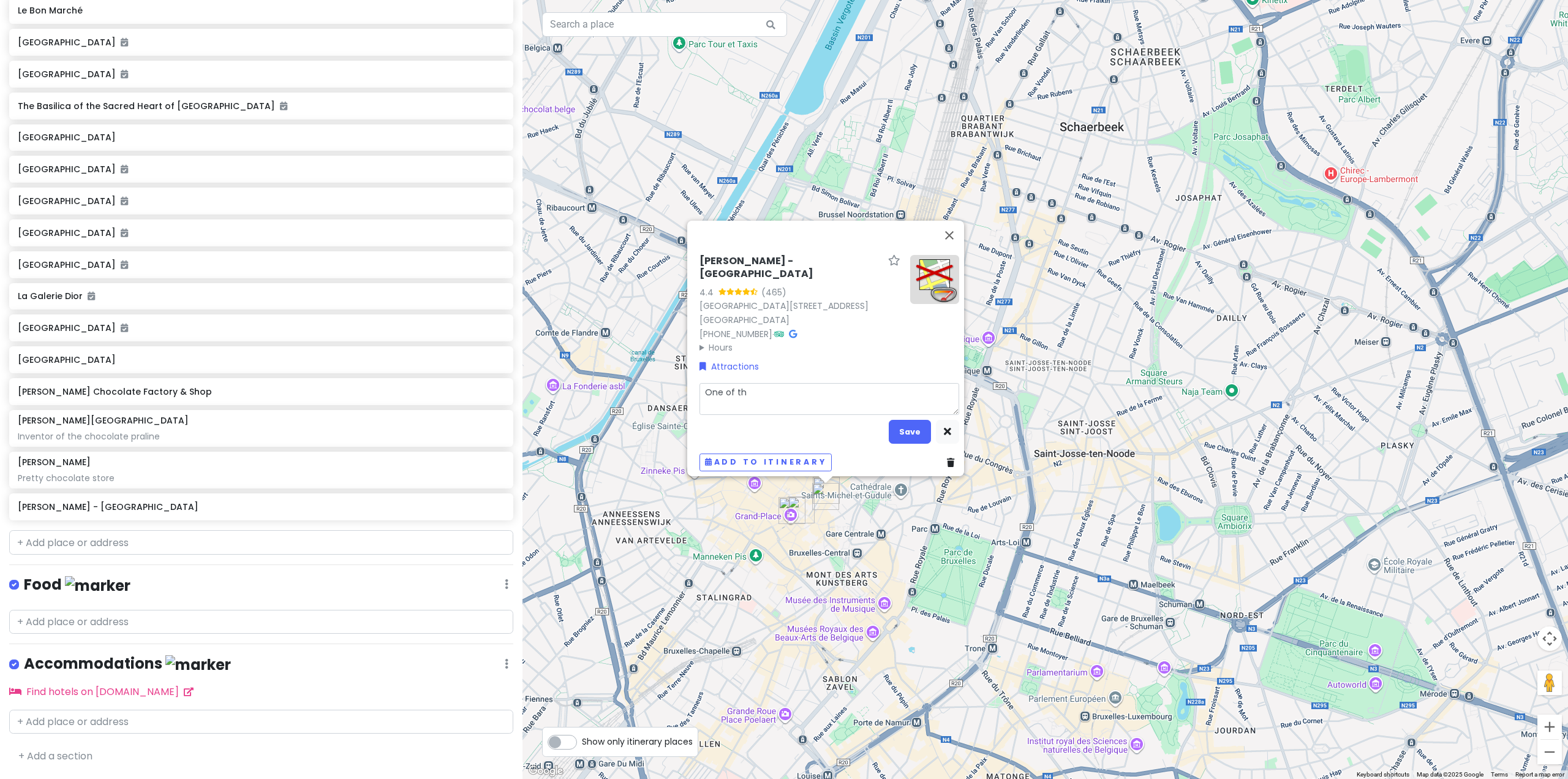
type textarea "x"
type textarea "One of the"
type textarea "x"
type textarea "One of the"
type textarea "x"
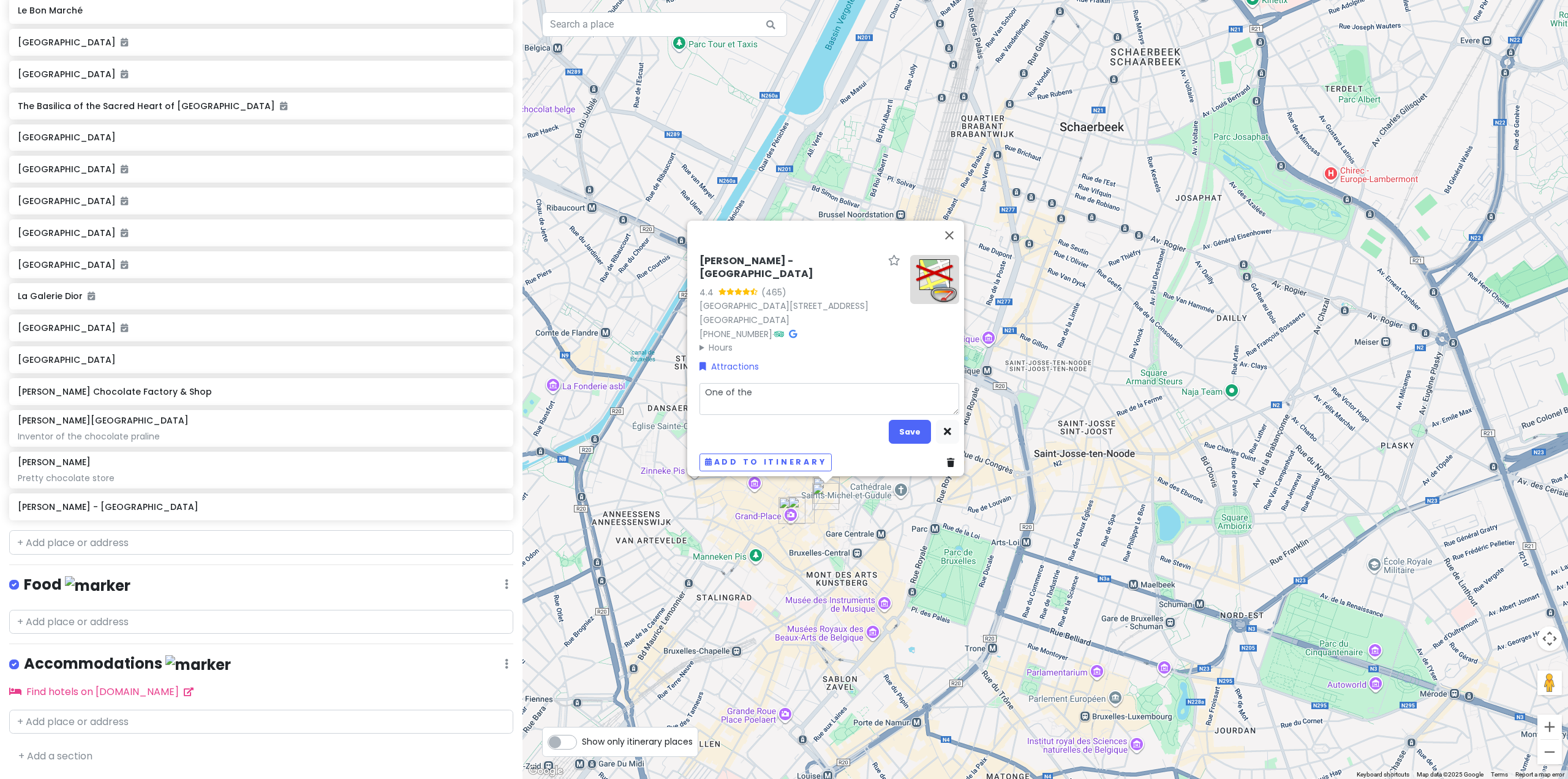
type textarea "One of the m"
type textarea "x"
type textarea "One of the mo"
type textarea "x"
type textarea "One of the mos"
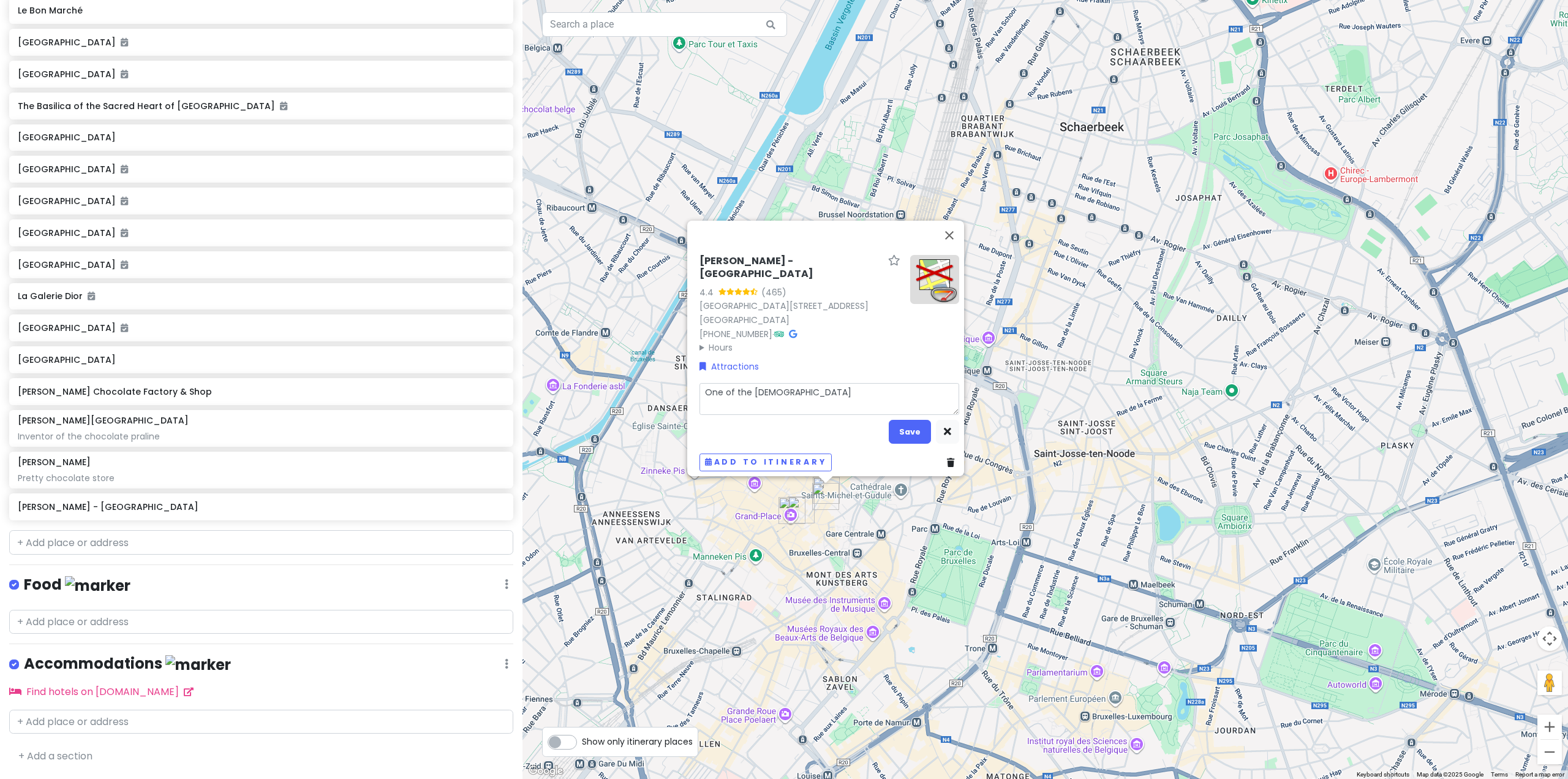
type textarea "x"
type textarea "One of the most"
type textarea "x"
type textarea "One of the most"
type textarea "x"
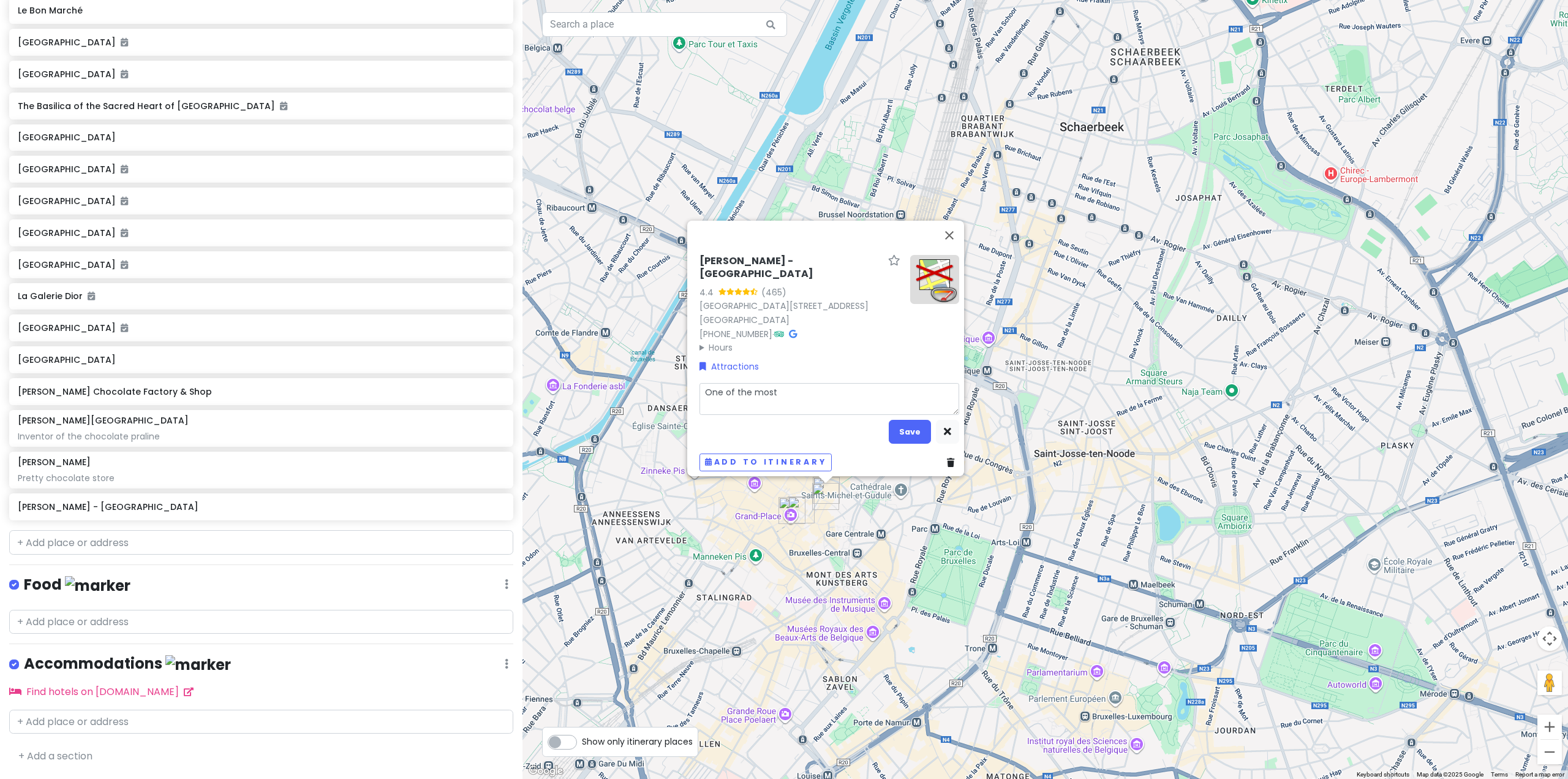
type textarea "One of the most f"
type textarea "x"
type textarea "One of the most fa"
type textarea "x"
type textarea "One of the most fam"
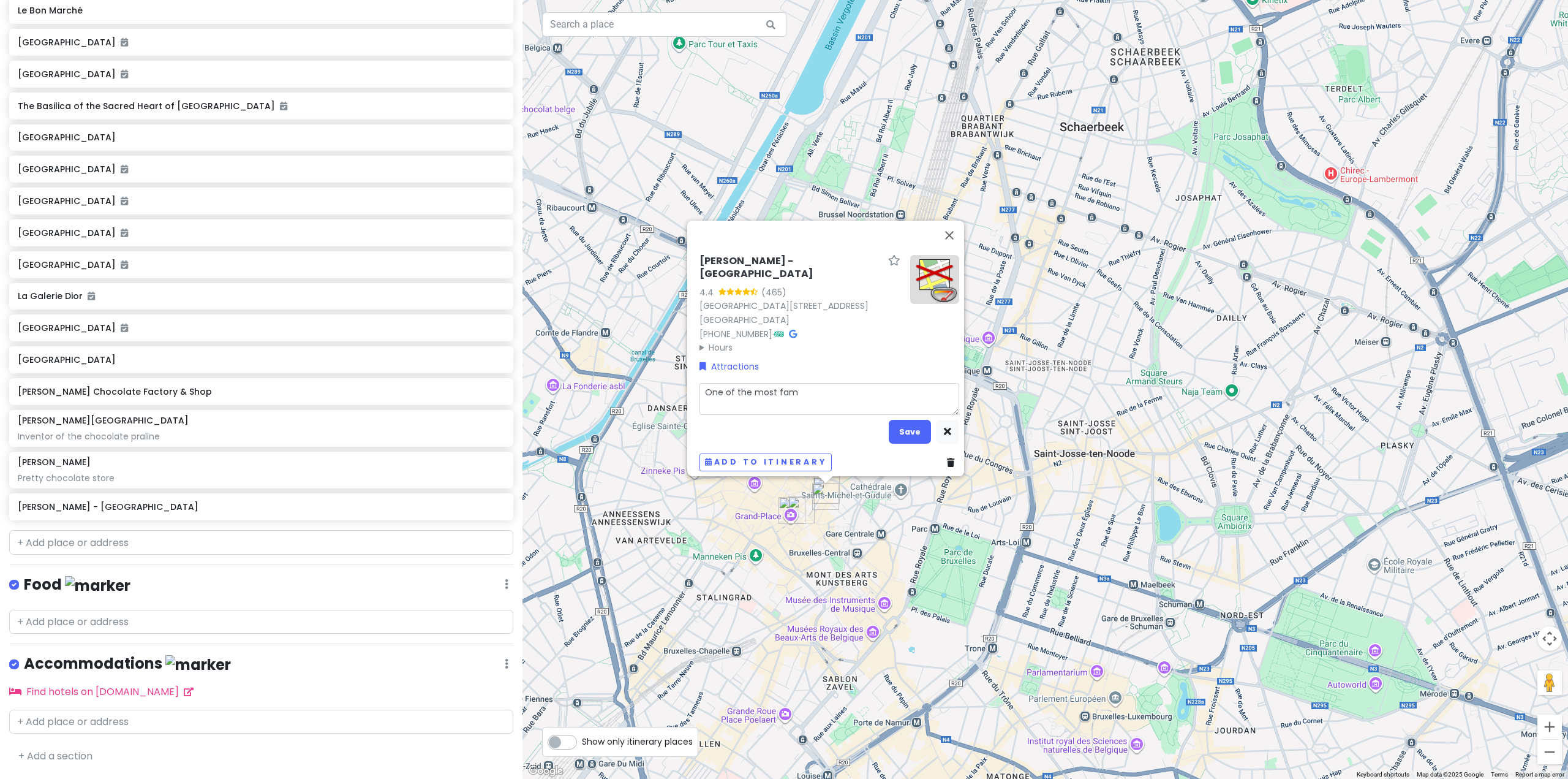
type textarea "x"
type textarea "One of the most famo"
type textarea "x"
type textarea "One of the most famou"
type textarea "x"
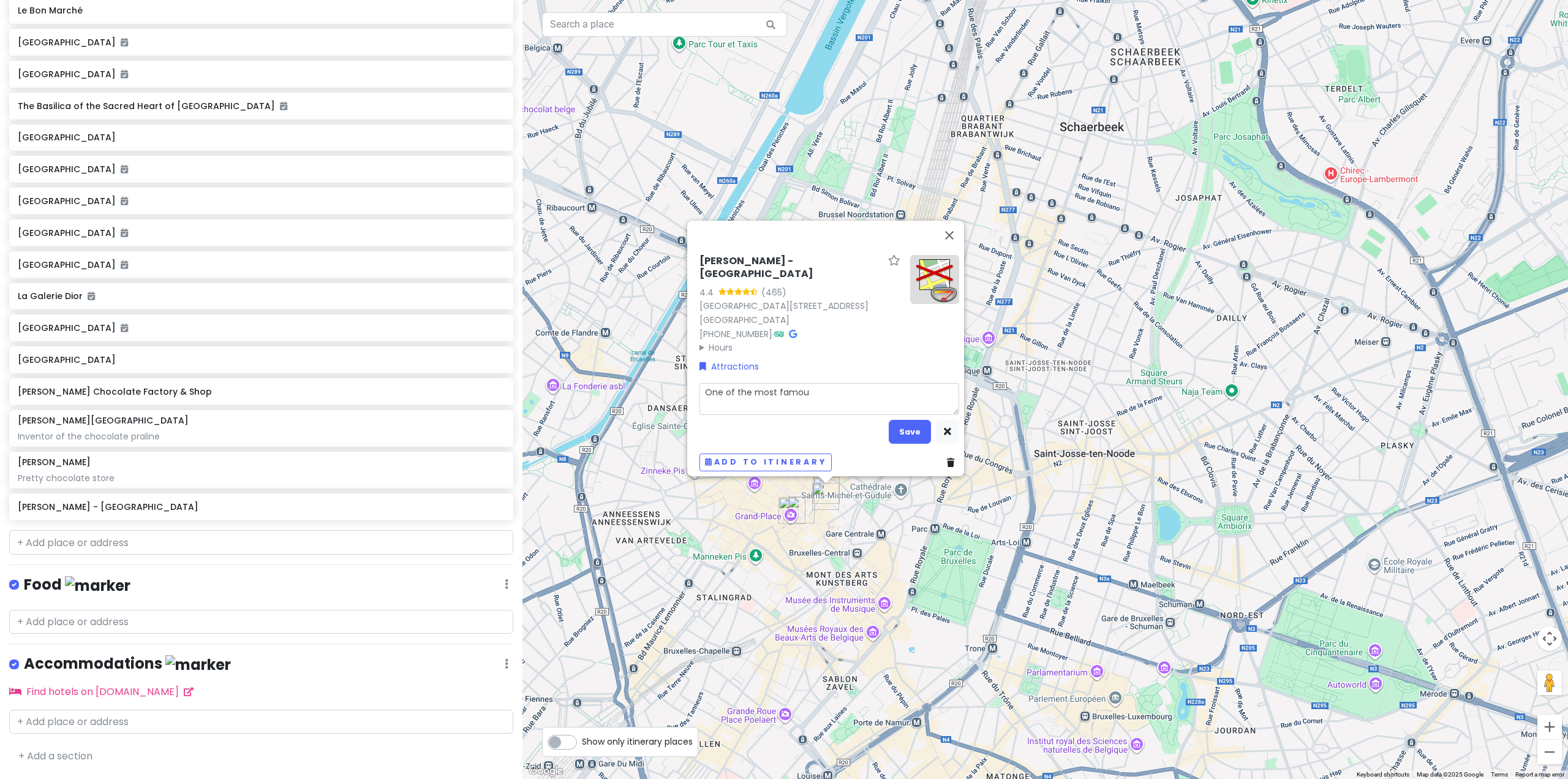
type textarea "One of the most famous"
type textarea "x"
type textarea "One of the most famous"
type textarea "x"
type textarea "One of the most famous c"
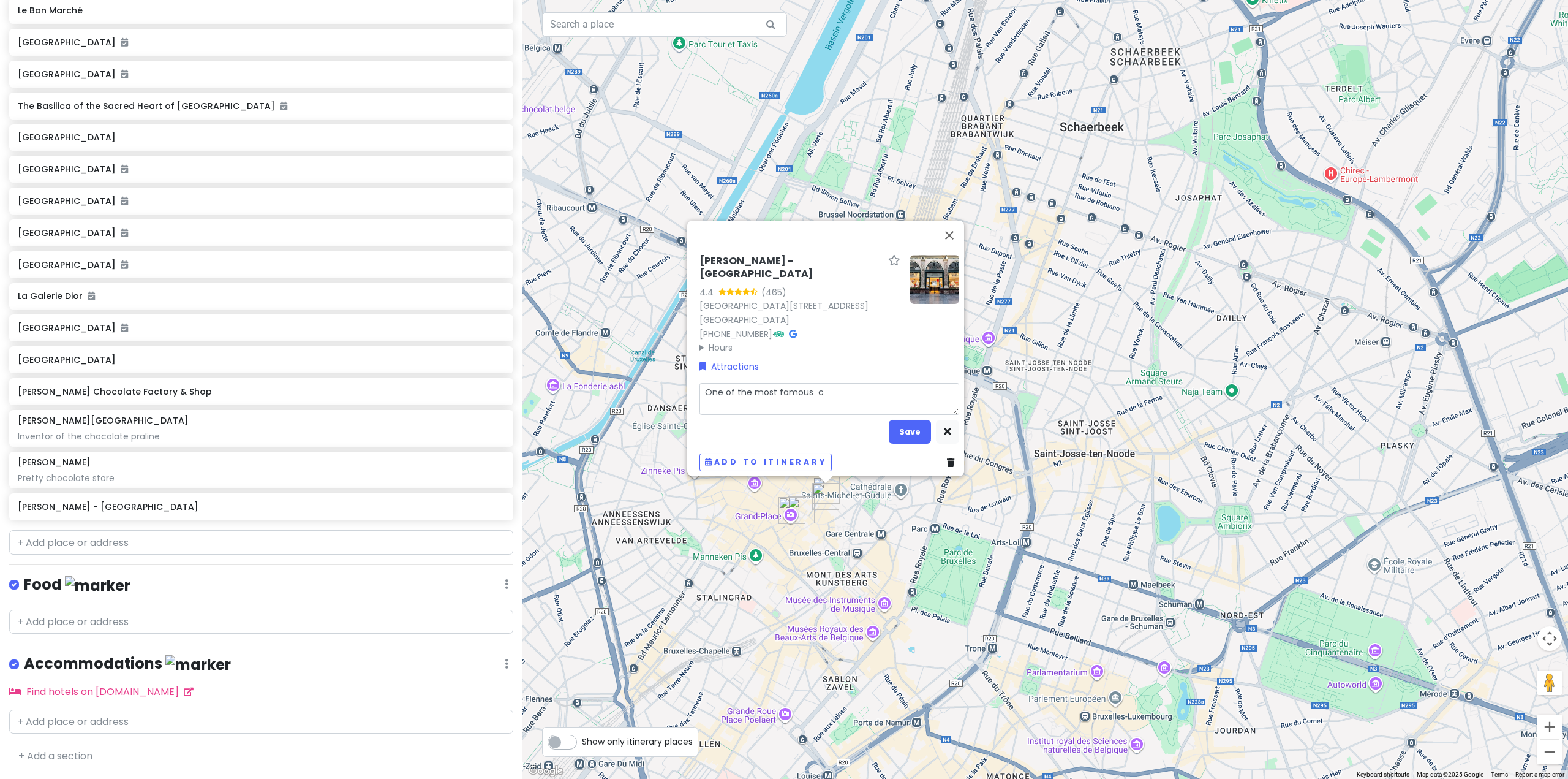
type textarea "x"
type textarea "One of the most famous ch"
type textarea "x"
type textarea "One of the most famous c"
type textarea "x"
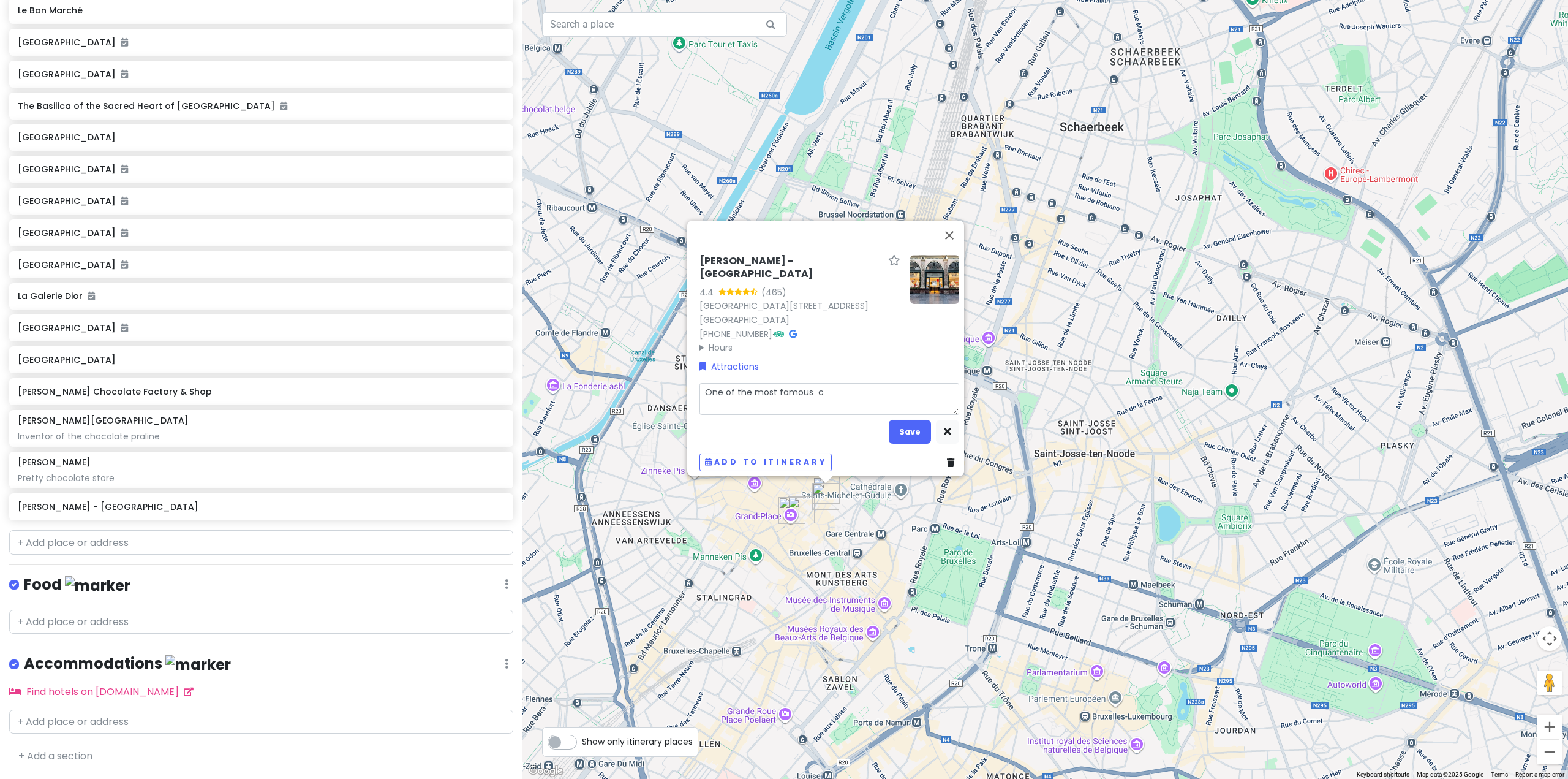
type textarea "One of the most famous"
type textarea "x"
type textarea "One of the most famous"
type textarea "x"
type textarea "One of the most famous c"
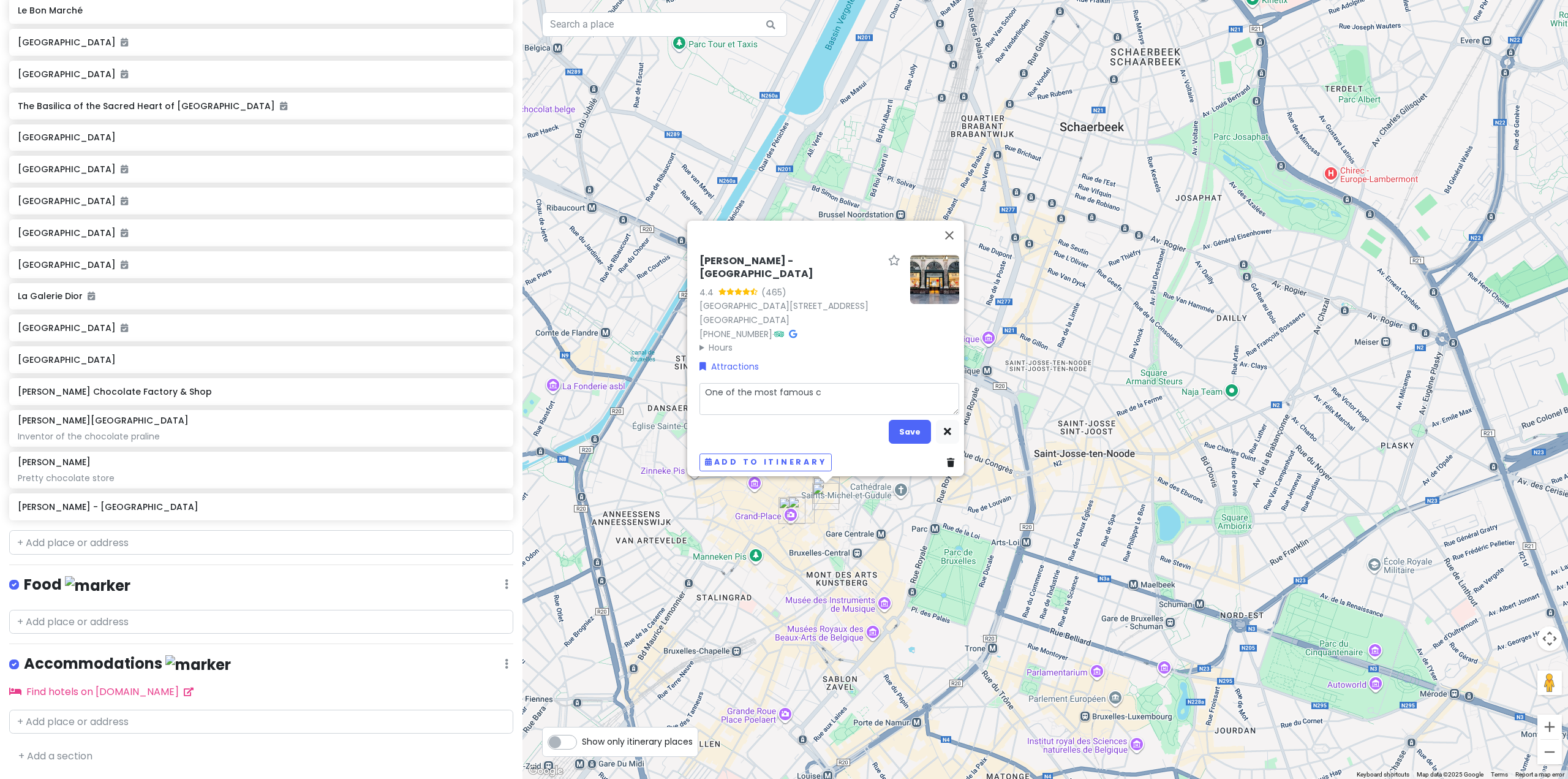
type textarea "x"
type textarea "One of the most famous ch"
type textarea "x"
type textarea "One of the most famous cho"
type textarea "x"
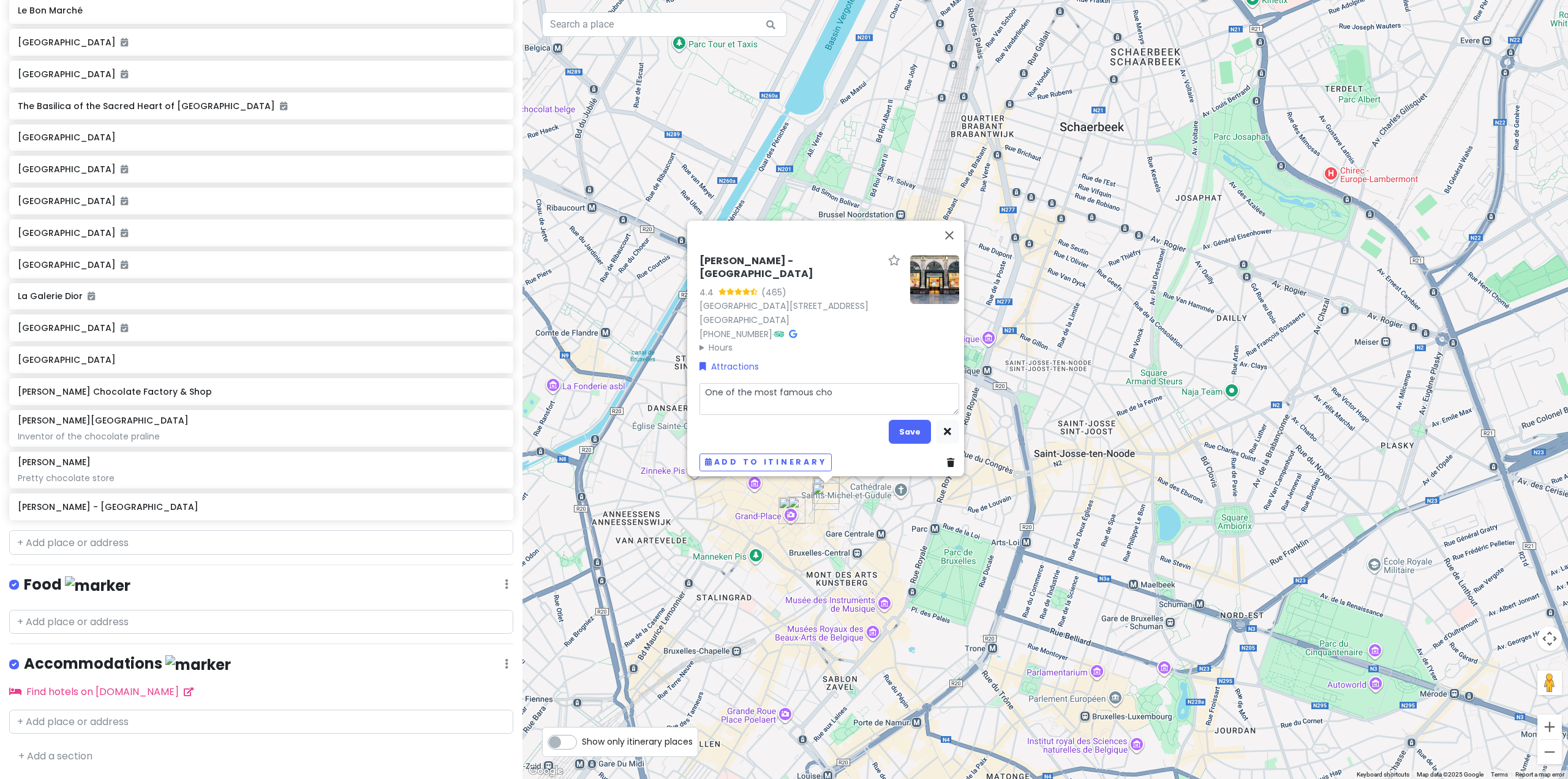
type textarea "One of the most famous choc"
type textarea "x"
type textarea "One of the most famous choco"
type textarea "x"
type textarea "One of the most famous chocol"
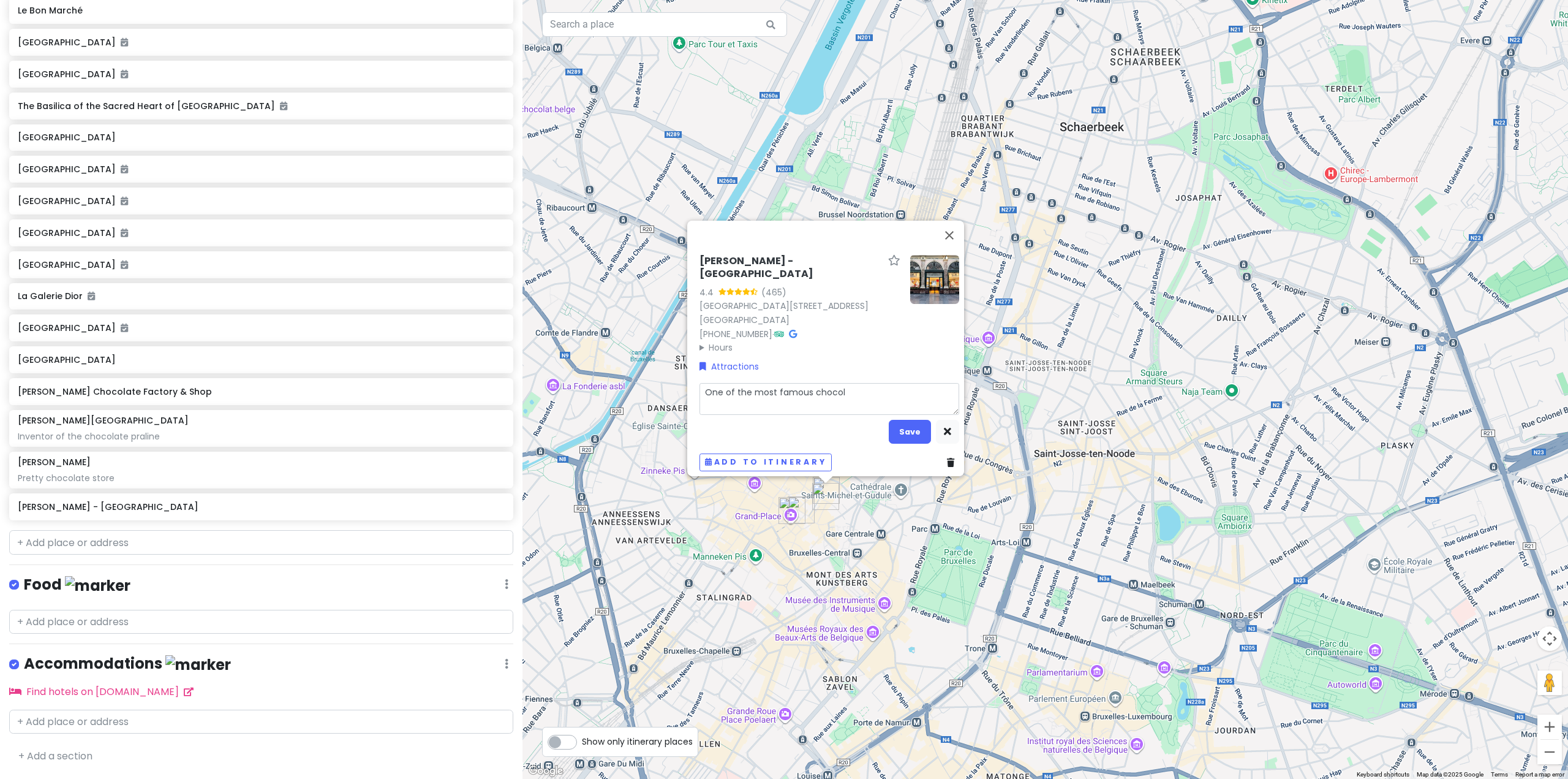
type textarea "x"
type textarea "One of the most famous chocola"
type textarea "x"
type textarea "One of the most famous chocolat"
type textarea "x"
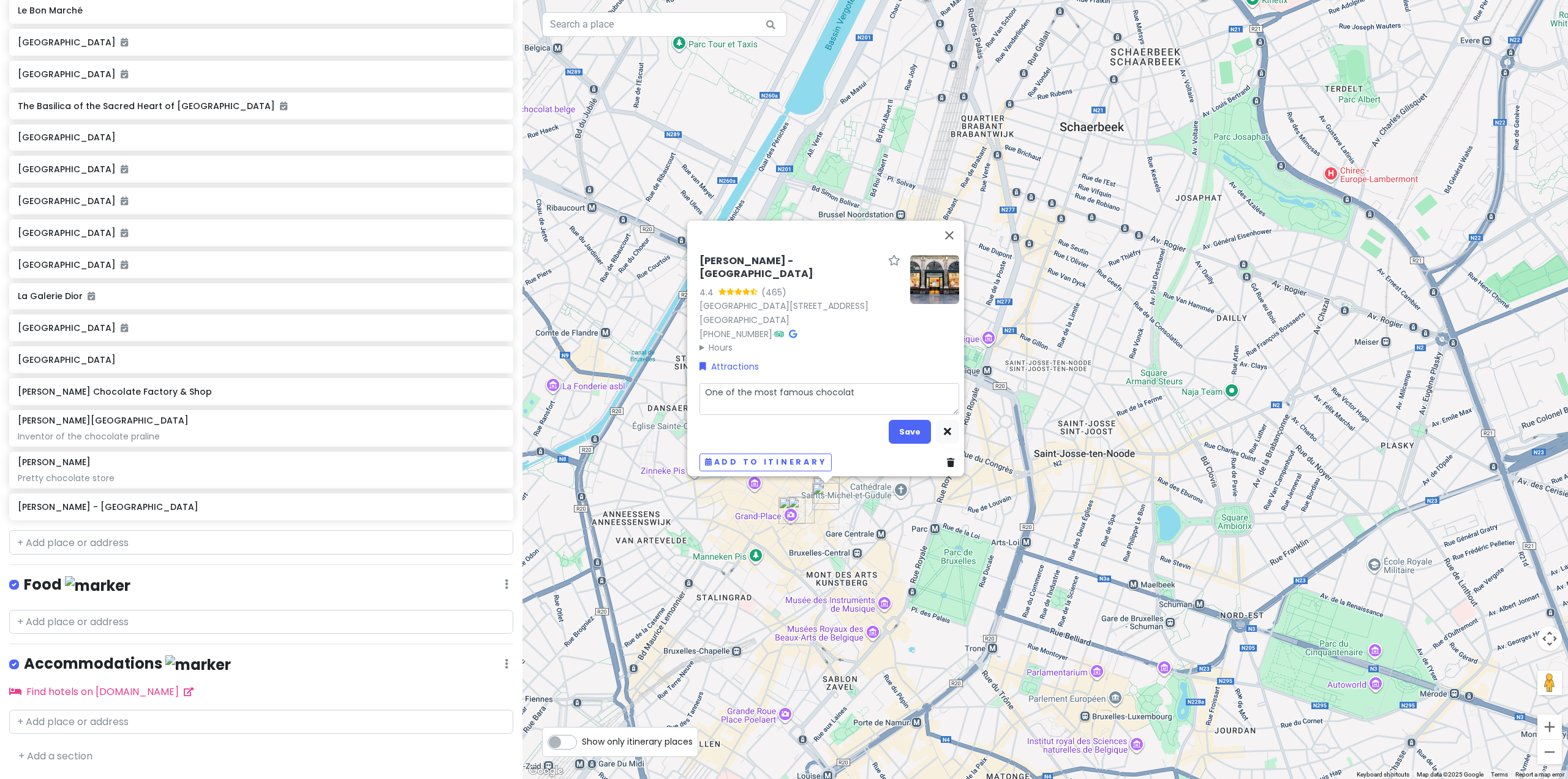
type textarea "One of the most famous chocolati"
type textarea "x"
type textarea "One of the most famous chocolatie"
type textarea "x"
click at [904, 432] on button "Save" at bounding box center [910, 432] width 42 height 24
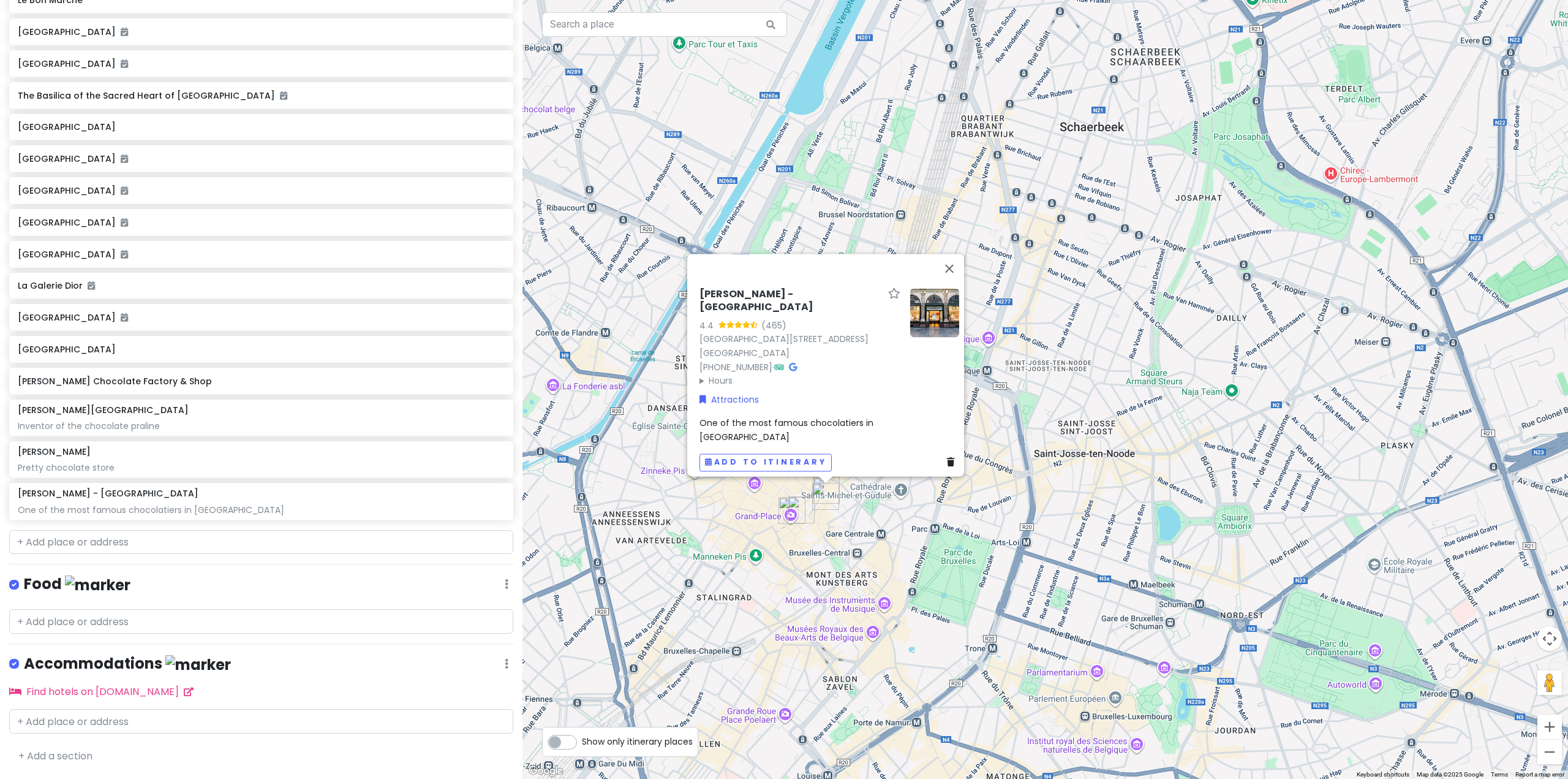
scroll to position [3896, 0]
click at [184, 540] on input "text" at bounding box center [261, 542] width 504 height 25
paste input "Royal Saint-Hubert Galleries"
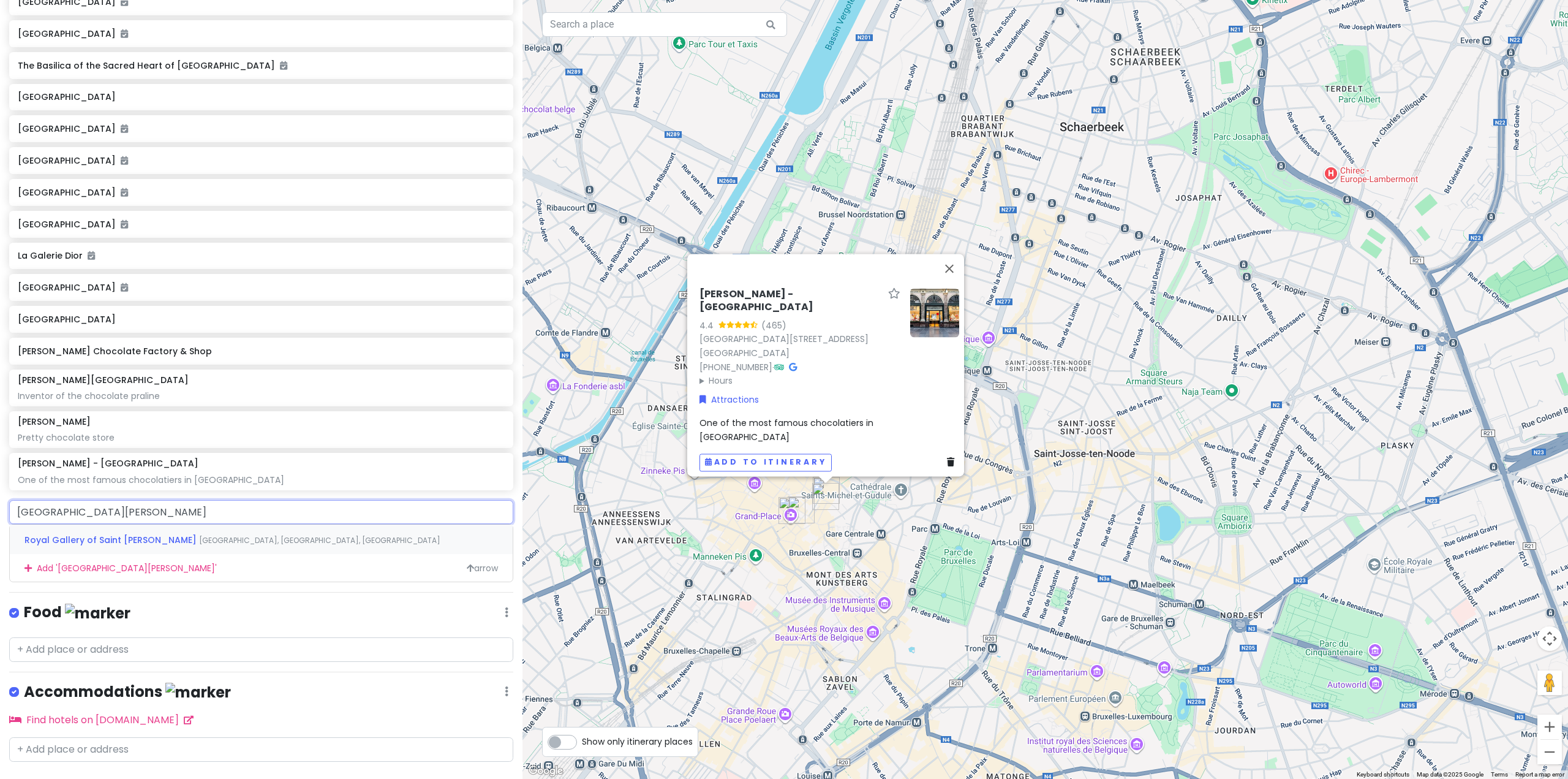
click at [199, 545] on span "Galerie du Roi, Brussels, Belgium" at bounding box center [320, 540] width 242 height 10
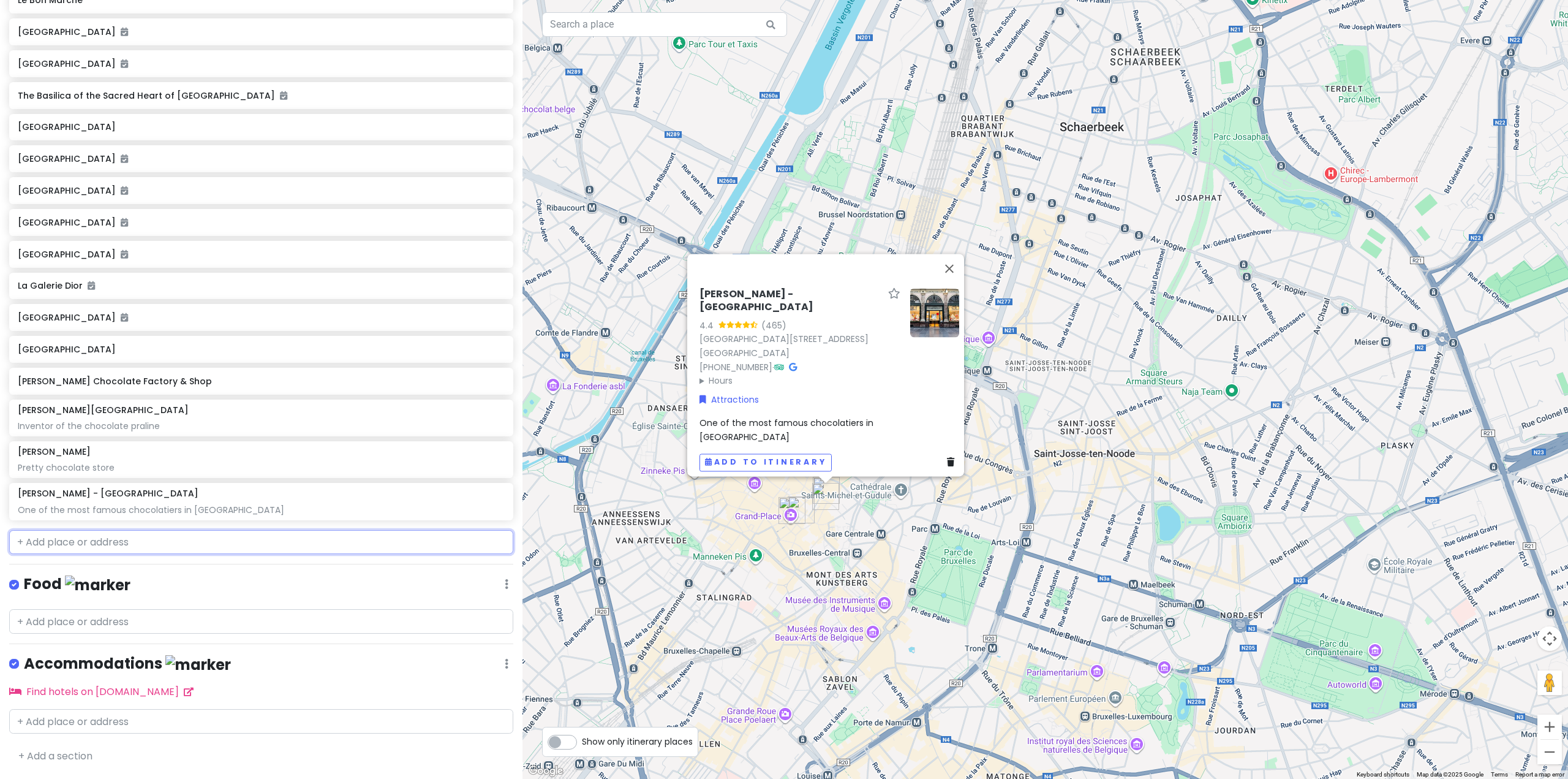
scroll to position [3928, 0]
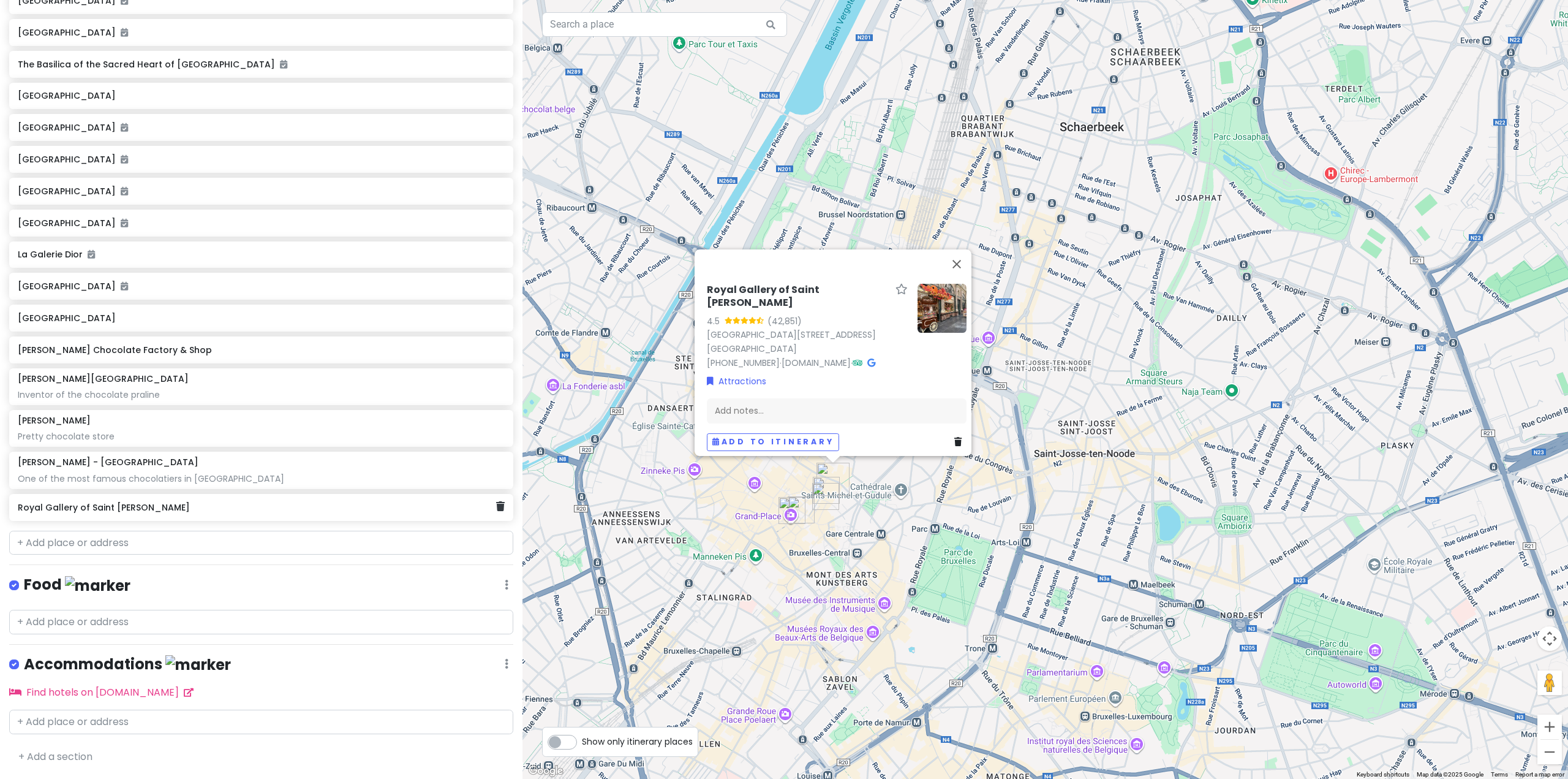
click at [262, 513] on h6 "Royal Gallery of Saint Hubert" at bounding box center [256, 507] width 478 height 11
click at [802, 416] on div "Add notes..." at bounding box center [836, 415] width 260 height 25
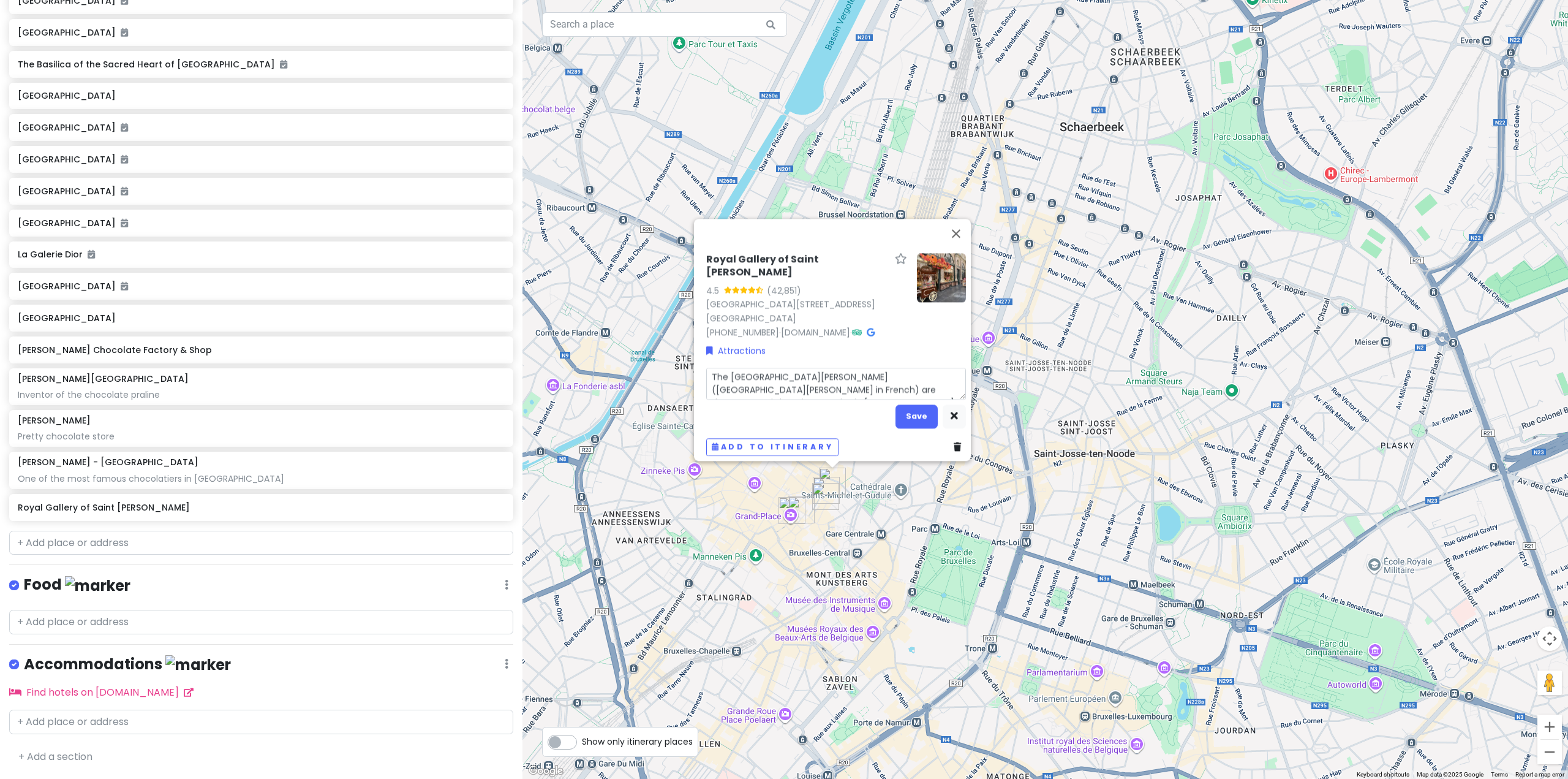
scroll to position [9, 0]
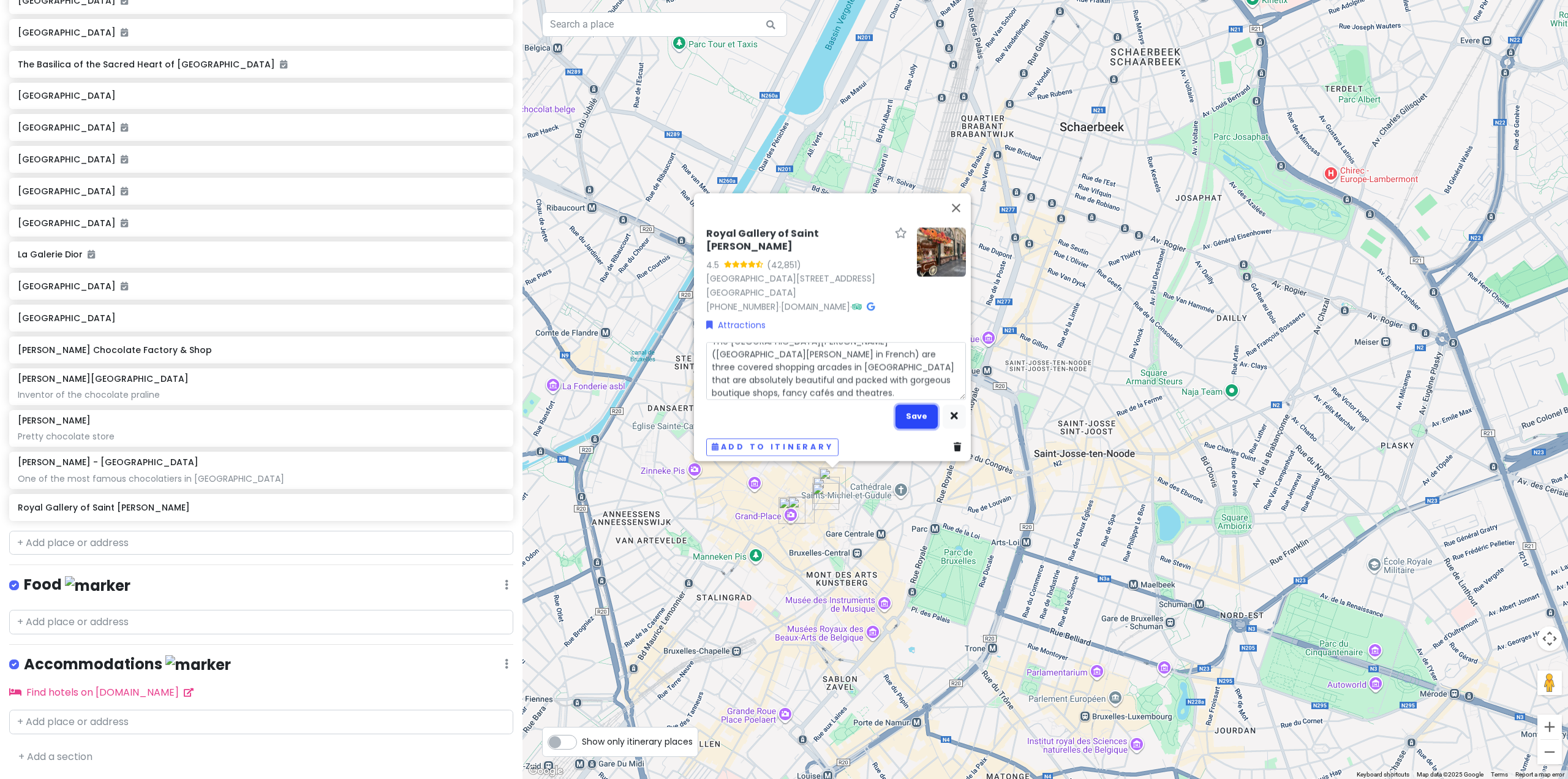
click at [920, 412] on button "Save" at bounding box center [917, 416] width 42 height 24
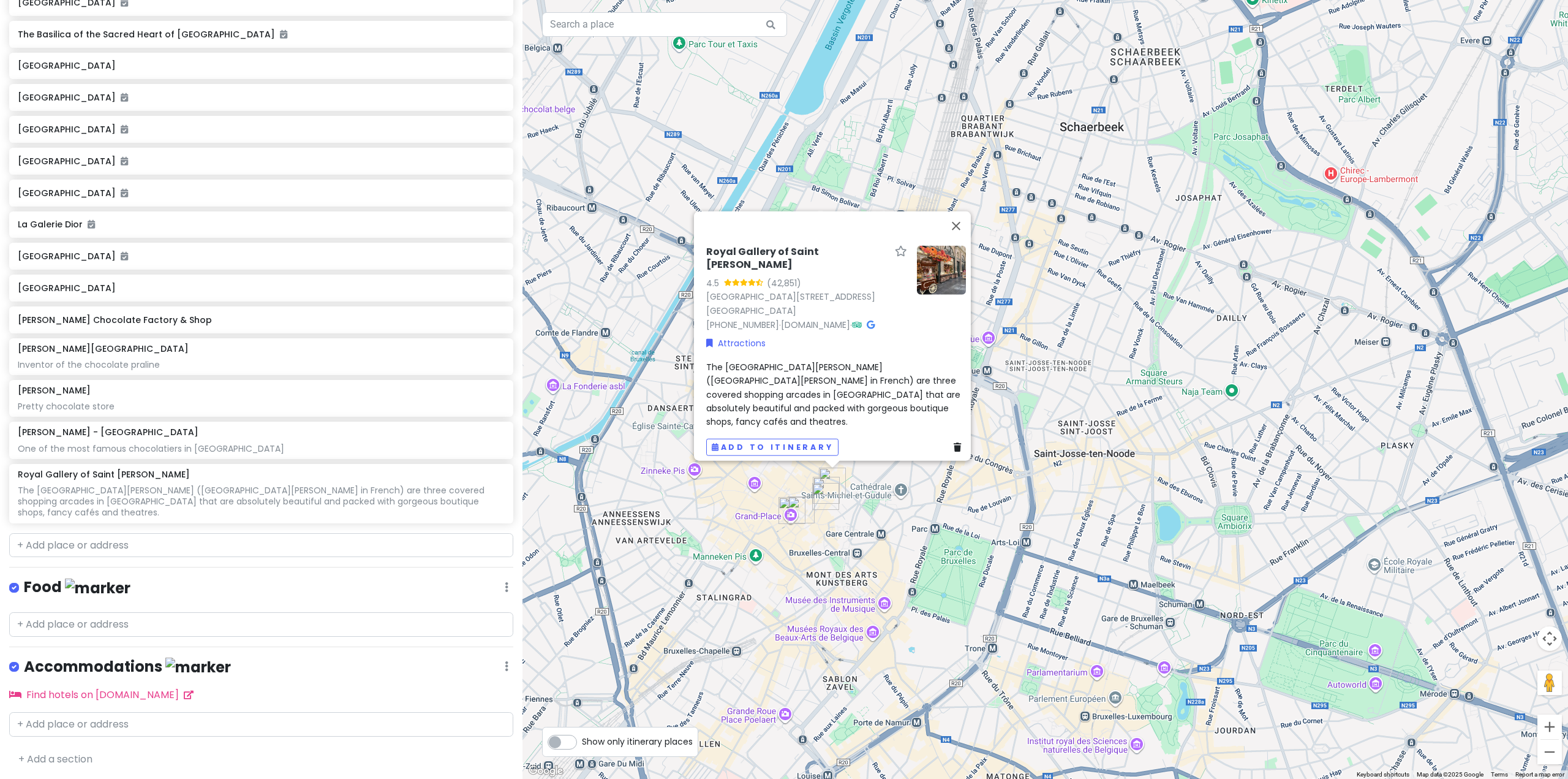
scroll to position [3949, 0]
click at [970, 530] on div "Royal Gallery of Saint Hubert 4.5 (42,851) Galerie du Roi 5, 1000 Brussel, Belg…" at bounding box center [1045, 390] width 1046 height 779
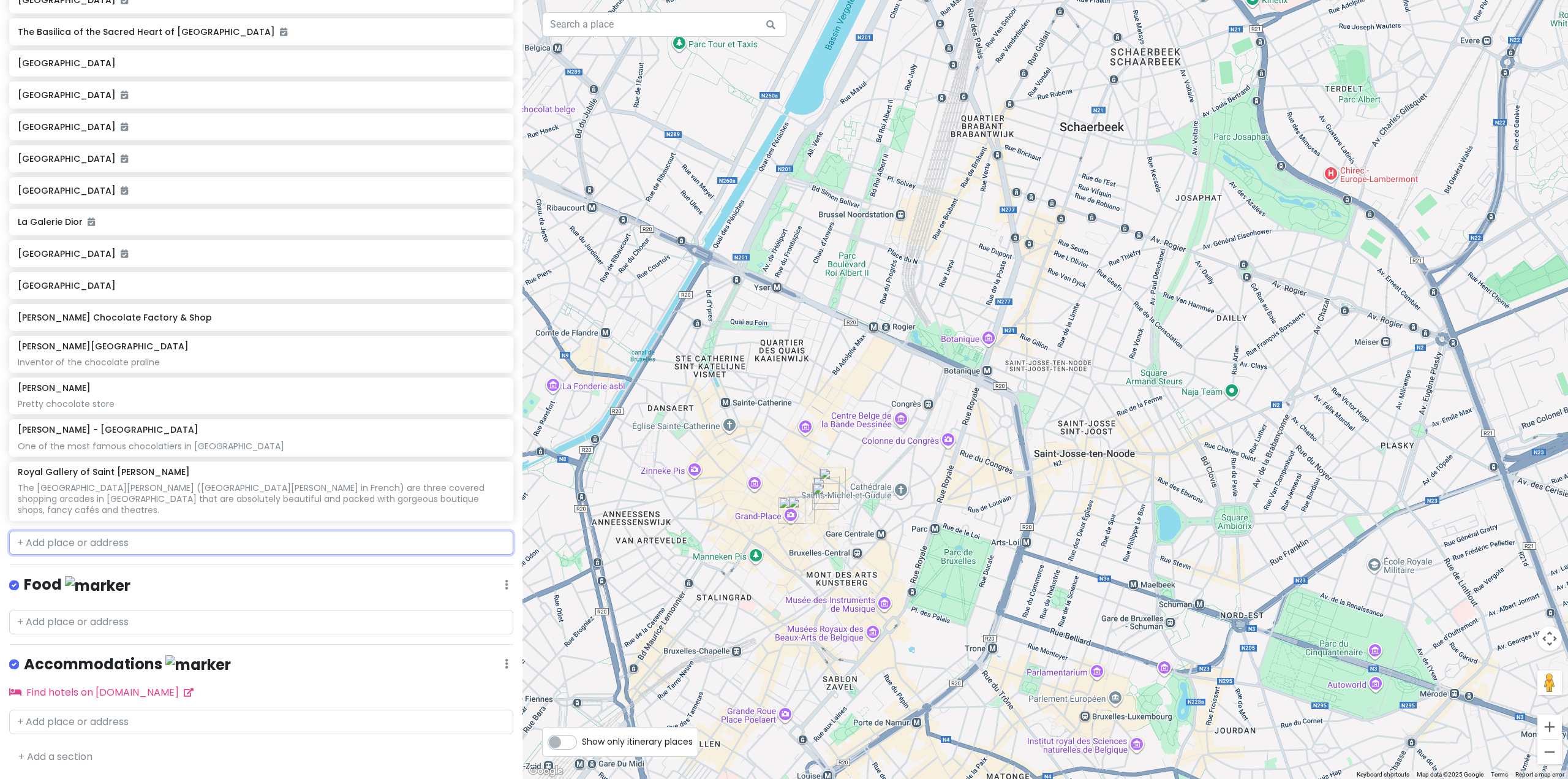
click at [196, 545] on input "text" at bounding box center [261, 543] width 504 height 25
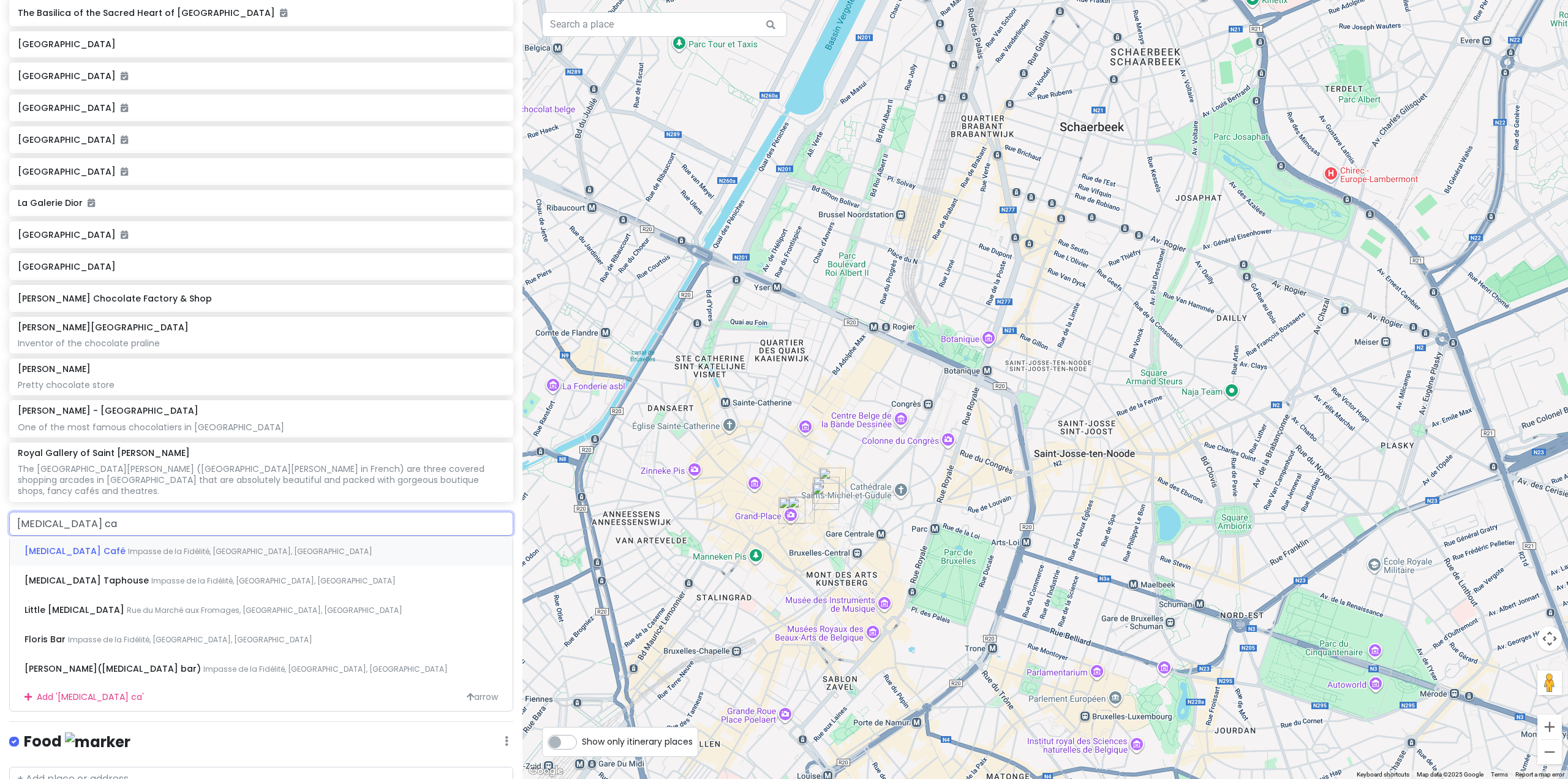
click at [175, 556] on span "Impasse de la Fidélité, Brussels, Belgium" at bounding box center [250, 551] width 244 height 10
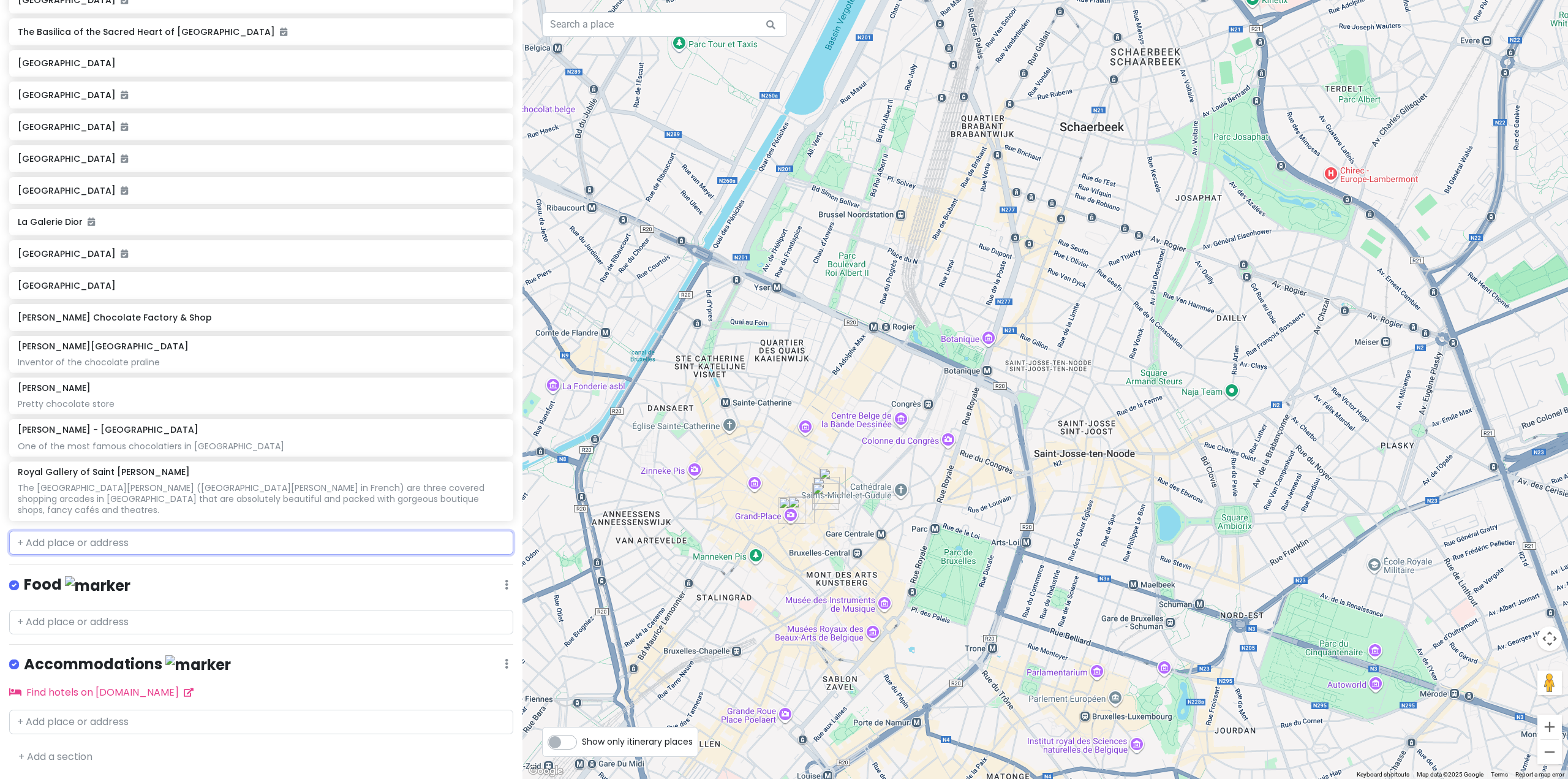
scroll to position [3981, 0]
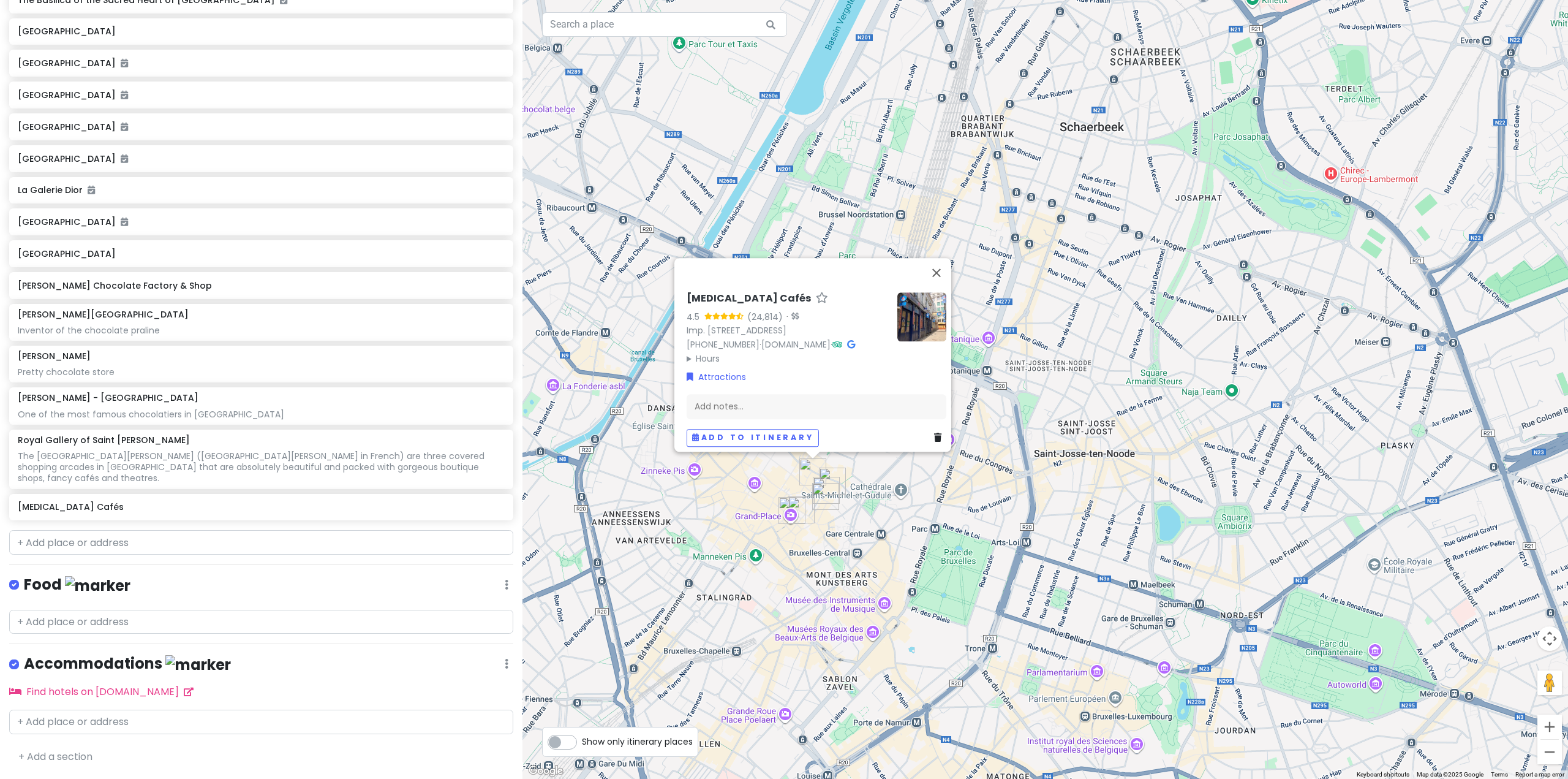
click at [776, 379] on div "Delirium Cafés 4.5 (24,814) · Imp. de la Fidélité 4, 1000 Bruxelles, Belgium +3…" at bounding box center [816, 370] width 269 height 165
click at [768, 395] on div "Add notes..." at bounding box center [816, 406] width 260 height 25
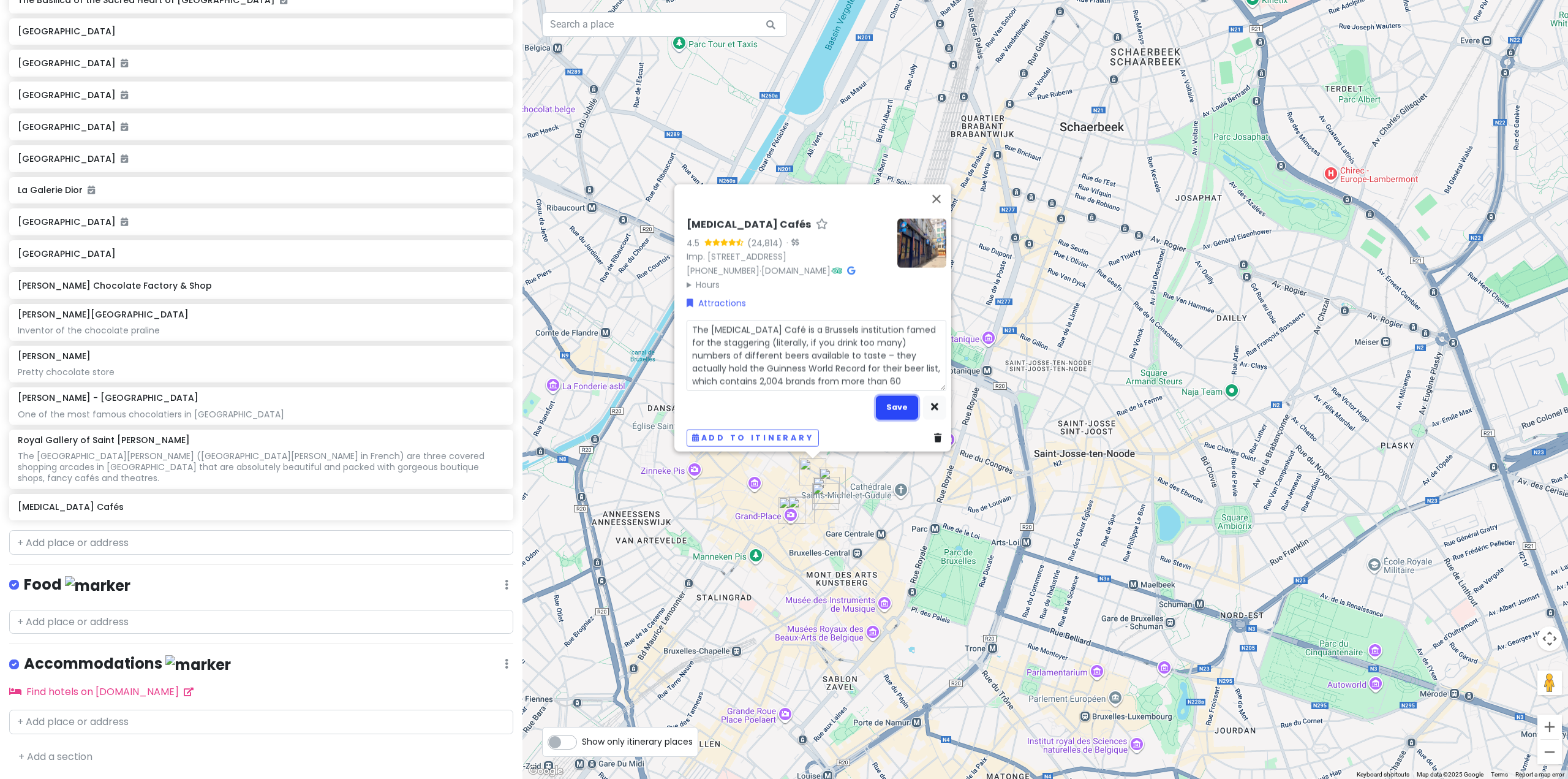
click at [880, 407] on button "Save" at bounding box center [897, 407] width 42 height 24
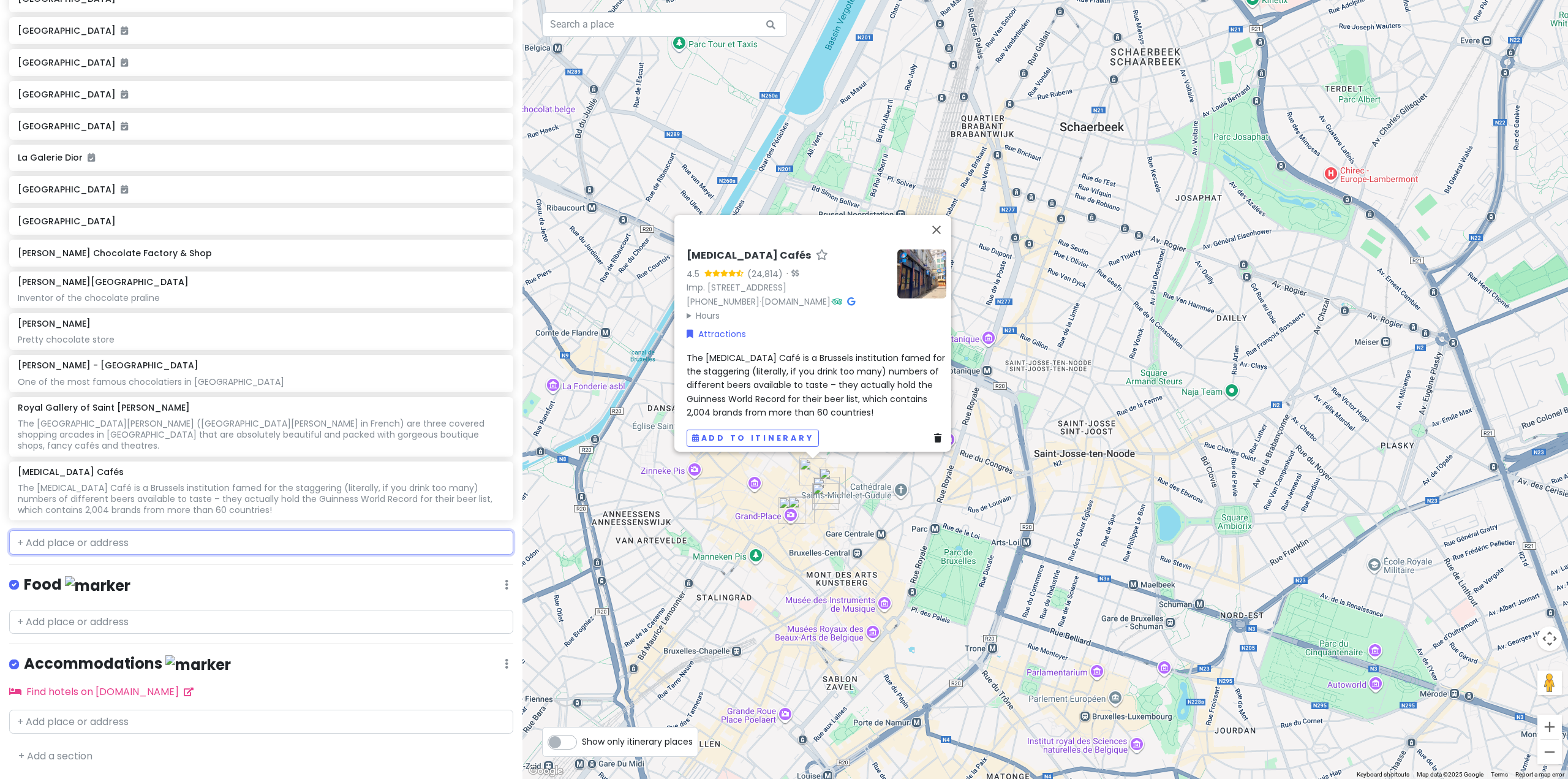
drag, startPoint x: 182, startPoint y: 534, endPoint x: 183, endPoint y: 545, distance: 11.0
click at [184, 535] on input "text" at bounding box center [261, 542] width 504 height 25
paste input "Friterie du Café Georgette"
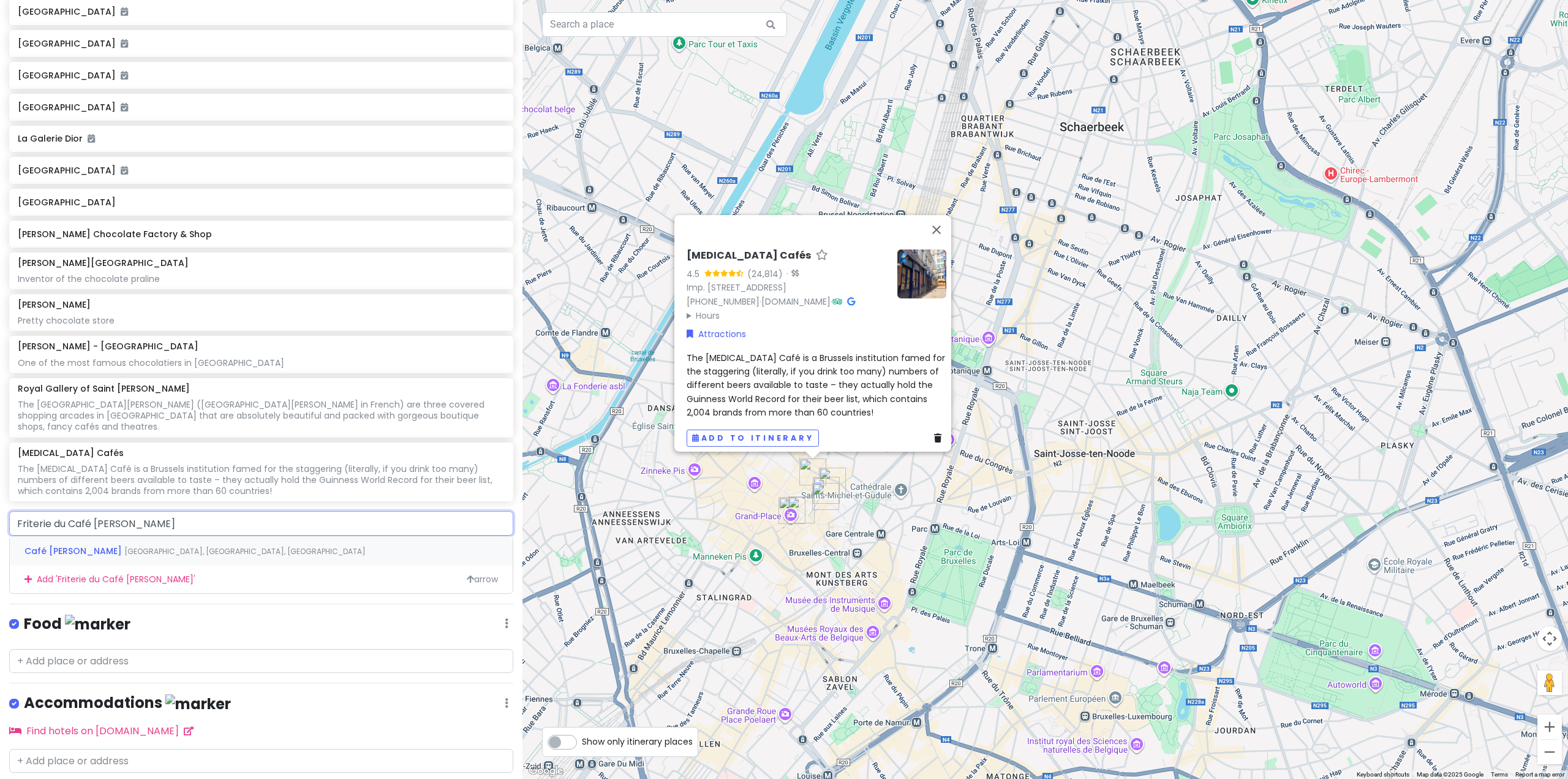
click at [138, 556] on span "Rue de la Fourche, Brussels, Belgium" at bounding box center [245, 551] width 242 height 10
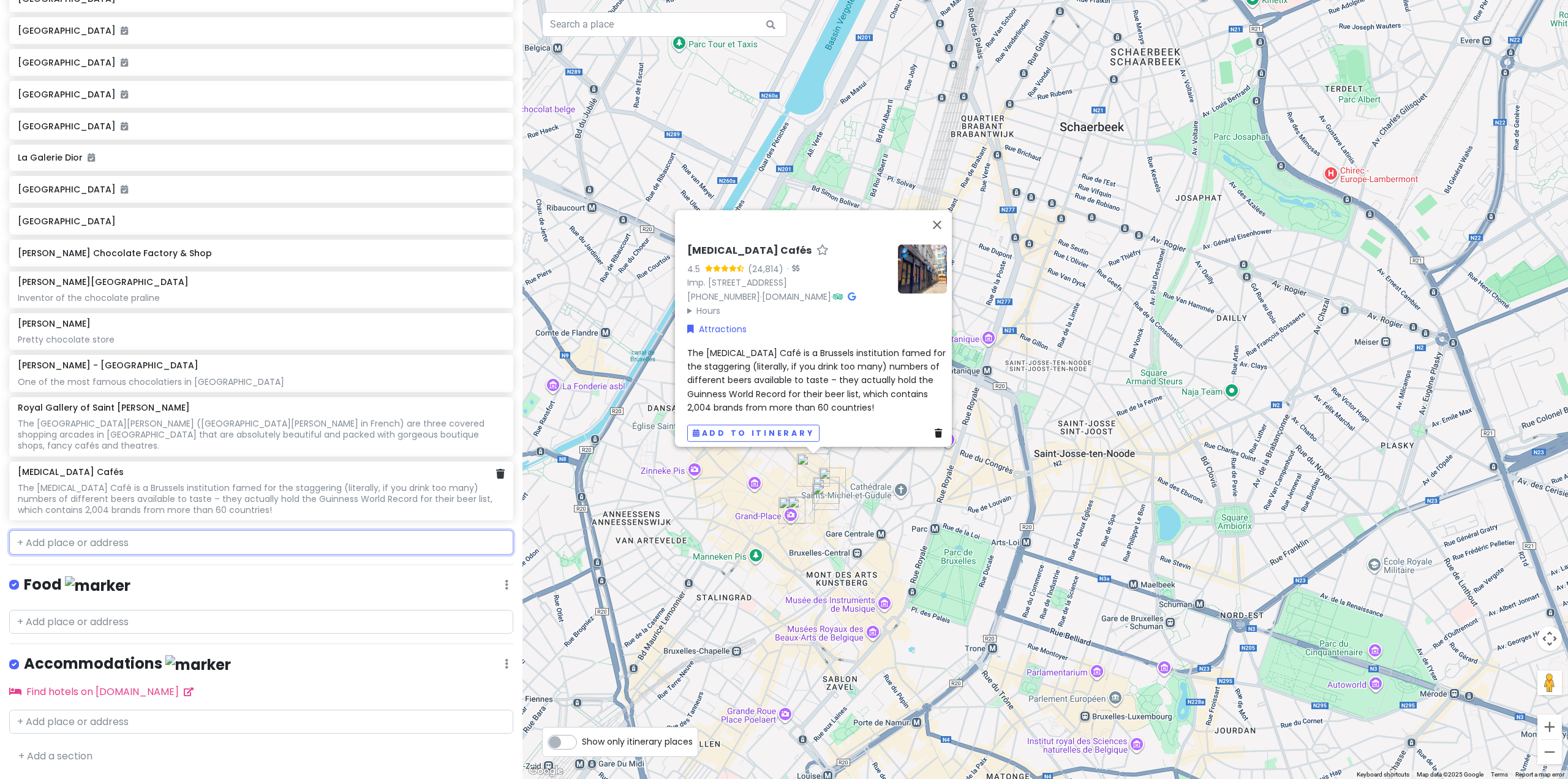
scroll to position [4045, 0]
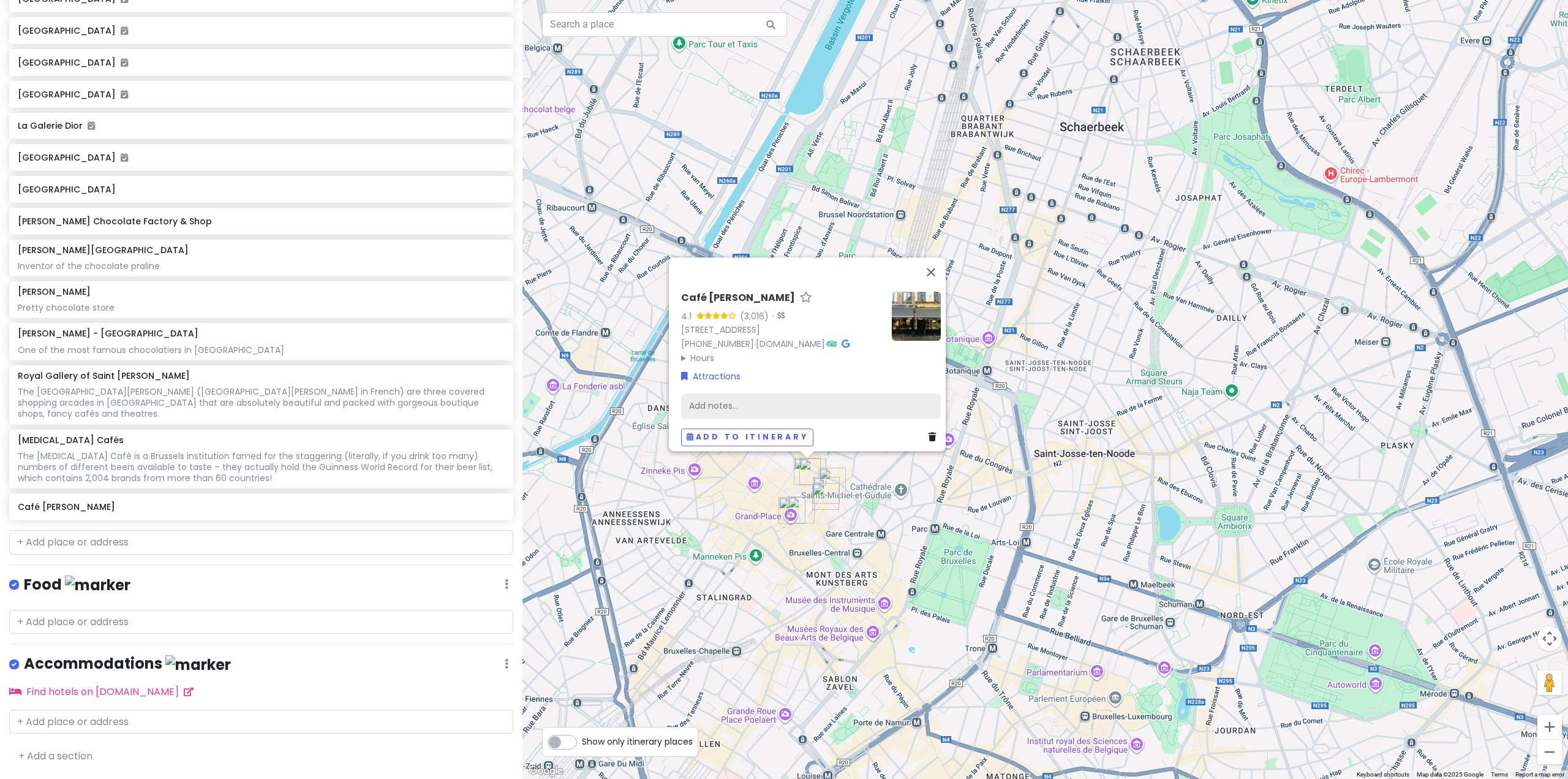
click at [744, 403] on div "Add notes..." at bounding box center [811, 406] width 260 height 25
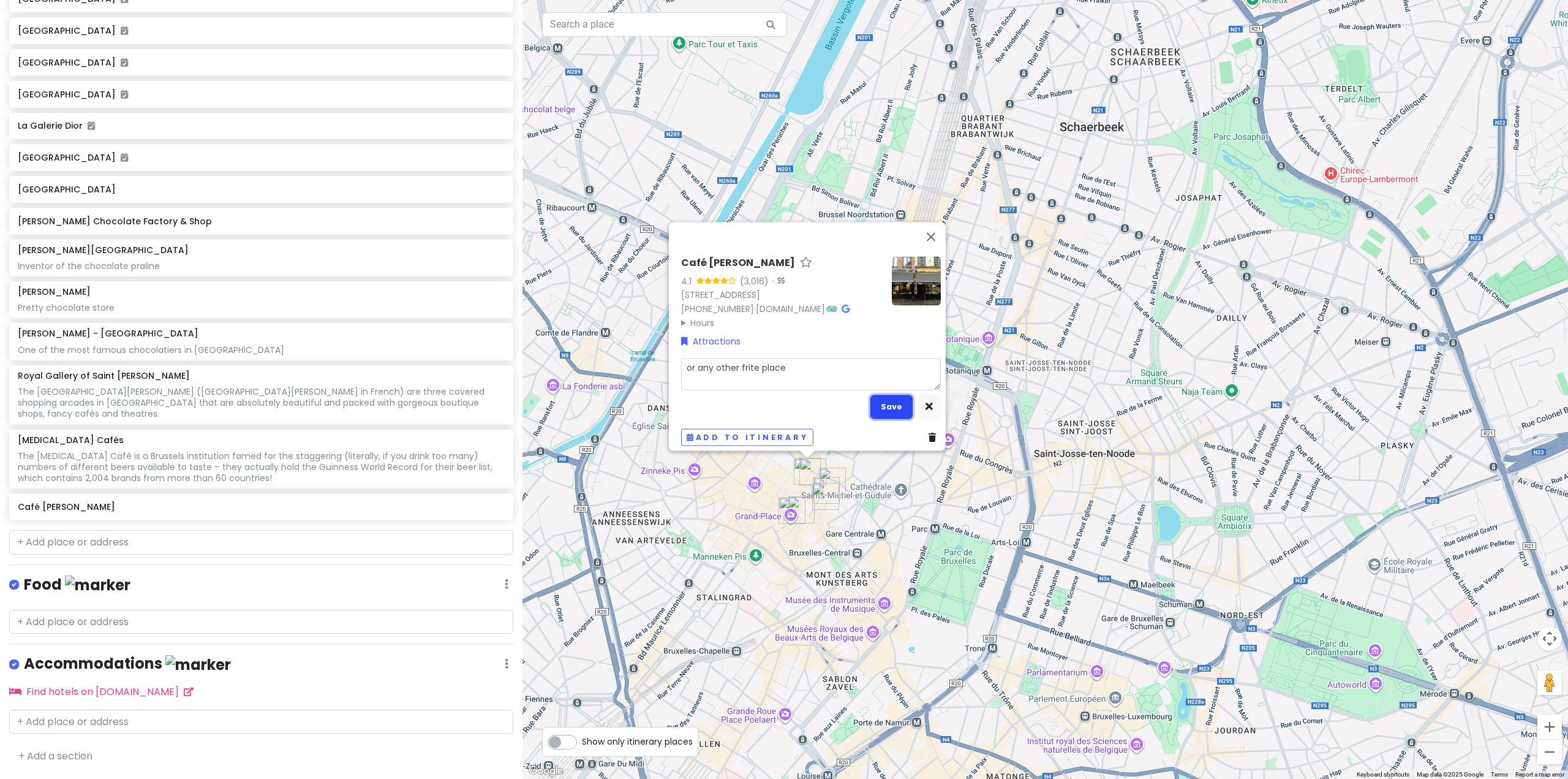
click at [885, 401] on button "Save" at bounding box center [891, 406] width 42 height 24
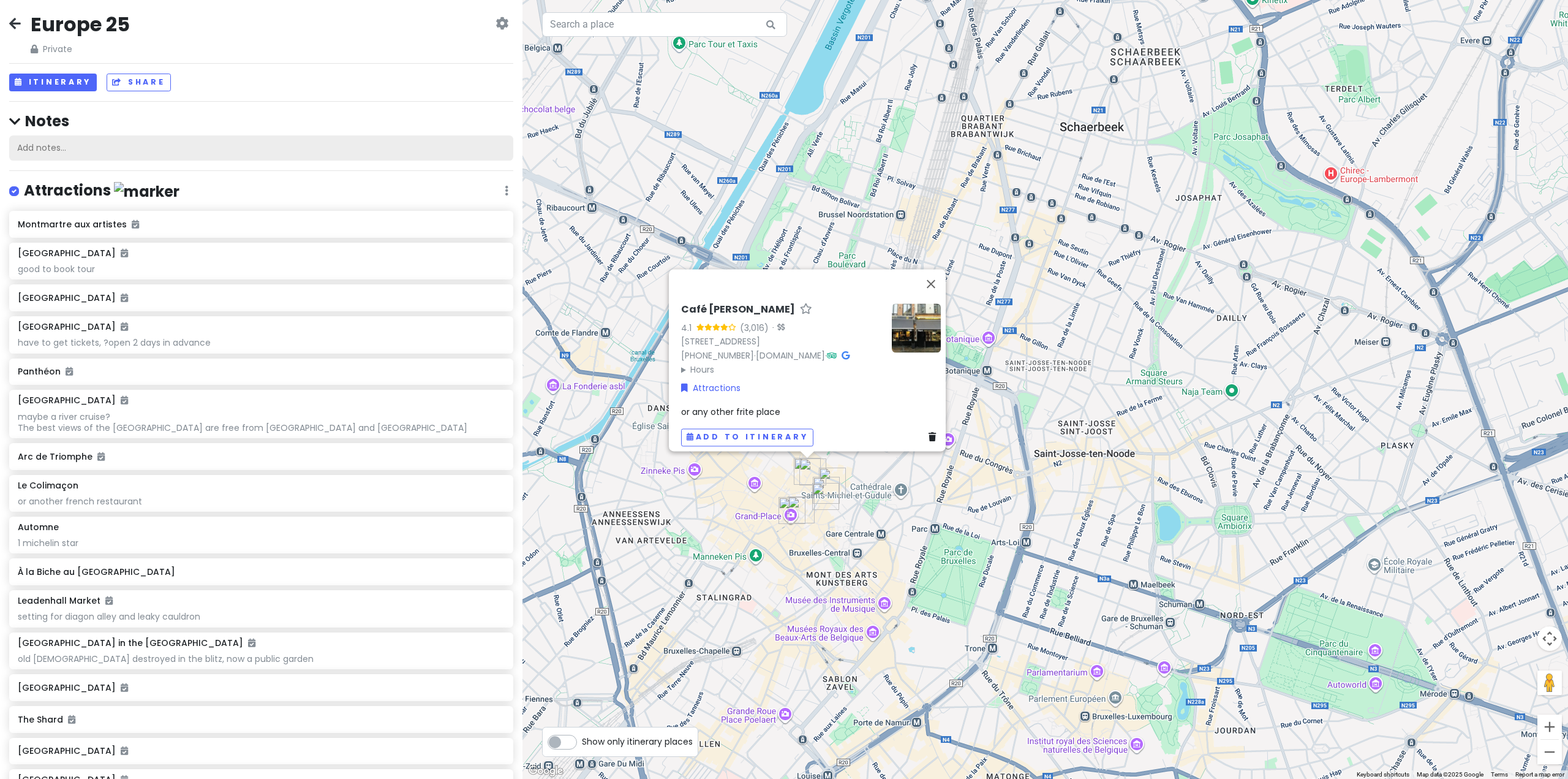
scroll to position [0, 0]
click at [75, 87] on button "Itinerary" at bounding box center [53, 85] width 87 height 17
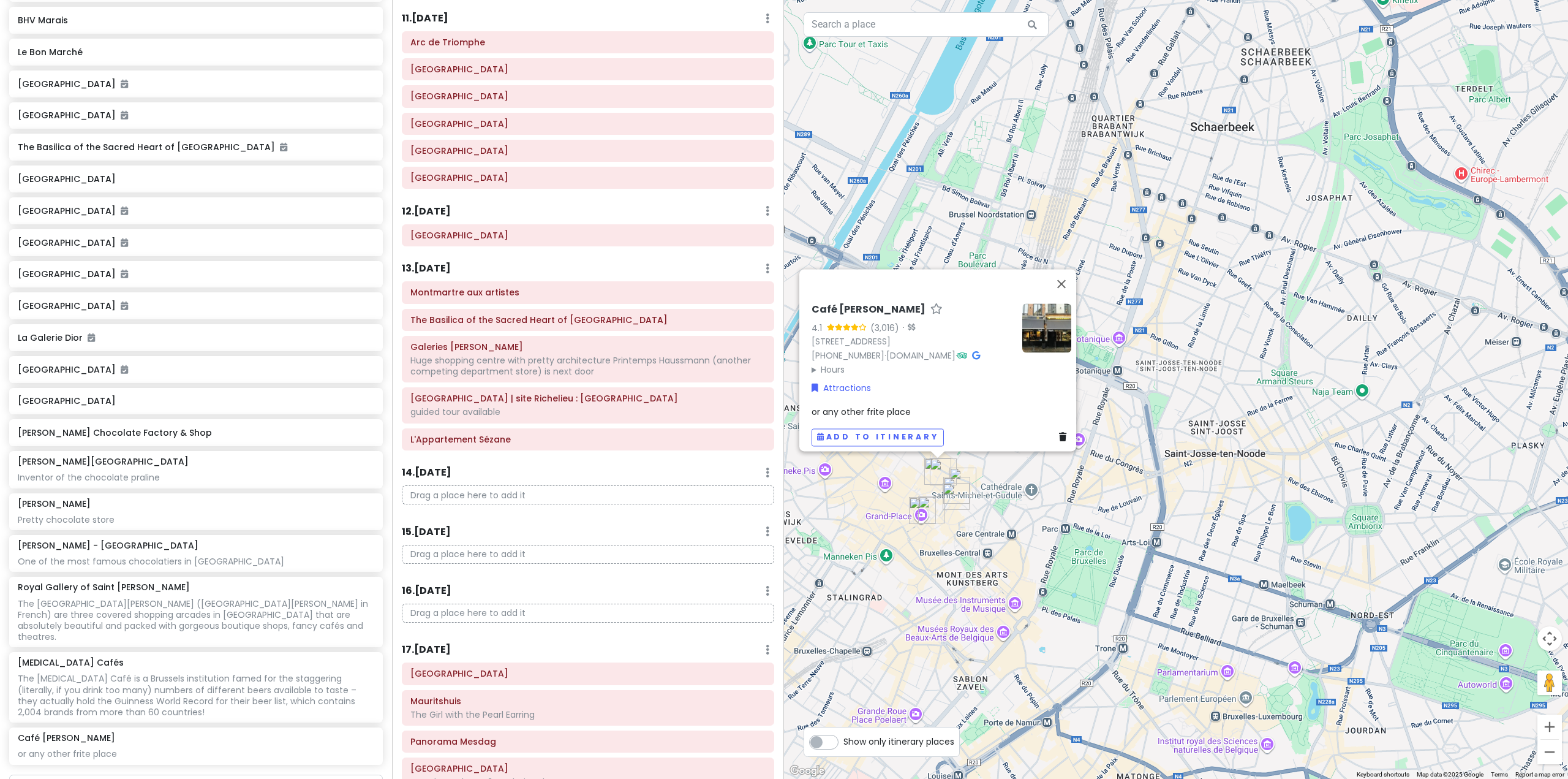
scroll to position [4178, 0]
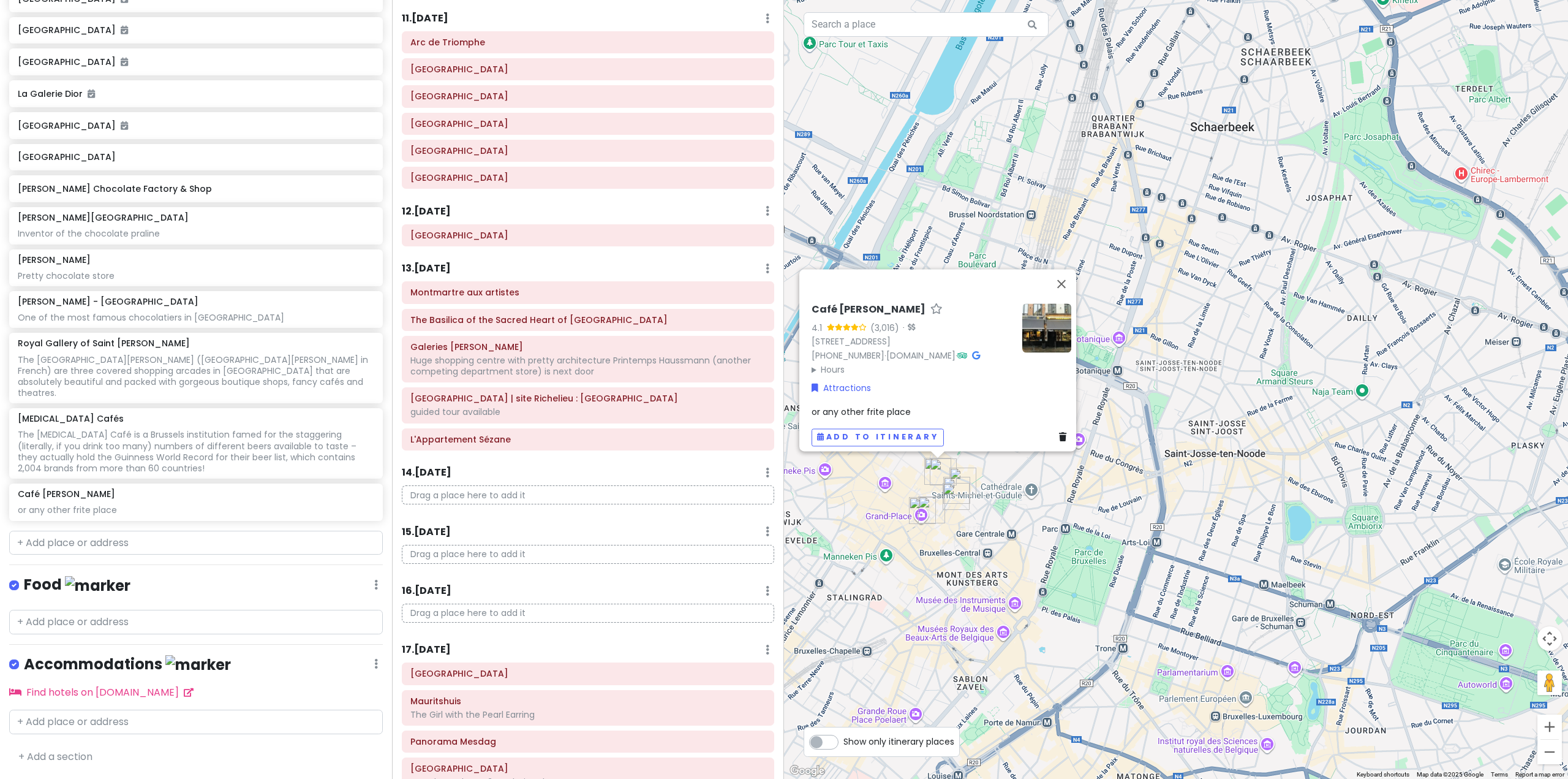
click at [219, 533] on div "Europe 25 Private Change Dates Make a Copy Delete Trip Go Pro ⚡️ Give Feedback …" at bounding box center [196, 390] width 392 height 779
click at [211, 542] on input "text" at bounding box center [196, 543] width 374 height 25
paste input "Sablon"
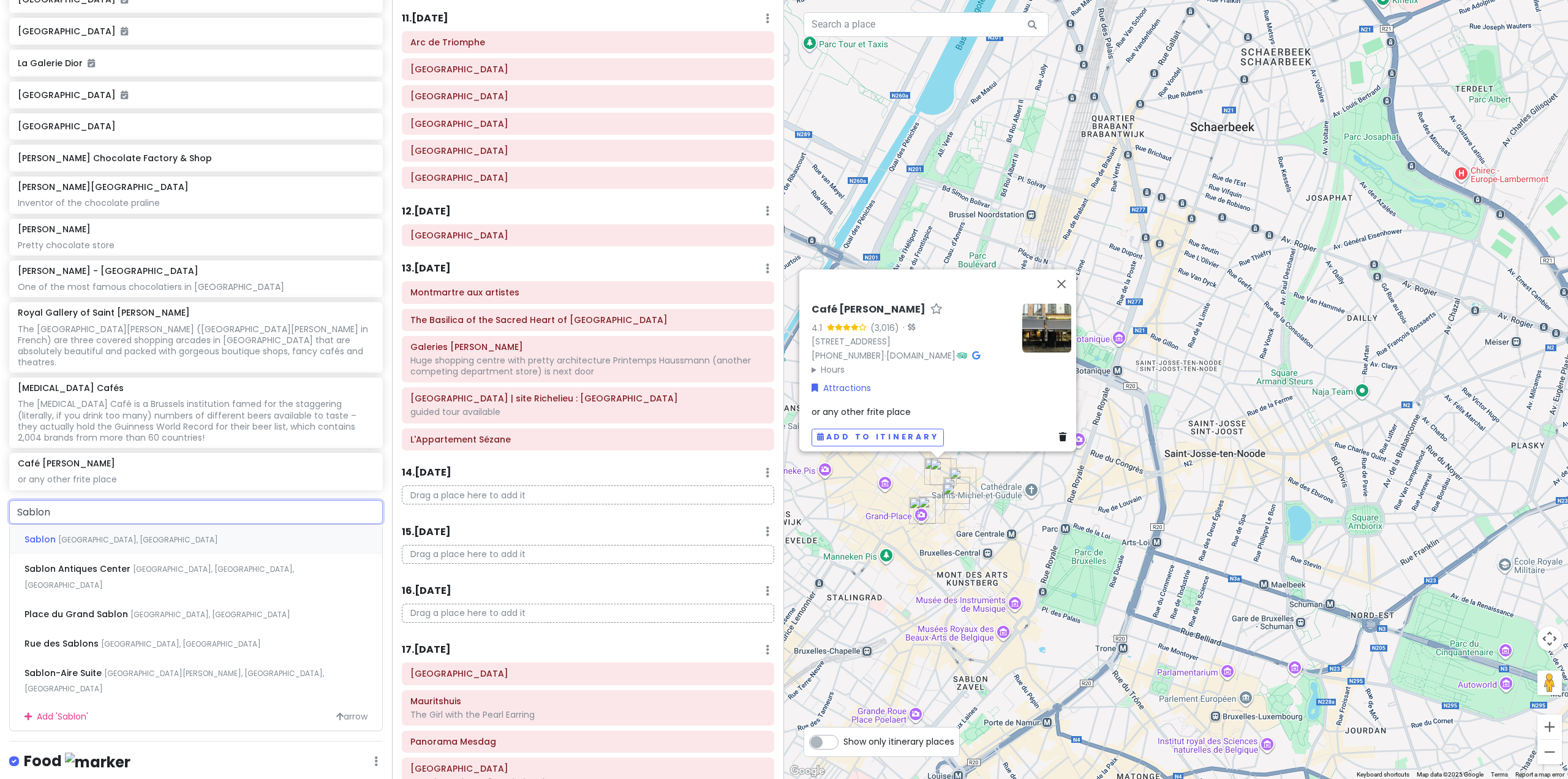
click at [165, 554] on div "Sablon Brussels, Belgium" at bounding box center [196, 539] width 373 height 29
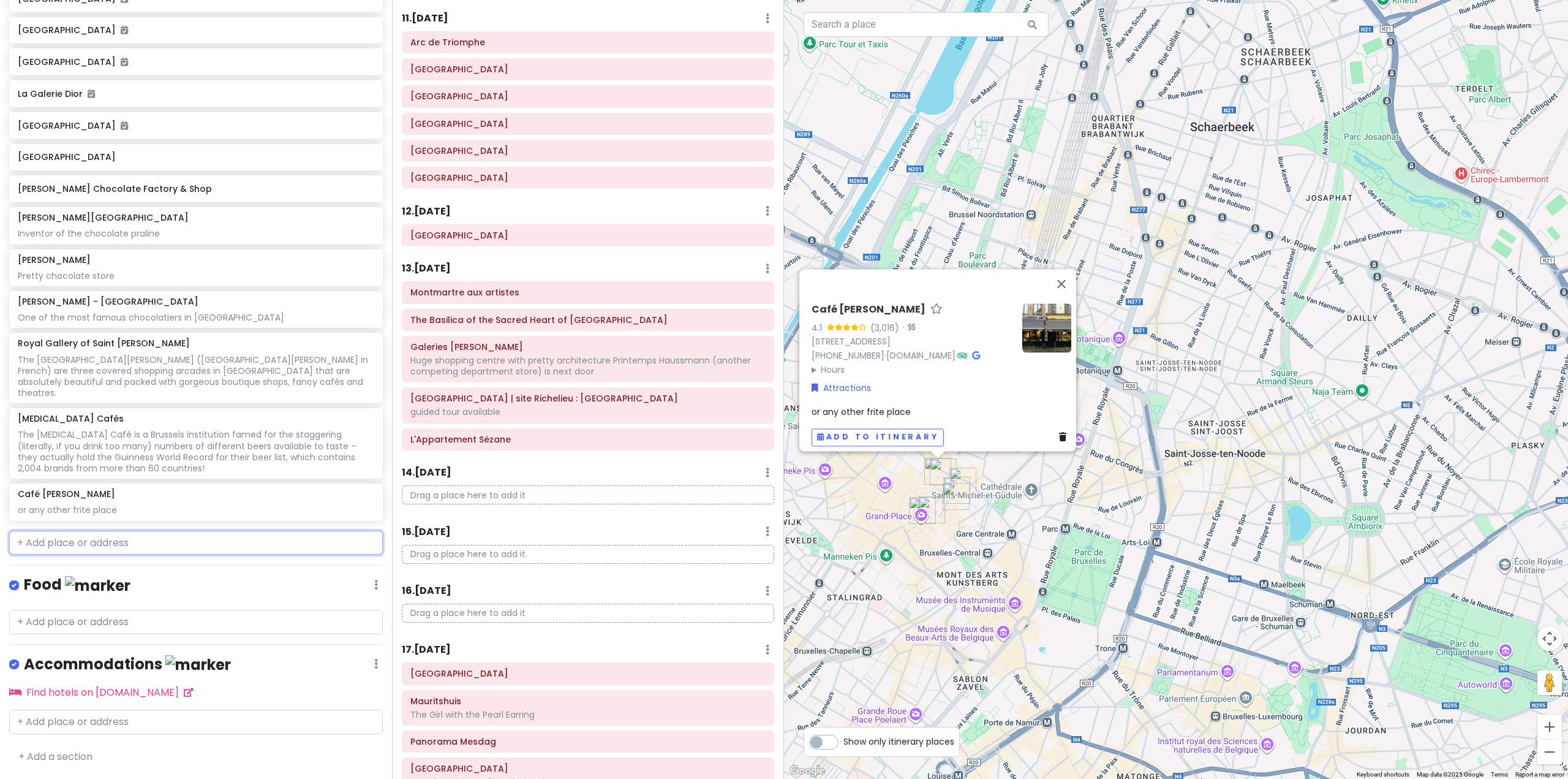
scroll to position [4210, 0]
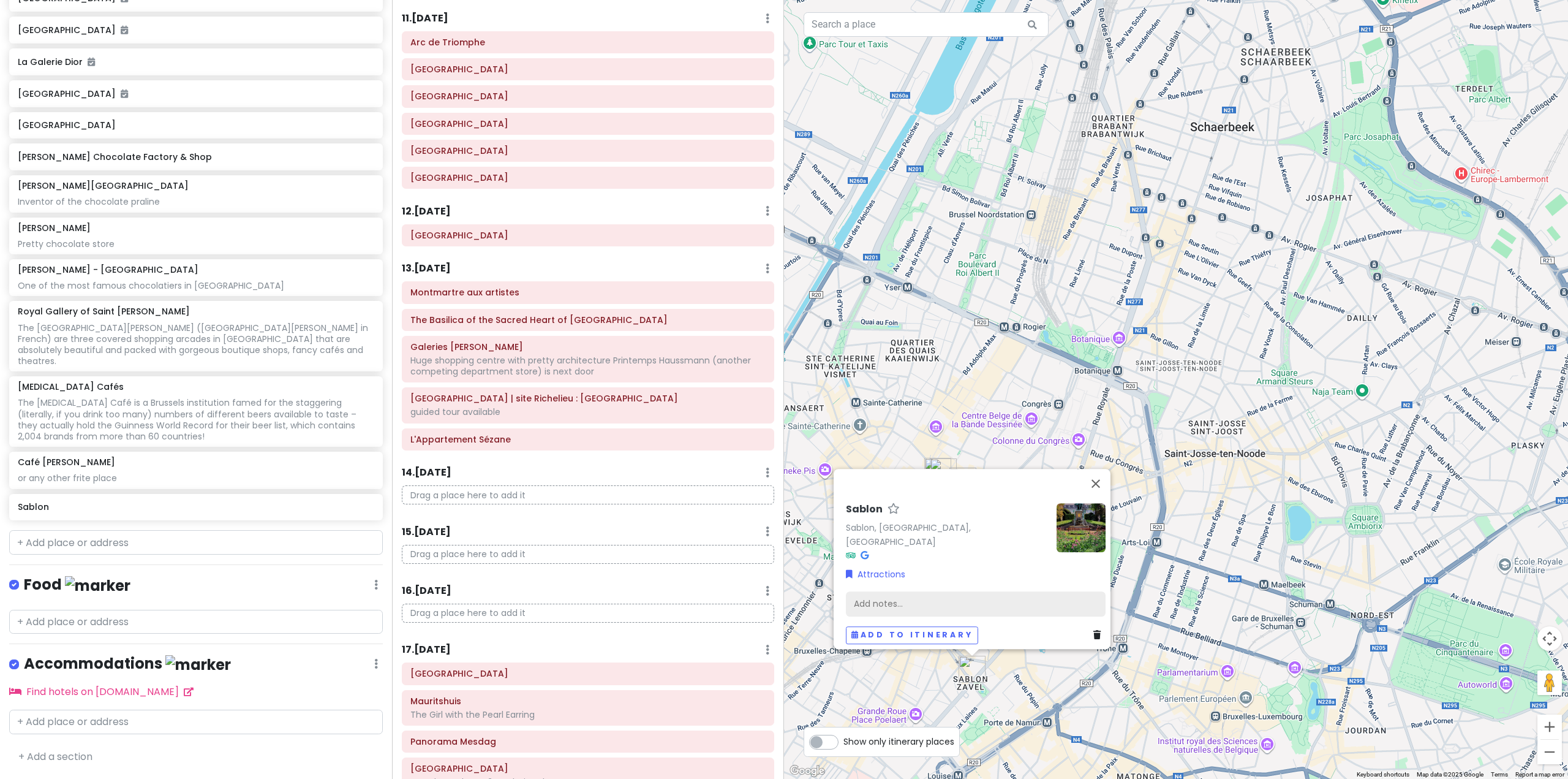
click at [915, 591] on div "Add notes..." at bounding box center [976, 604] width 260 height 25
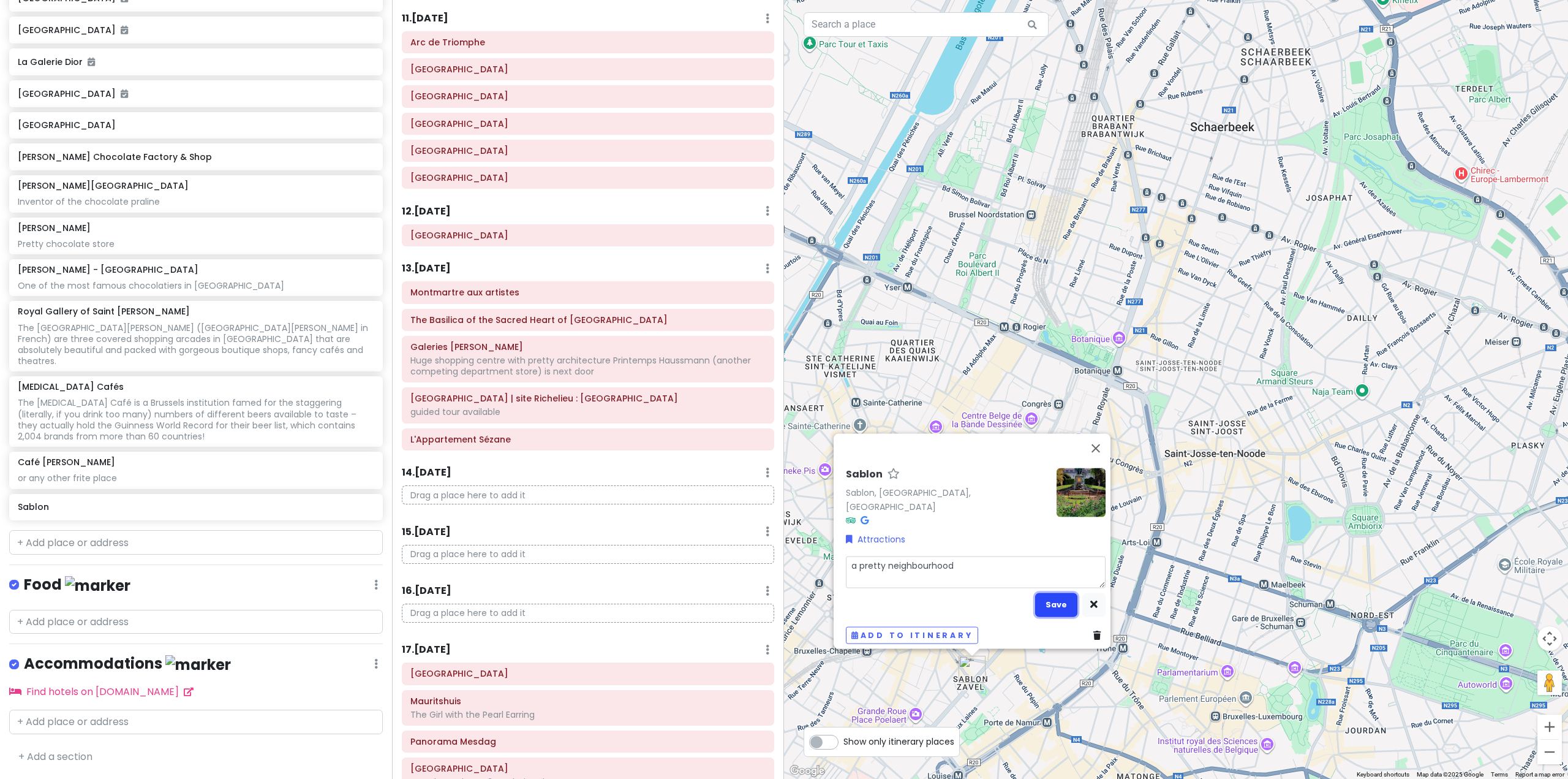
click at [1051, 593] on button "Save" at bounding box center [1056, 604] width 42 height 24
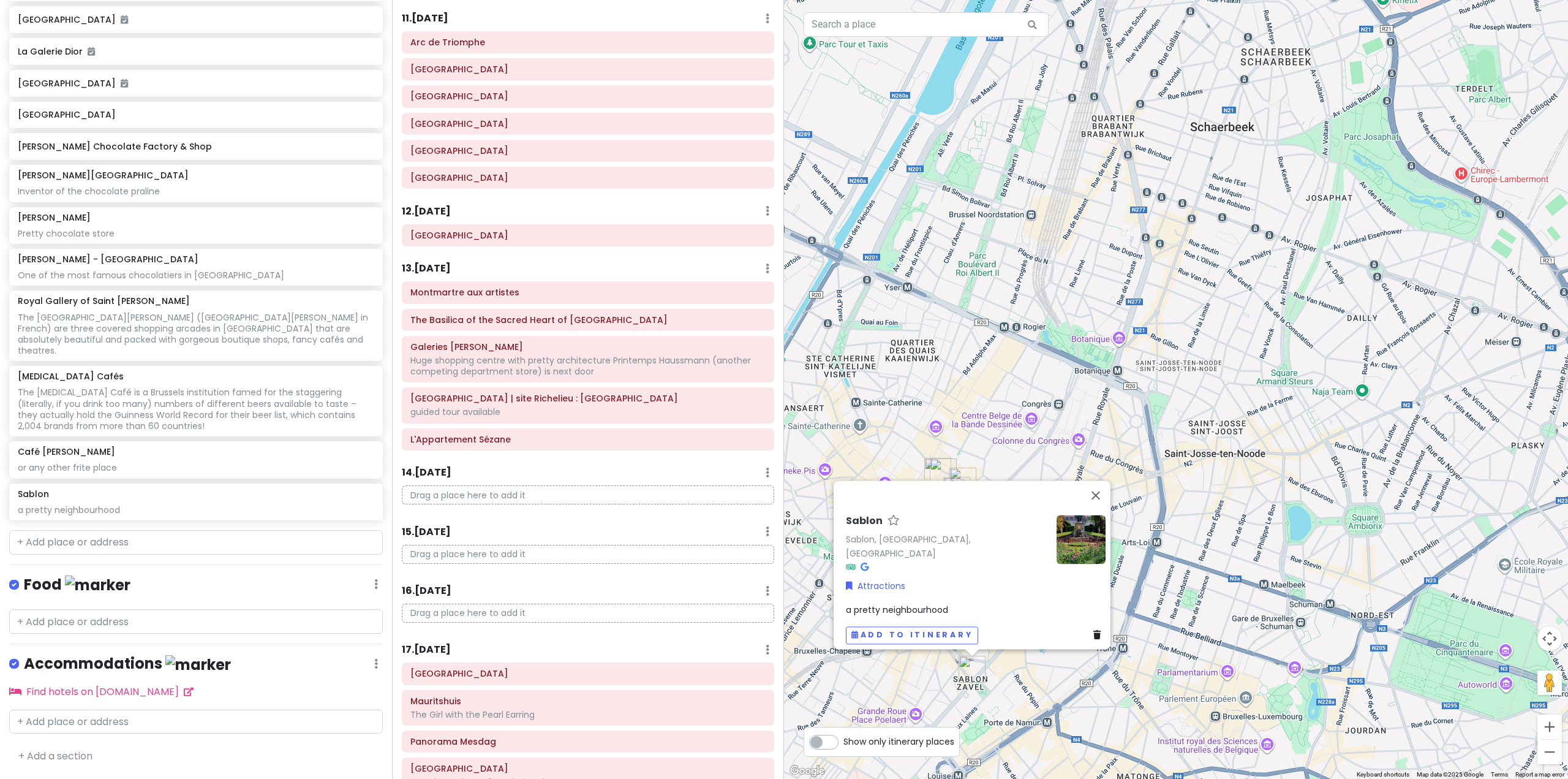
scroll to position [4220, 0]
click at [108, 545] on input "text" at bounding box center [196, 542] width 374 height 25
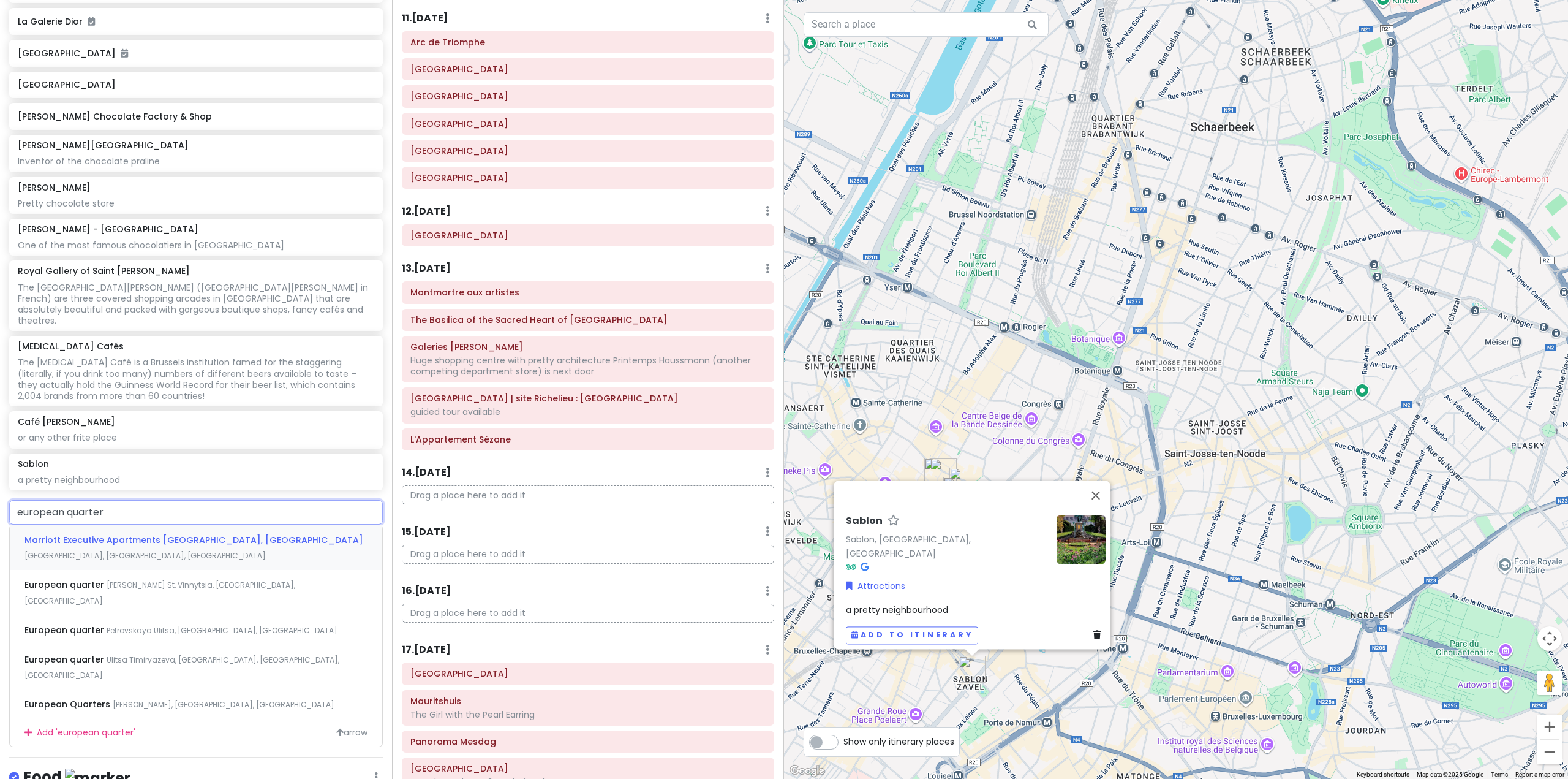
click at [219, 571] on div "Marriott Executive Apartments Brussels, European Quarter Rue du Parnasse, Bruss…" at bounding box center [196, 547] width 373 height 45
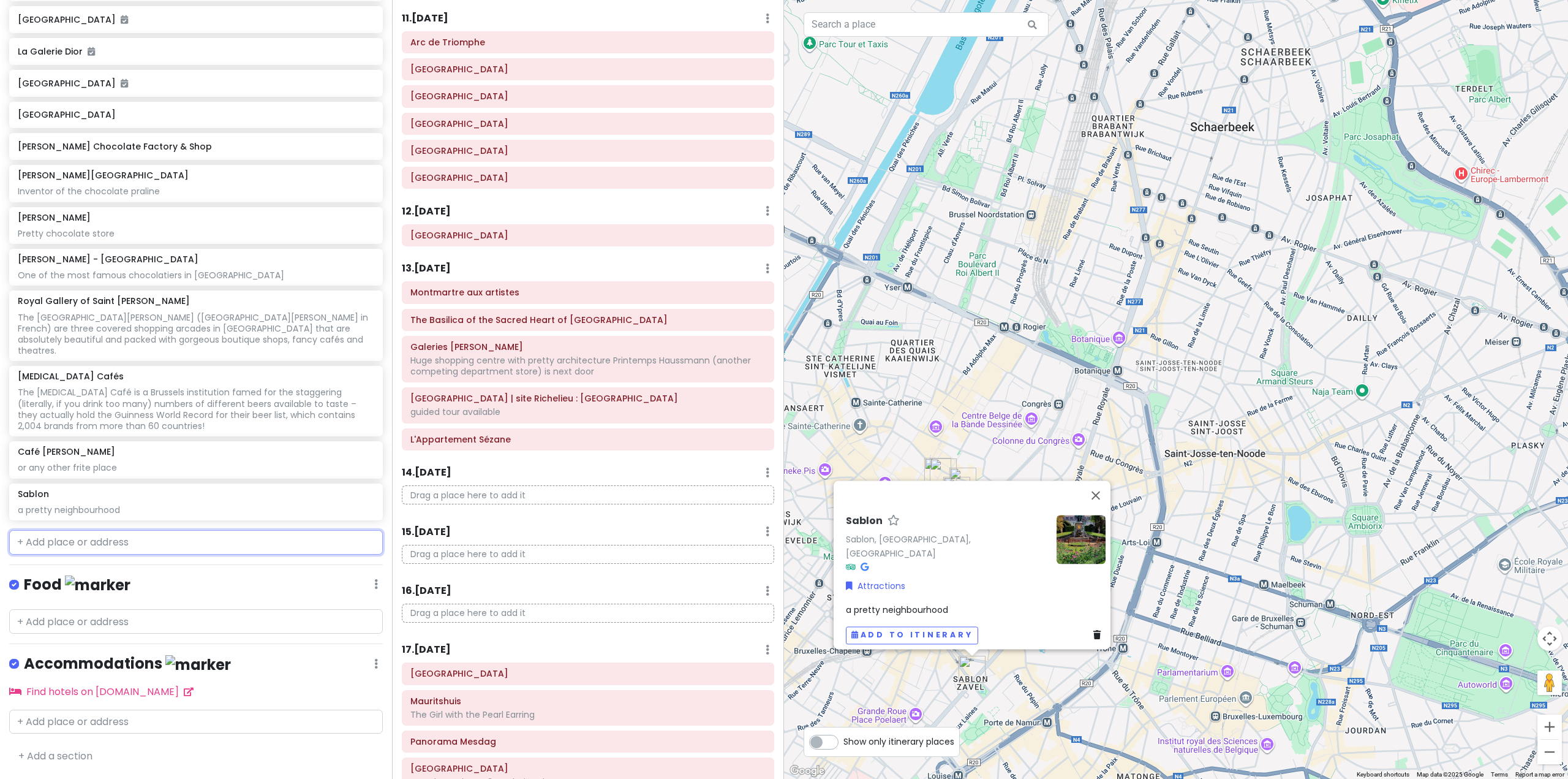
scroll to position [4252, 0]
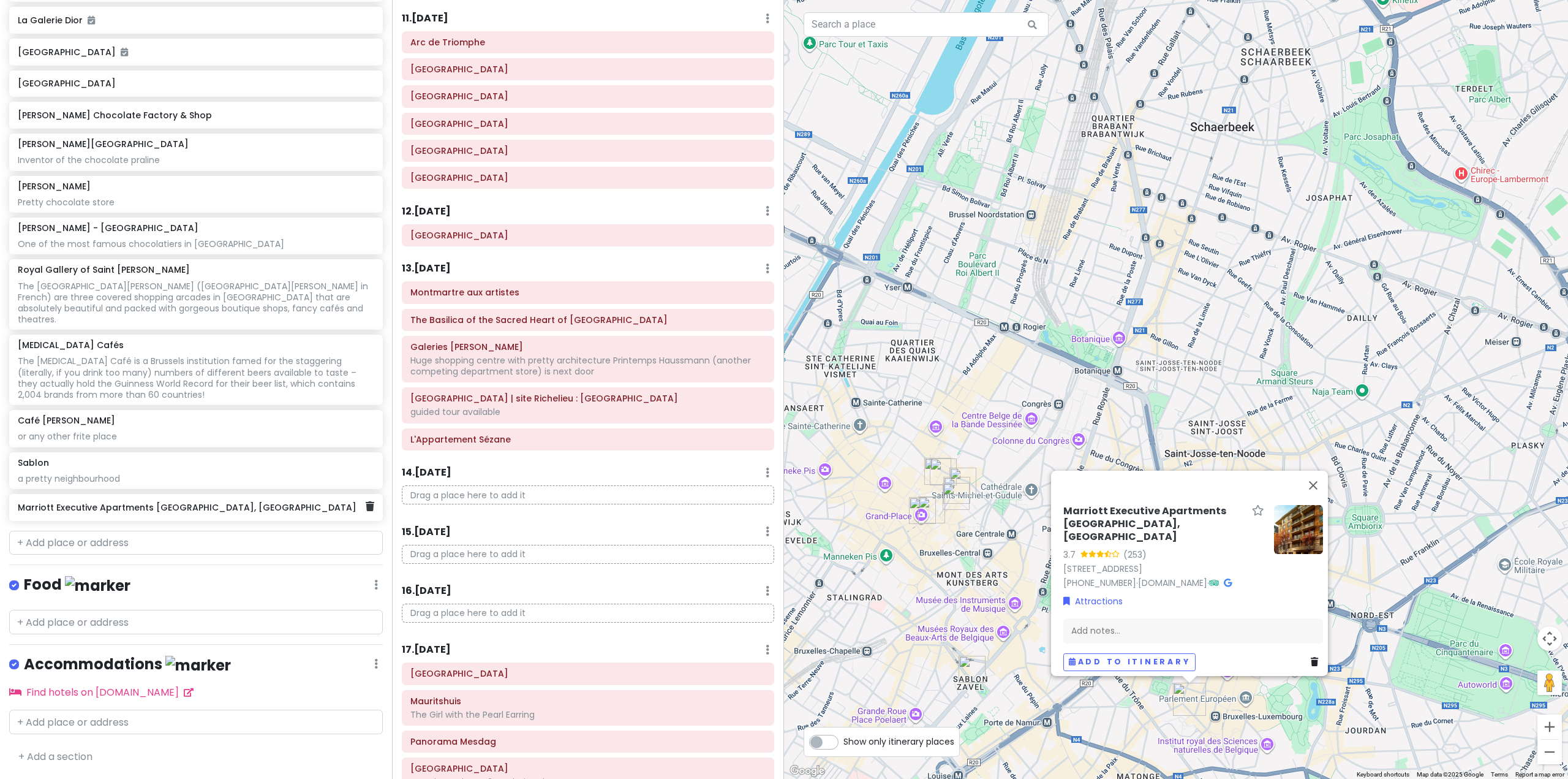
click at [271, 513] on h6 "Marriott Executive Apartments Brussels, European Quarter" at bounding box center [191, 507] width 347 height 11
click at [1093, 631] on div "Add notes..." at bounding box center [1193, 635] width 260 height 25
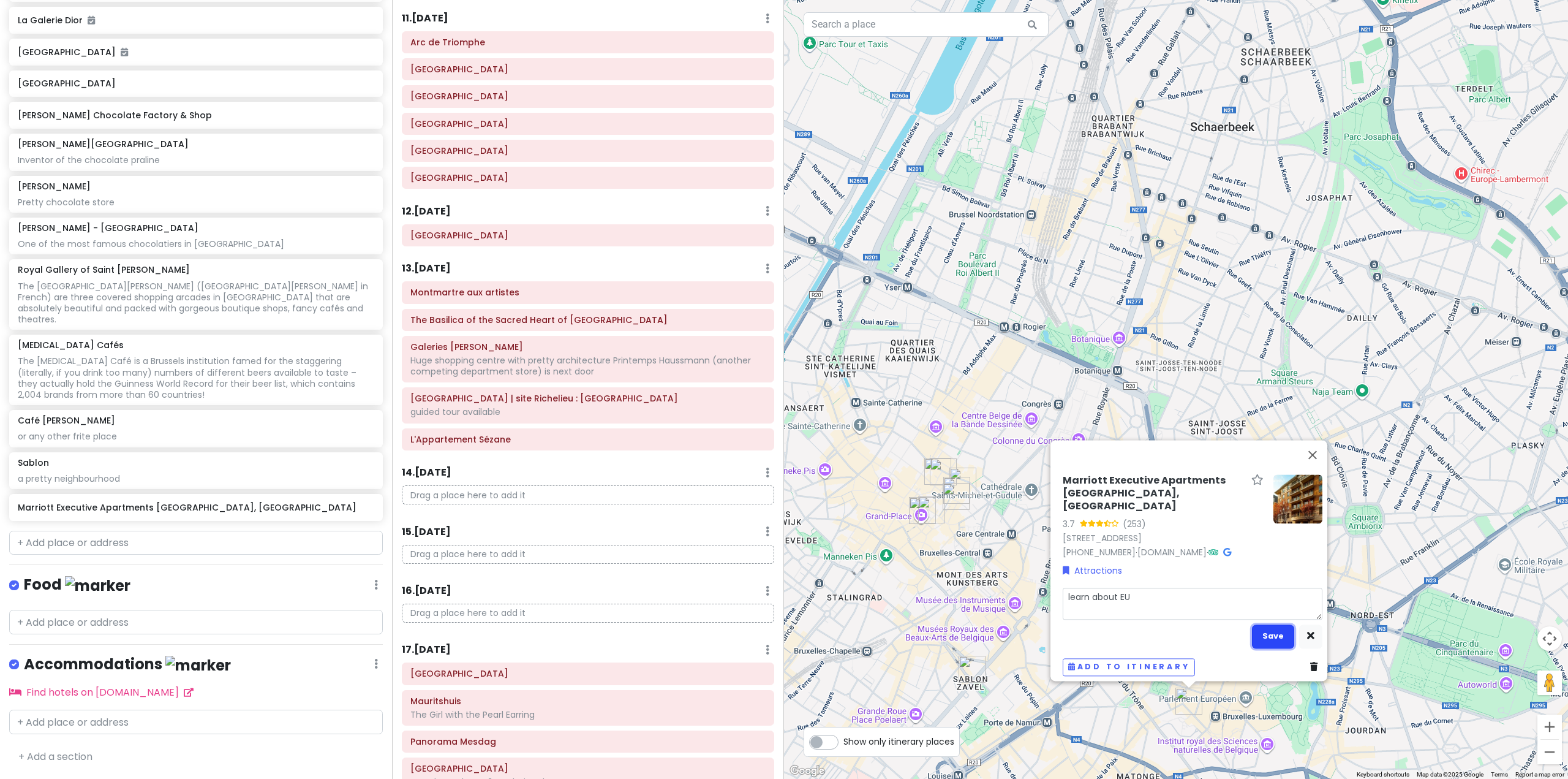
click at [1259, 625] on button "Save" at bounding box center [1273, 636] width 42 height 24
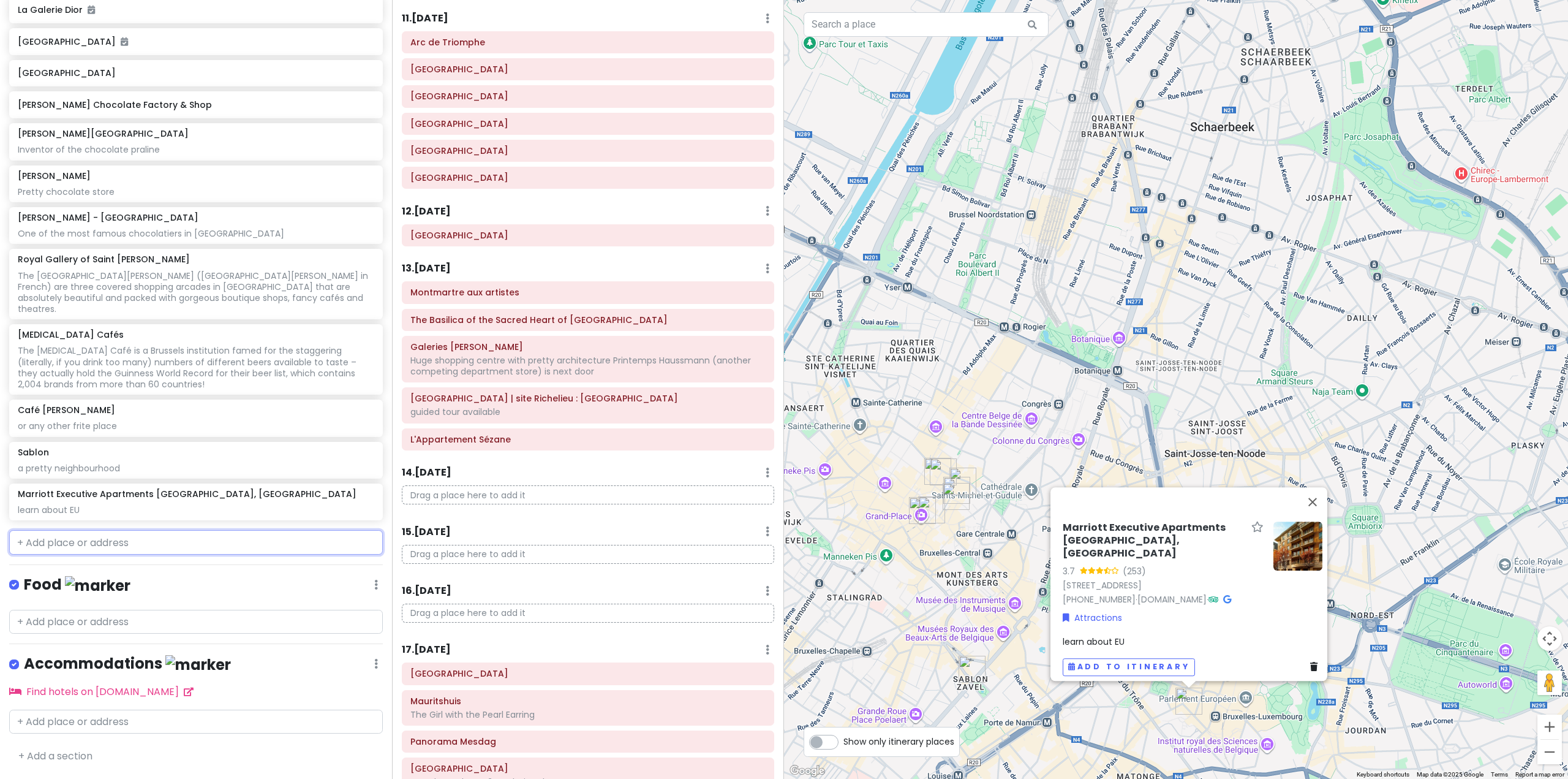
drag, startPoint x: 215, startPoint y: 547, endPoint x: 220, endPoint y: 554, distance: 8.6
click at [215, 547] on input "text" at bounding box center [196, 542] width 374 height 25
paste input "Atomium"
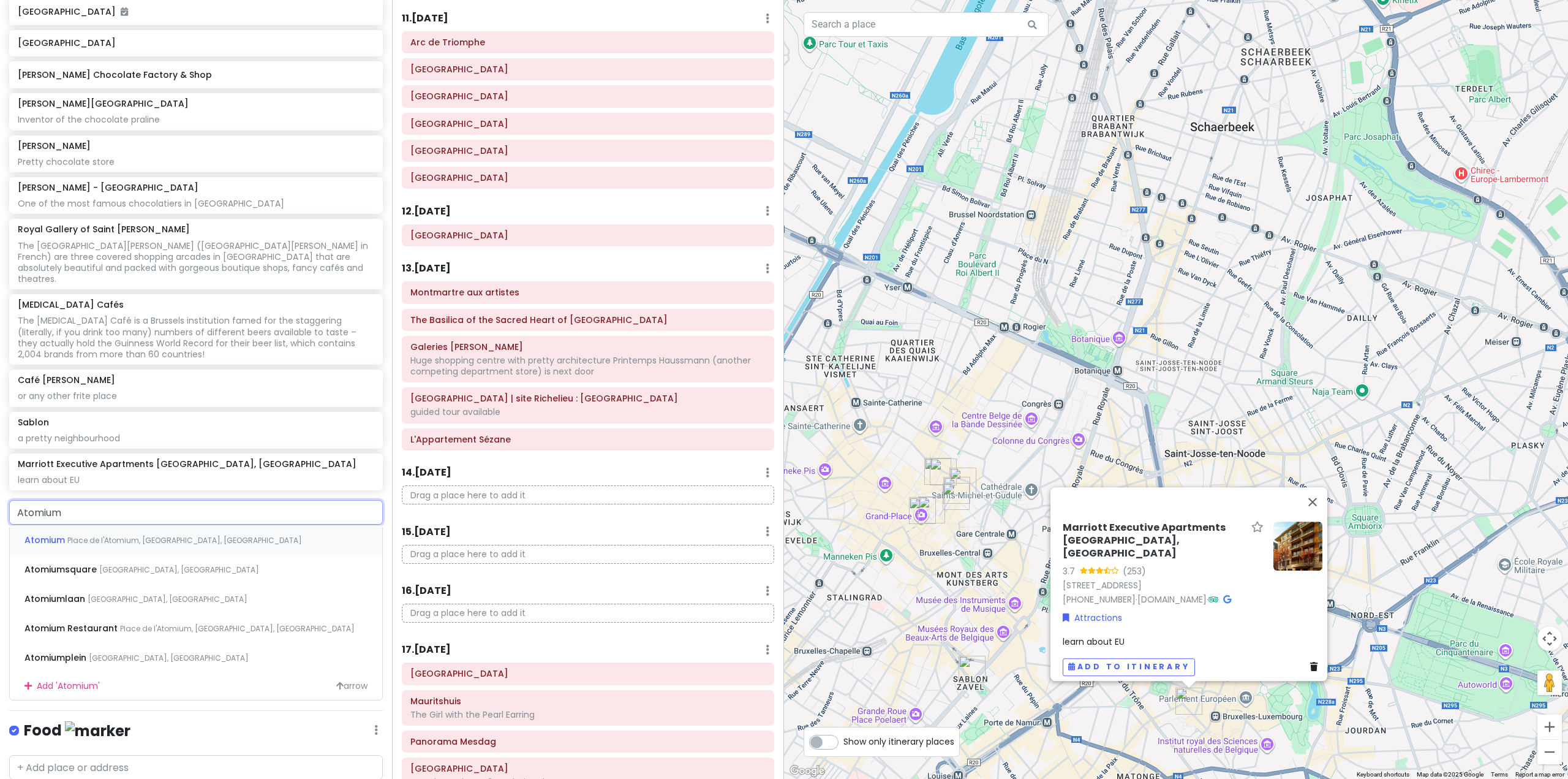
click at [176, 545] on span "Place de l'Atomium, Brussels, Belgium" at bounding box center [185, 540] width 234 height 10
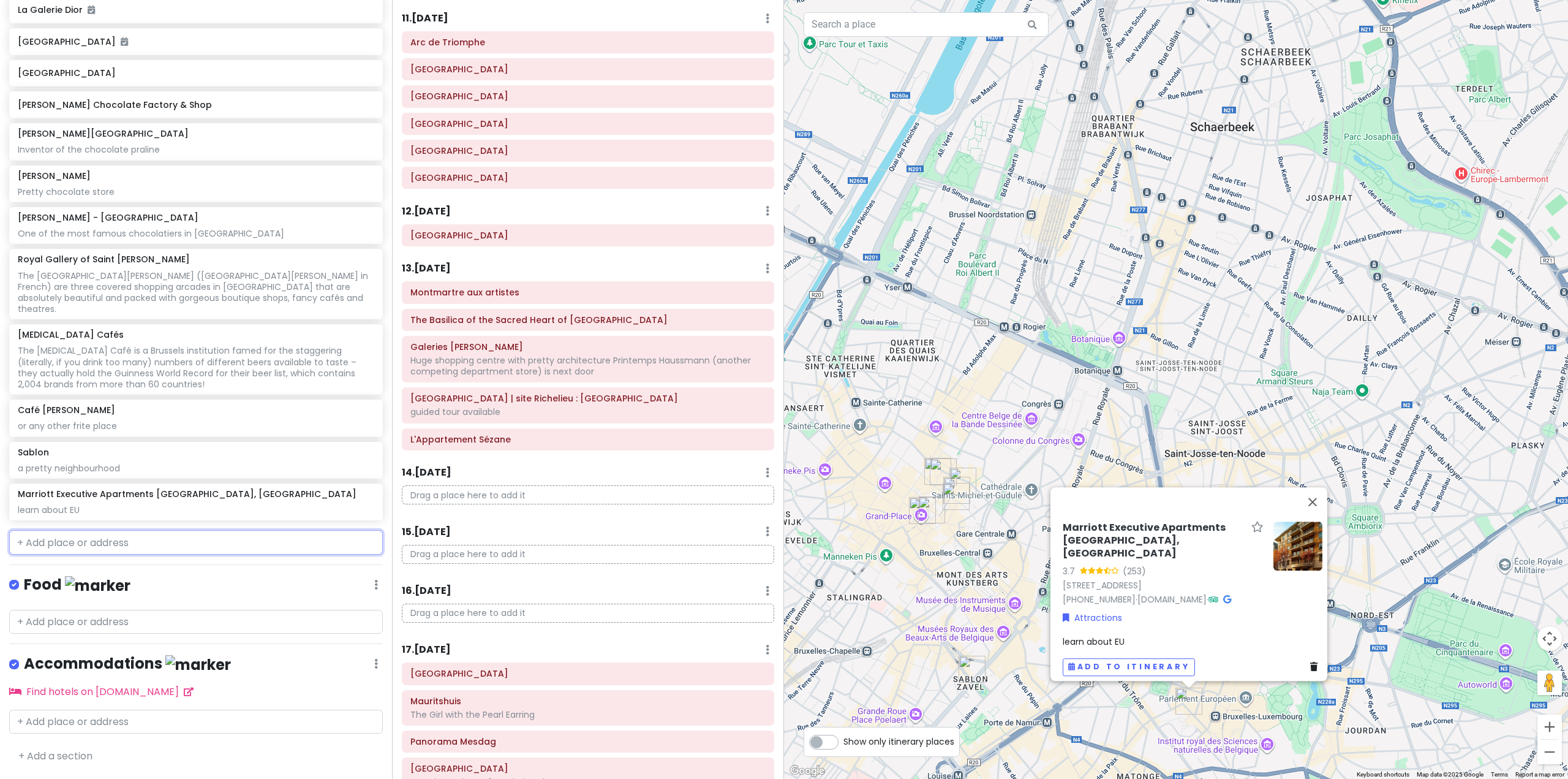
scroll to position [4293, 0]
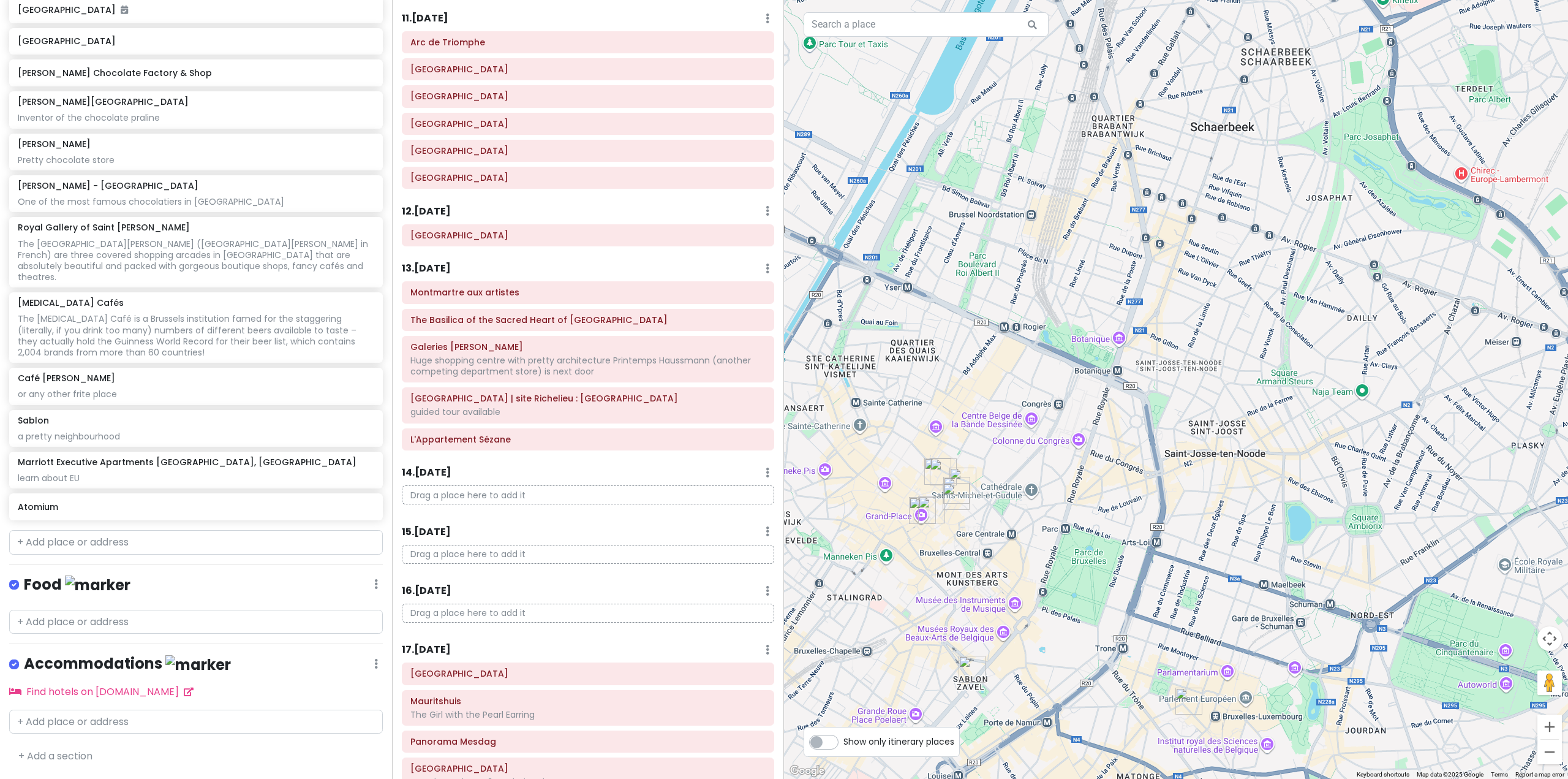
click at [1147, 393] on div "Atomium 4.4 (103,581) Pl. de l'Atomium 1, 1020 Bruxelles, Belgium +32 2 475 47 …" at bounding box center [1177, 390] width 784 height 779
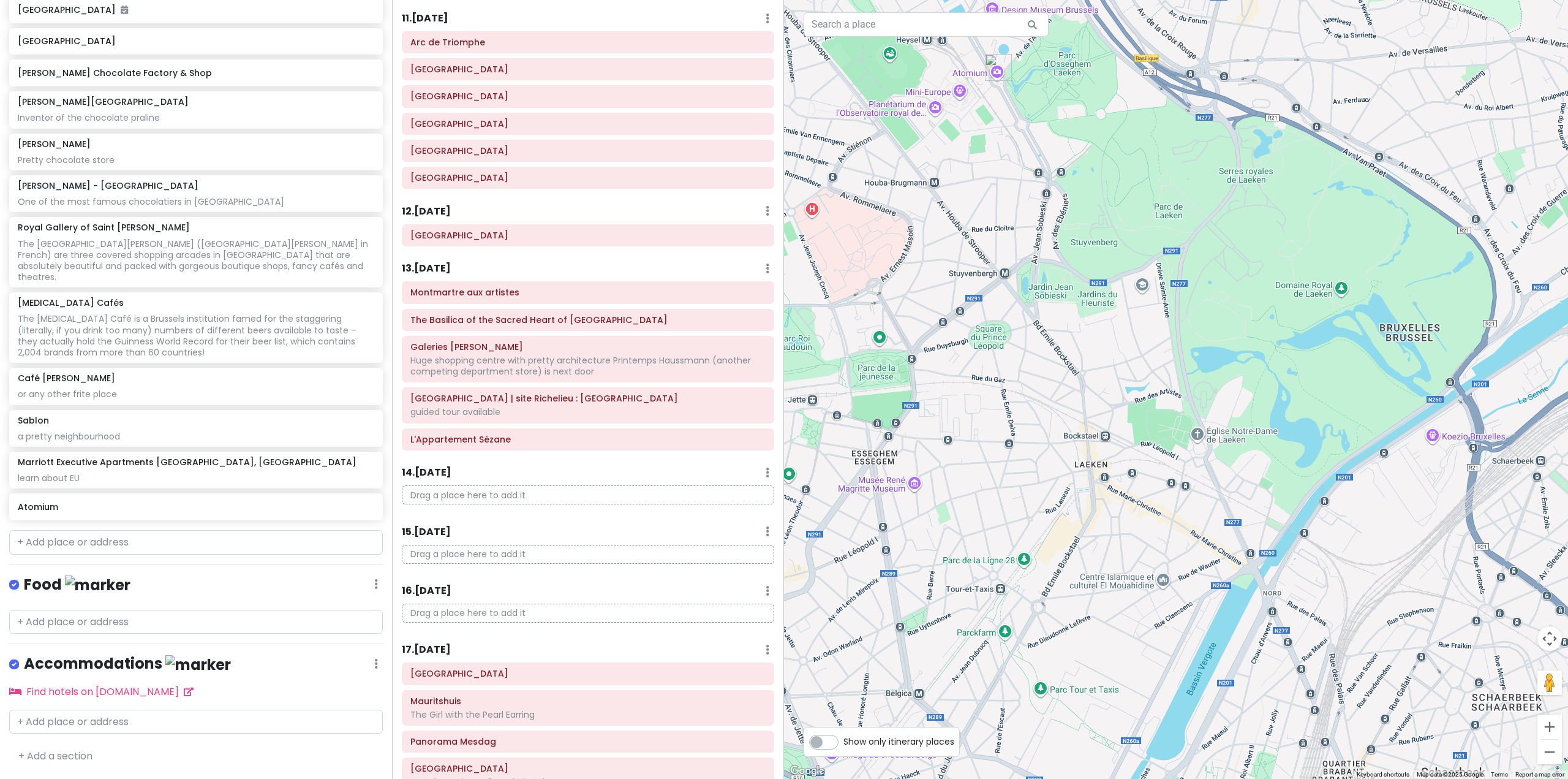
drag, startPoint x: 1074, startPoint y: 572, endPoint x: 1039, endPoint y: 459, distance: 118.3
click at [1039, 459] on div at bounding box center [1177, 390] width 784 height 779
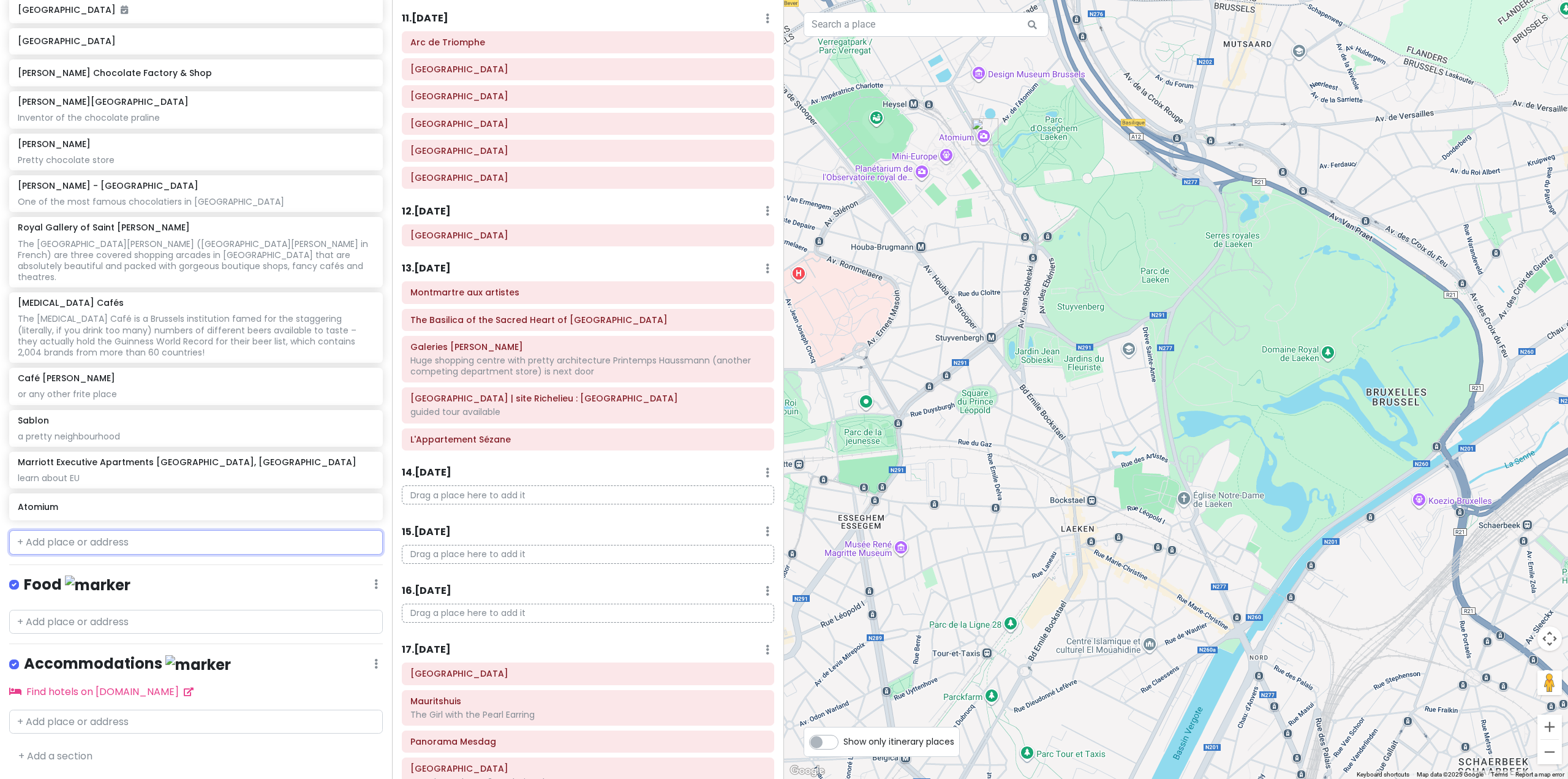
click at [155, 546] on input "text" at bounding box center [196, 542] width 374 height 25
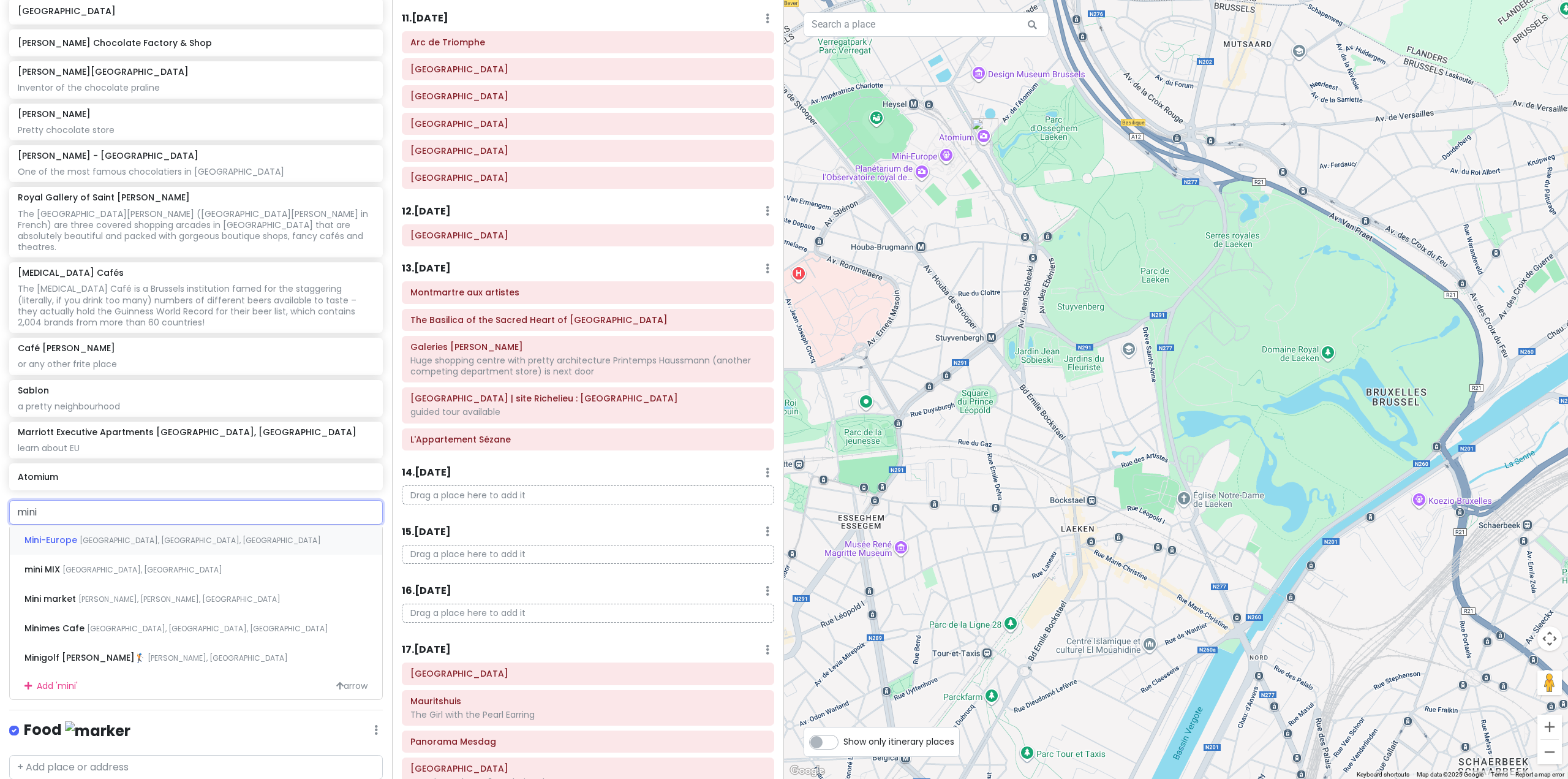
click at [176, 545] on span "Avenue du Football, Brussels, Belgium" at bounding box center [200, 540] width 242 height 10
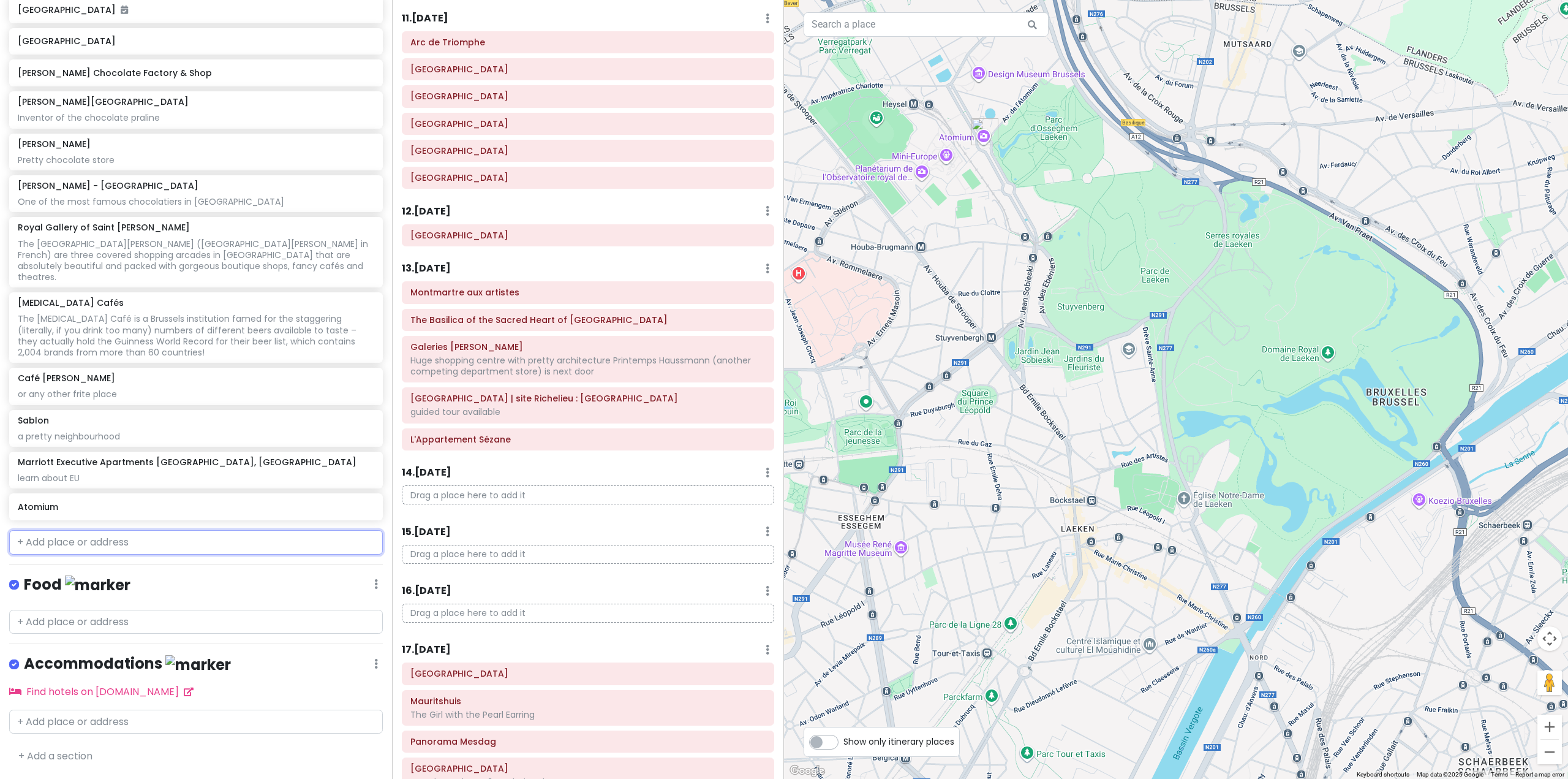
scroll to position [4325, 0]
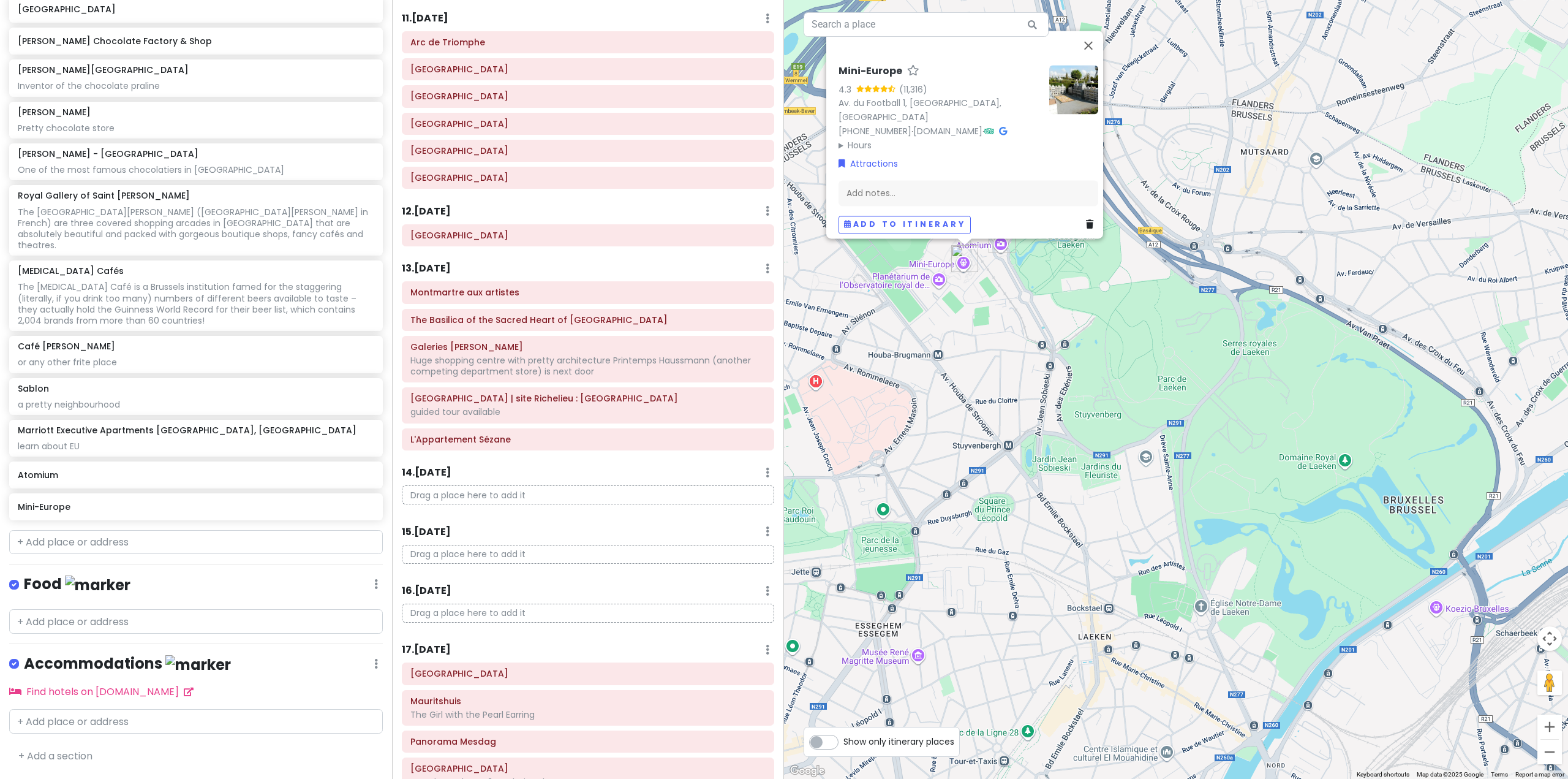
click at [1147, 395] on div "Mini-Europe 4.3 (11,316) Av. du Football 1, 1020 Bruxelles, Belgium +32 2 474 1…" at bounding box center [1177, 390] width 784 height 779
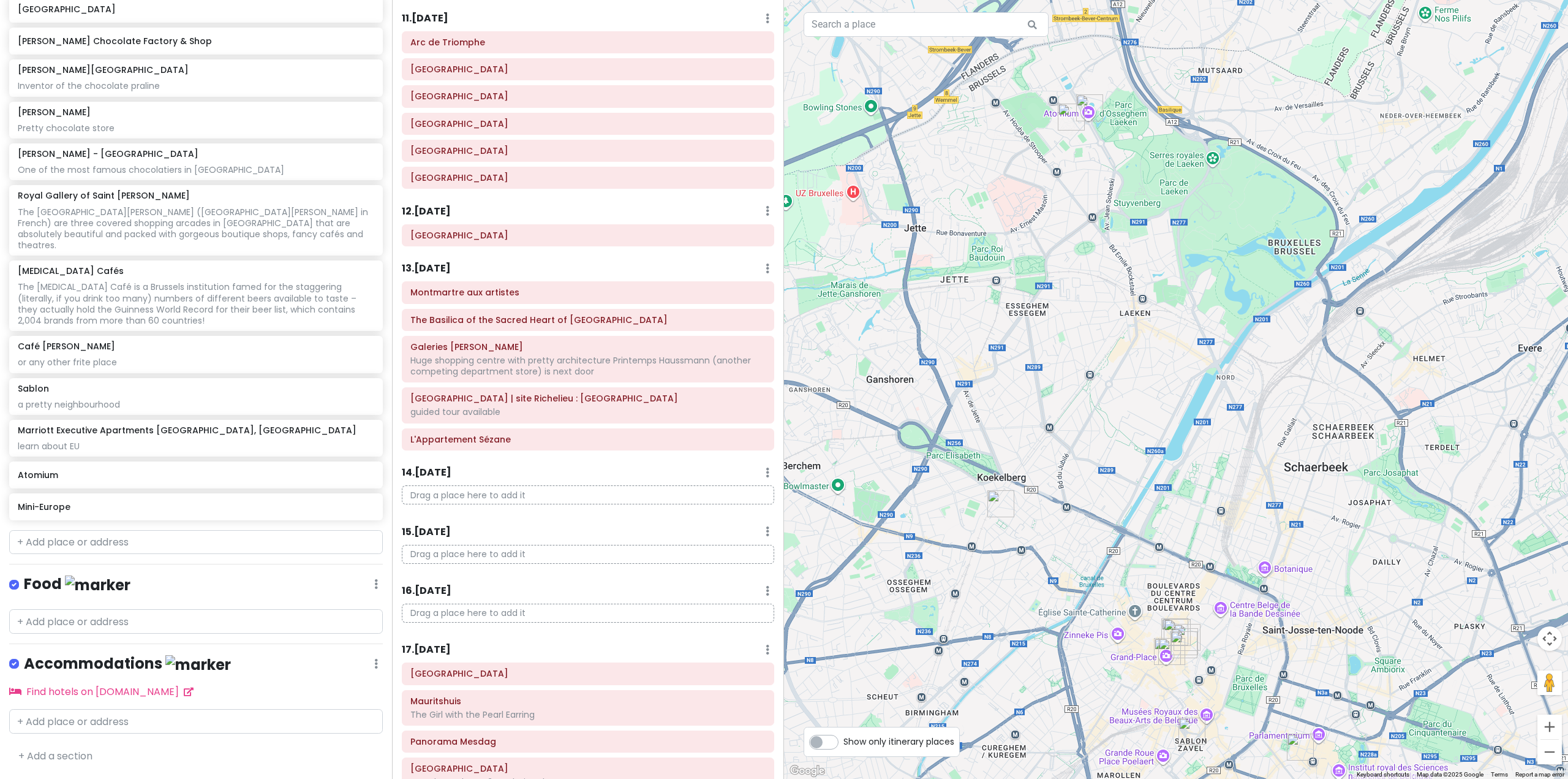
drag, startPoint x: 1171, startPoint y: 518, endPoint x: 1163, endPoint y: 368, distance: 150.2
click at [1163, 368] on div at bounding box center [1177, 390] width 784 height 779
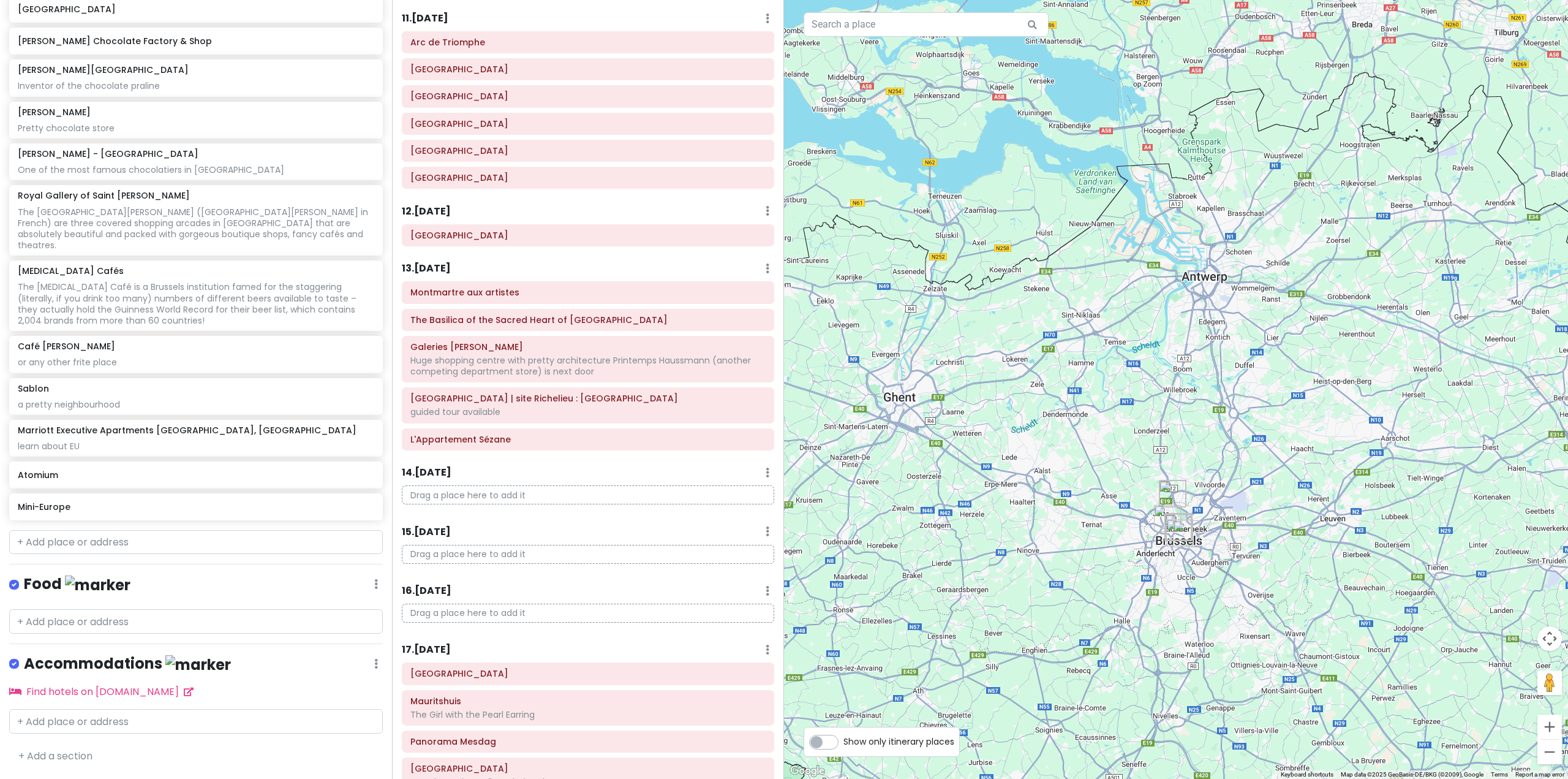
drag, startPoint x: 1166, startPoint y: 414, endPoint x: 1177, endPoint y: 533, distance: 119.5
click at [1177, 533] on img "Marriott Executive Apartments Brussels, European Quarter" at bounding box center [1186, 534] width 27 height 27
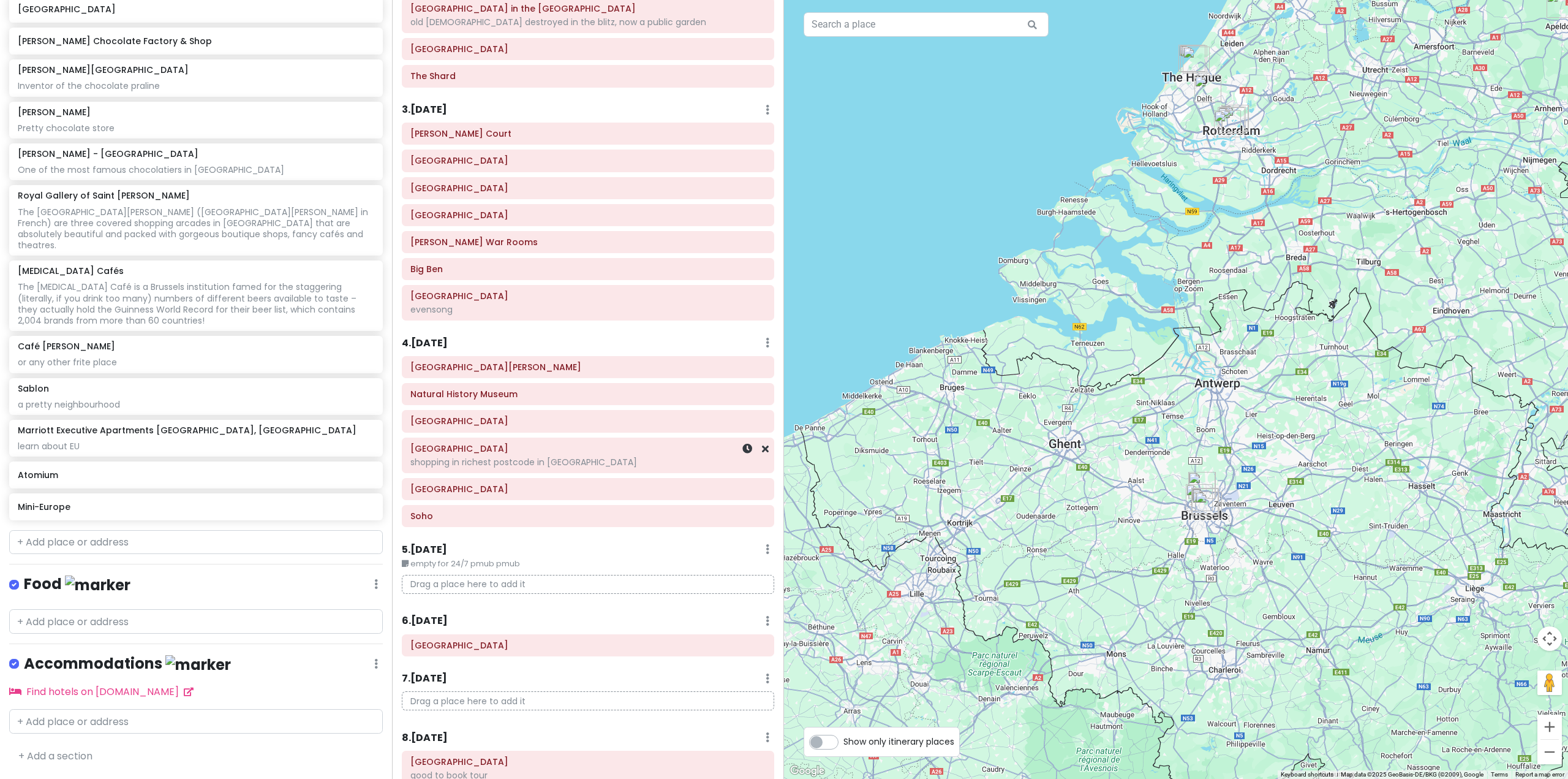
scroll to position [0, 0]
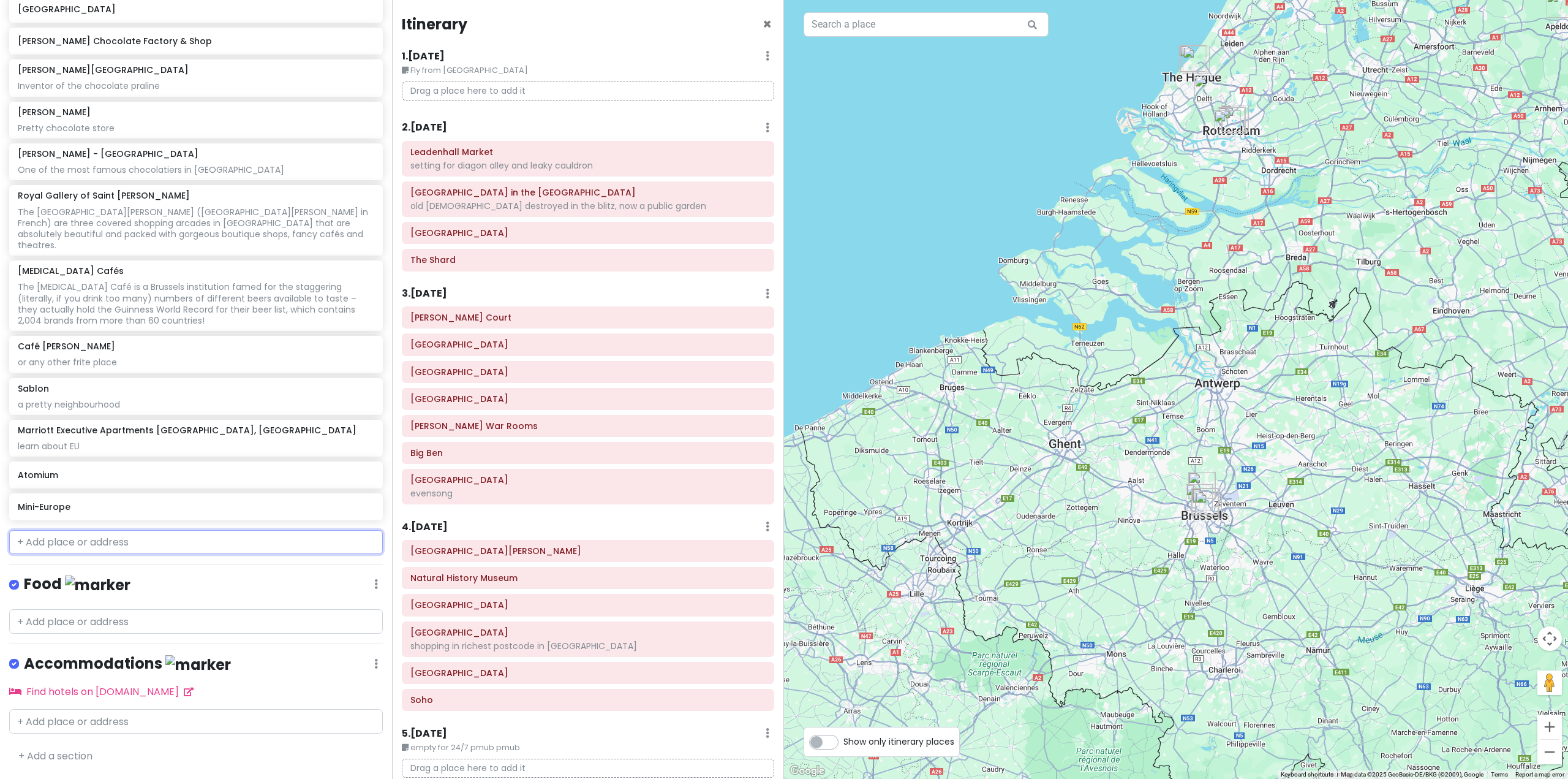
click at [166, 544] on input "text" at bounding box center [196, 542] width 374 height 25
paste input "Parc du Cinquantenaire"
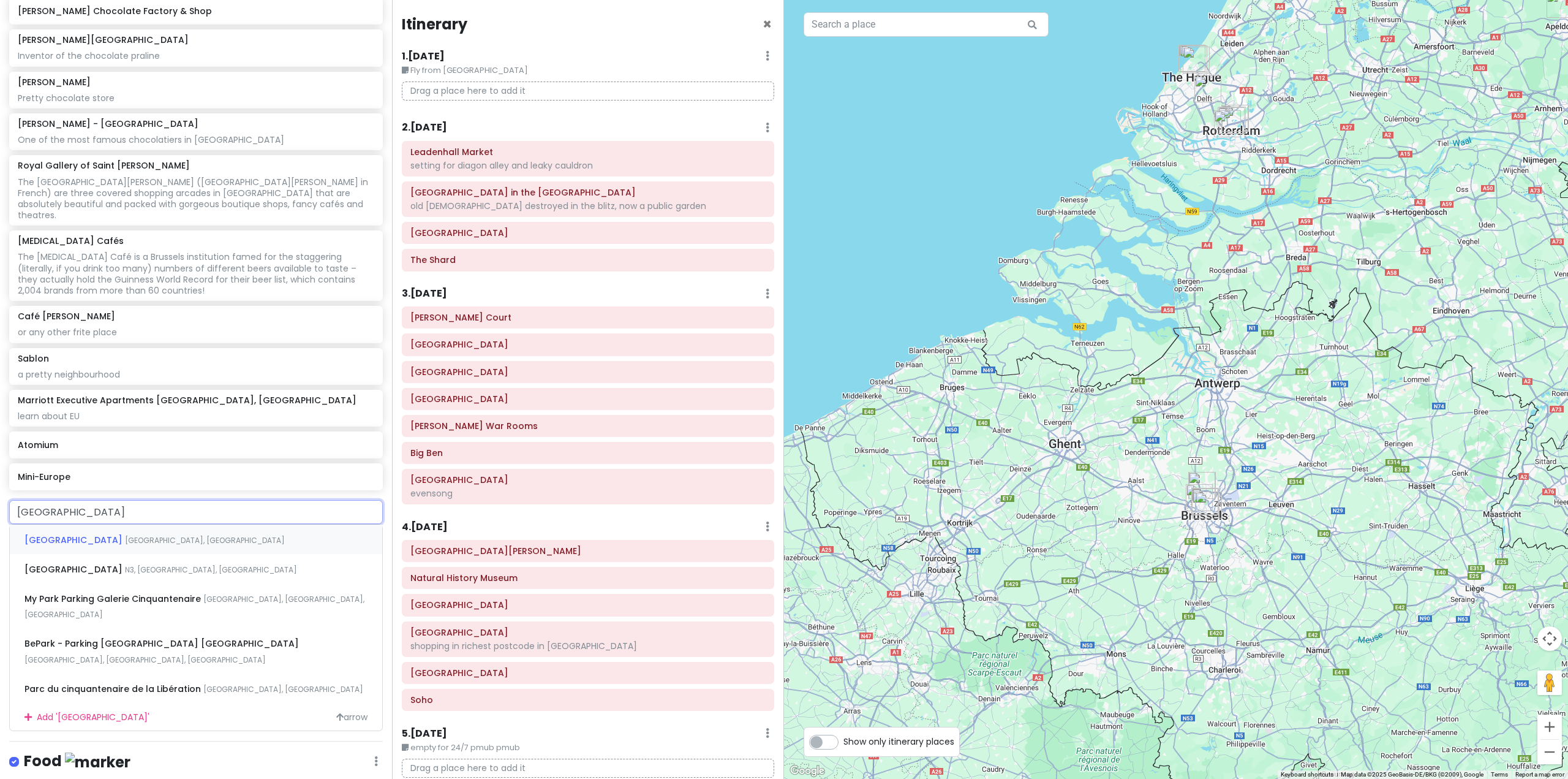
click at [125, 546] on span "Parc du Cinquantenaire" at bounding box center [75, 539] width 100 height 12
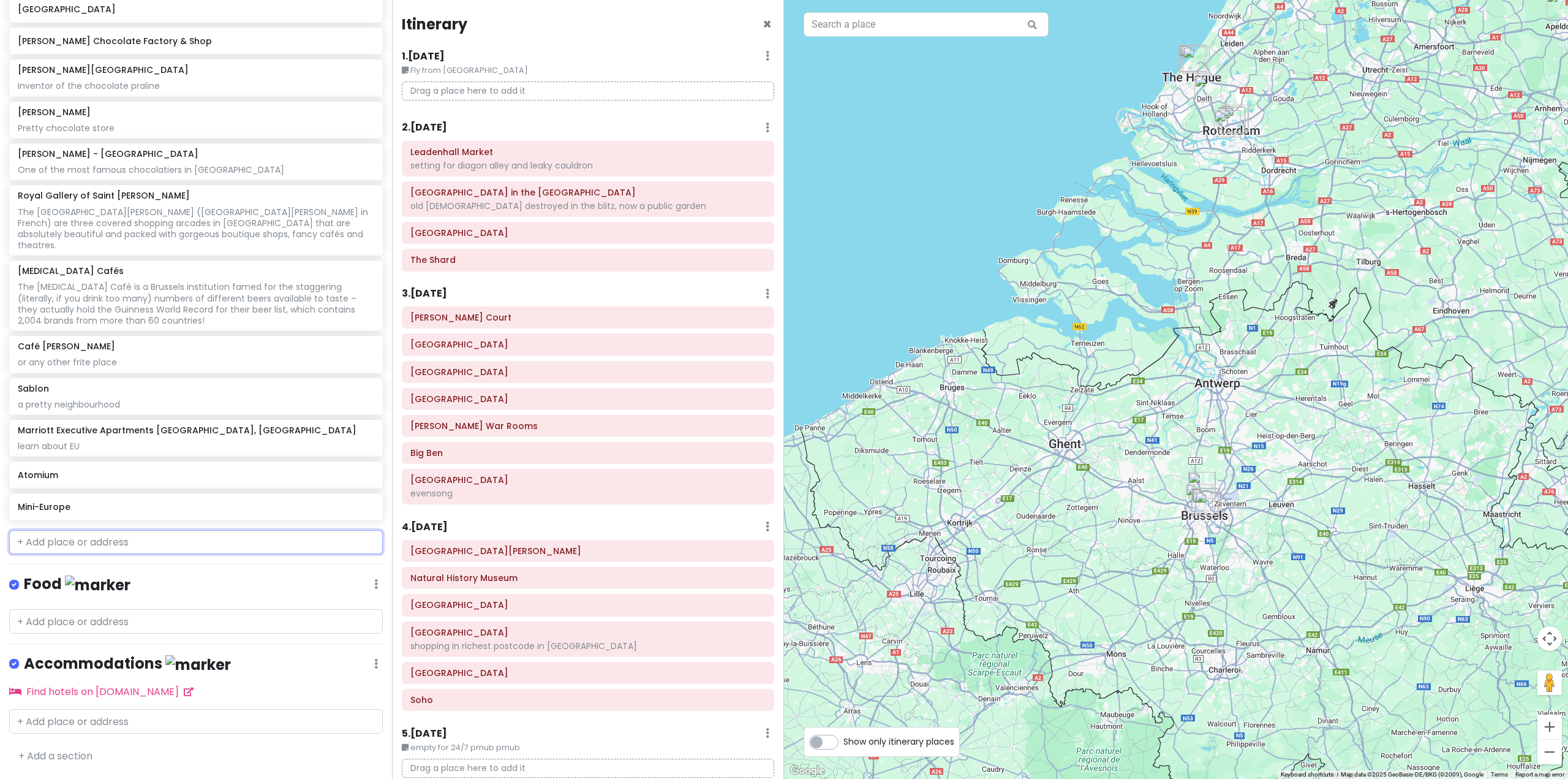
scroll to position [4357, 0]
